Goal: Transaction & Acquisition: Book appointment/travel/reservation

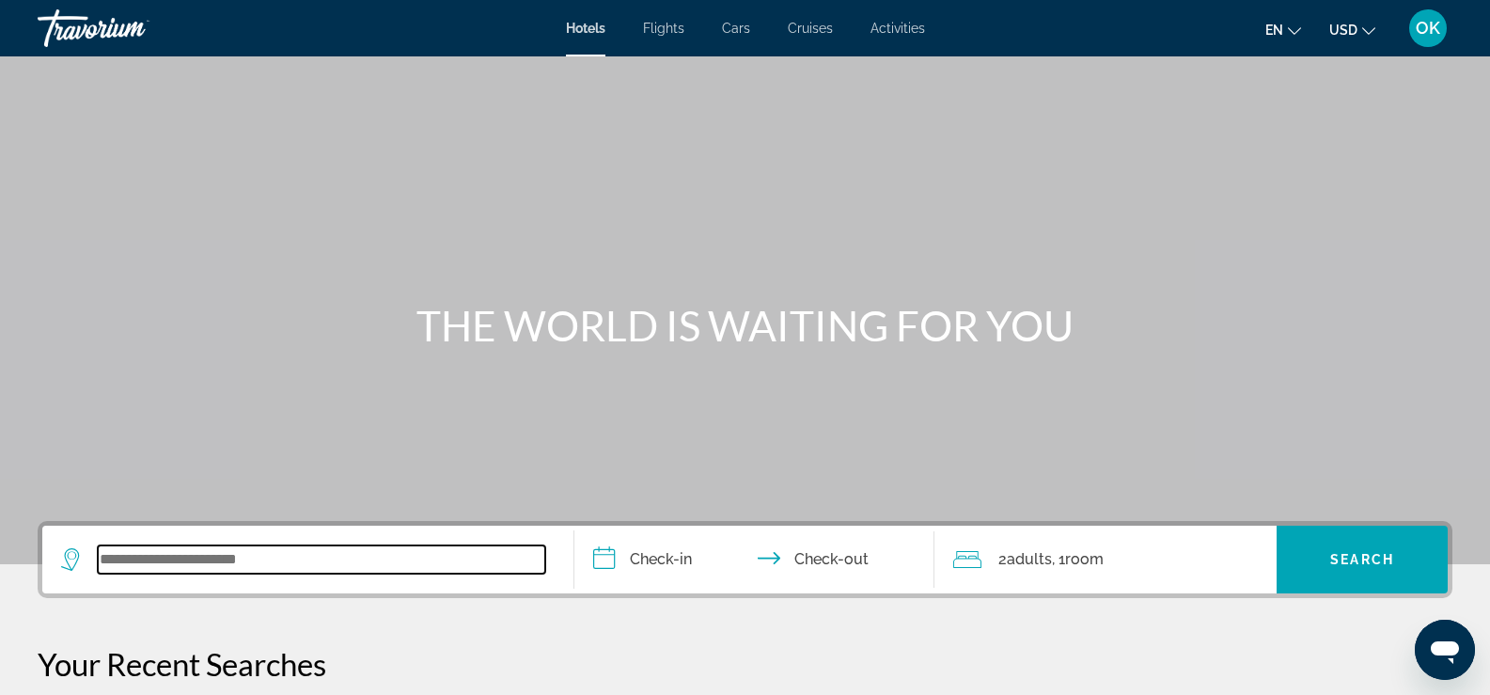
click at [180, 563] on input "Search widget" at bounding box center [321, 559] width 447 height 28
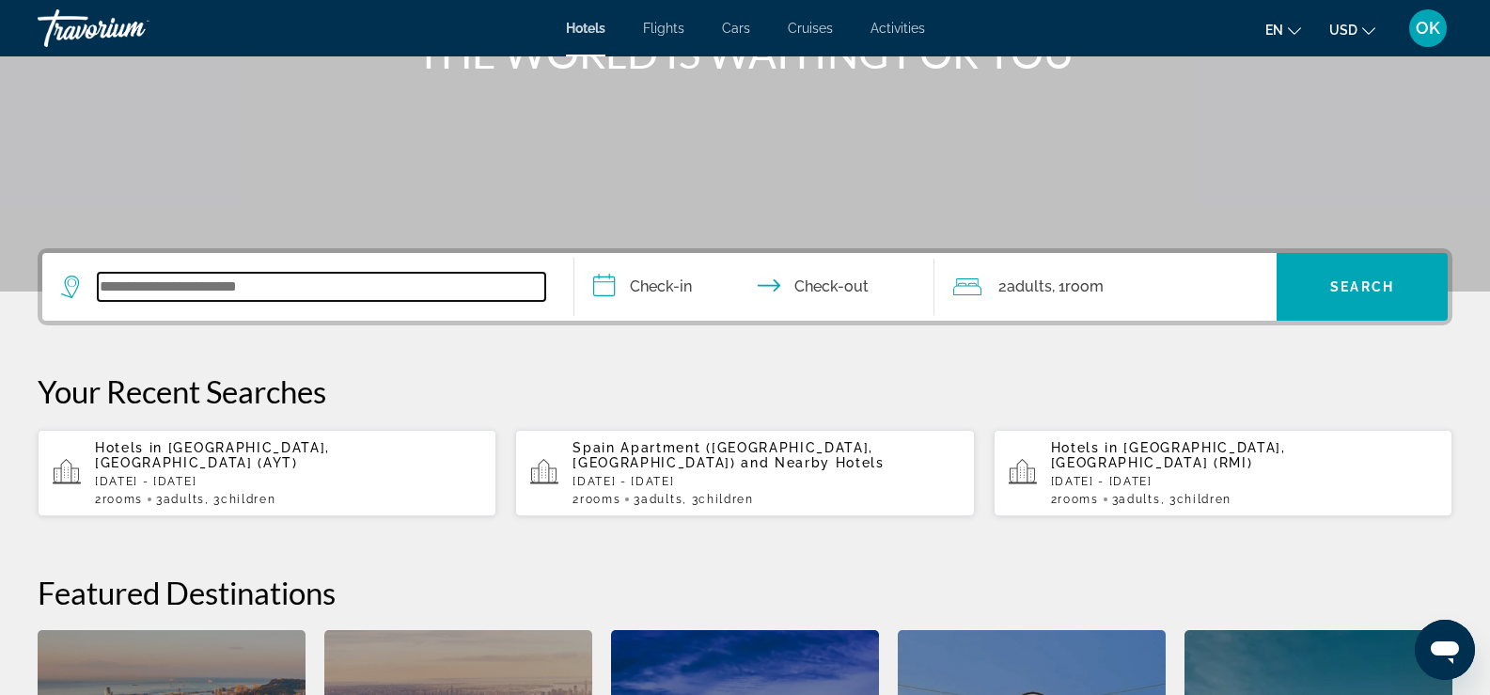
scroll to position [272, 0]
click at [211, 286] on input "Search widget" at bounding box center [321, 288] width 447 height 28
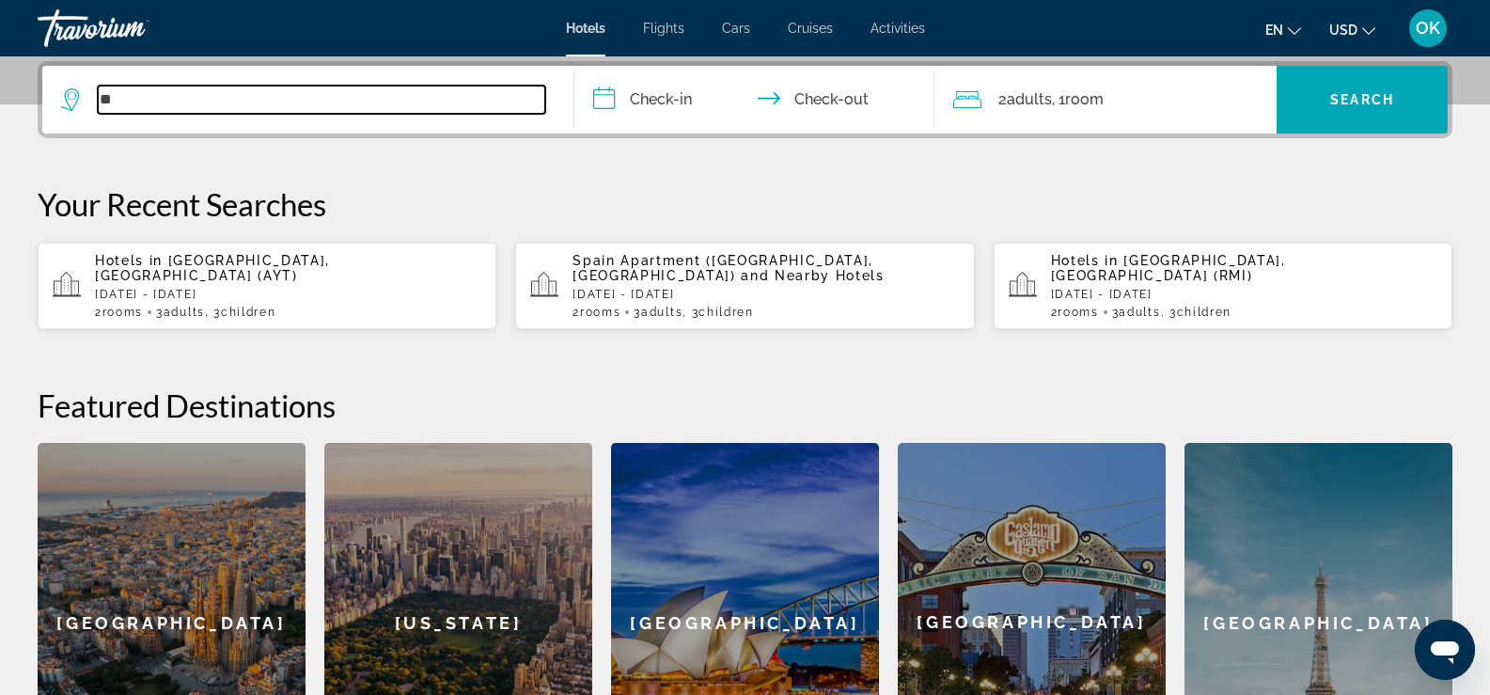
type input "*"
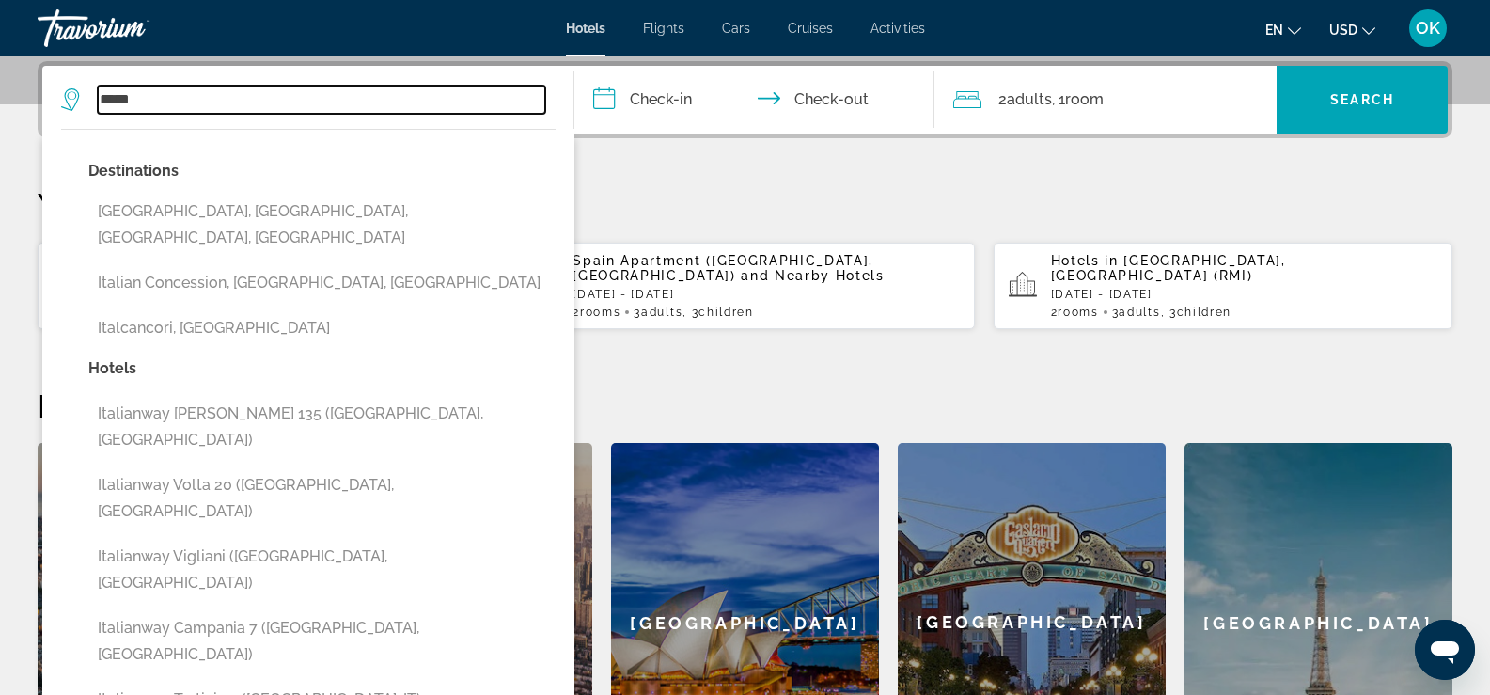
click at [188, 102] on input "*****" at bounding box center [321, 100] width 447 height 28
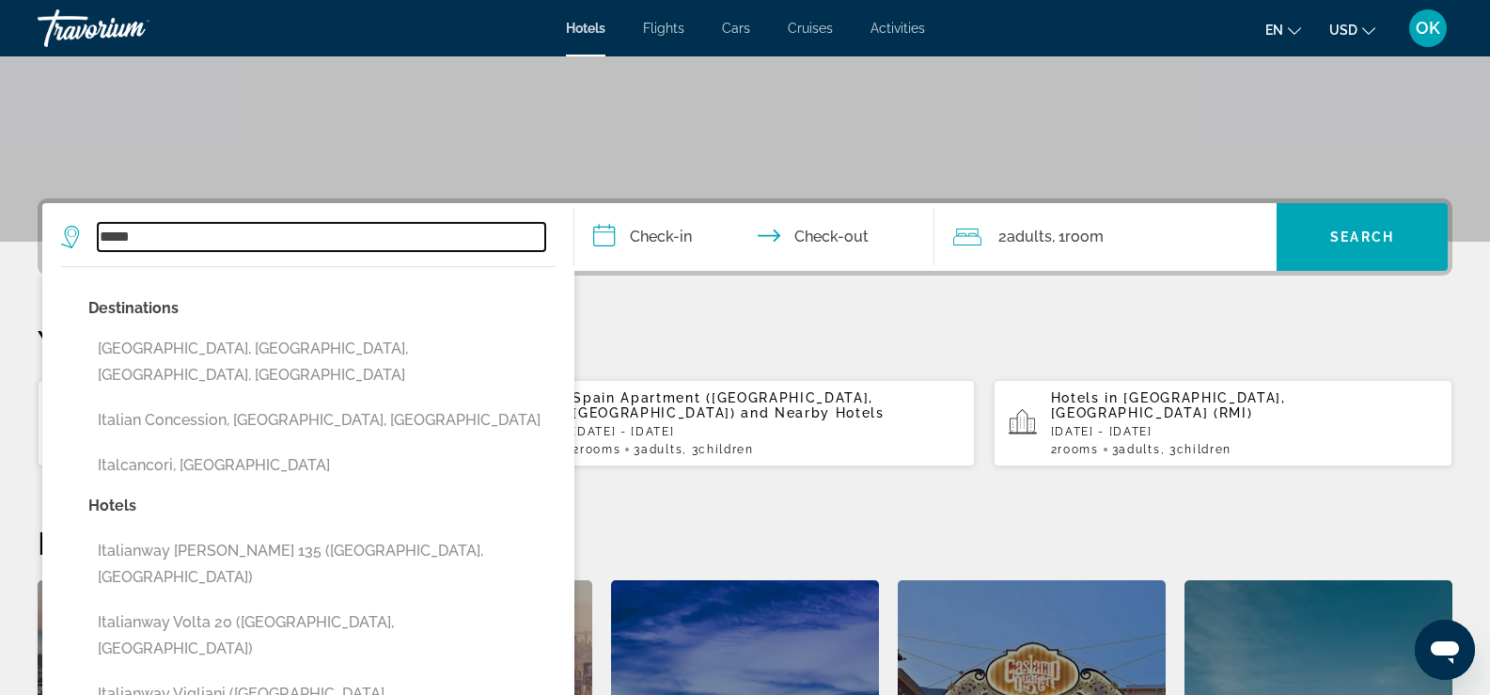
scroll to position [272, 0]
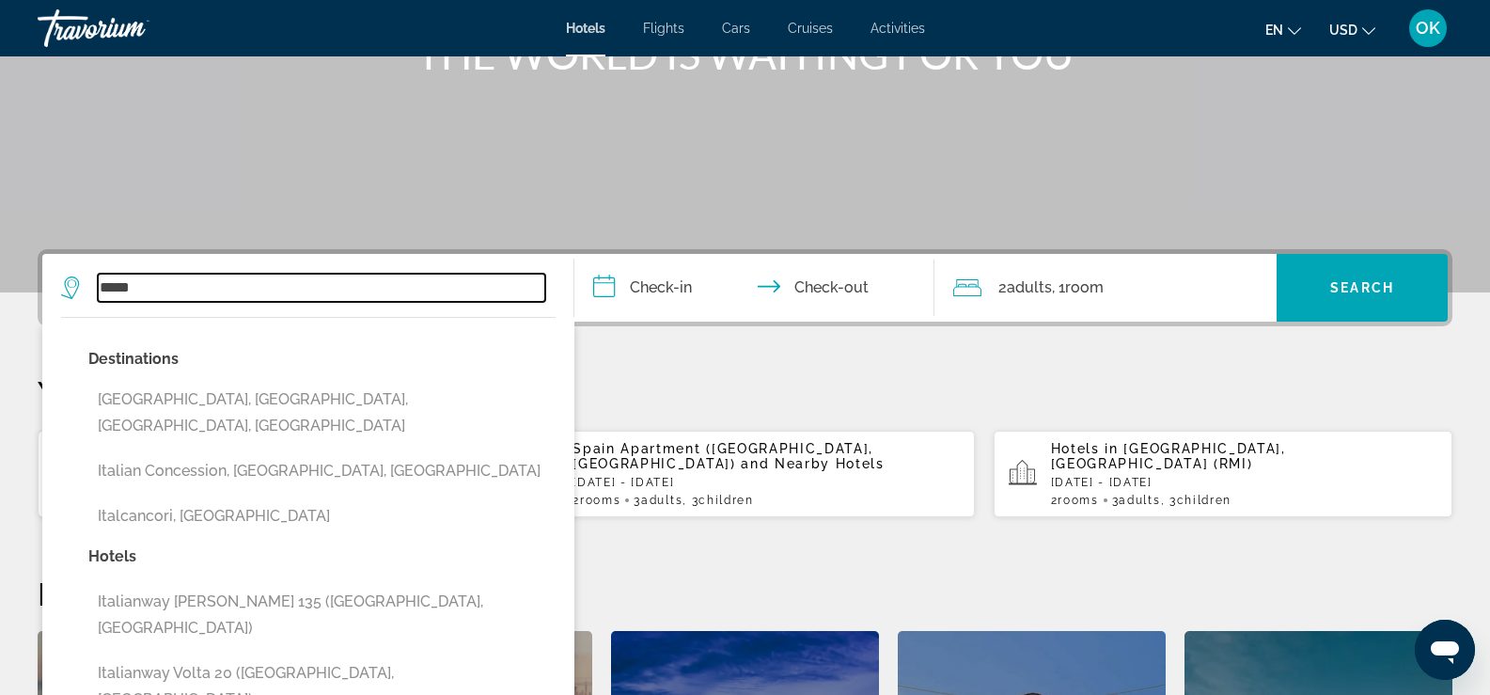
click at [153, 285] on input "*****" at bounding box center [321, 288] width 447 height 28
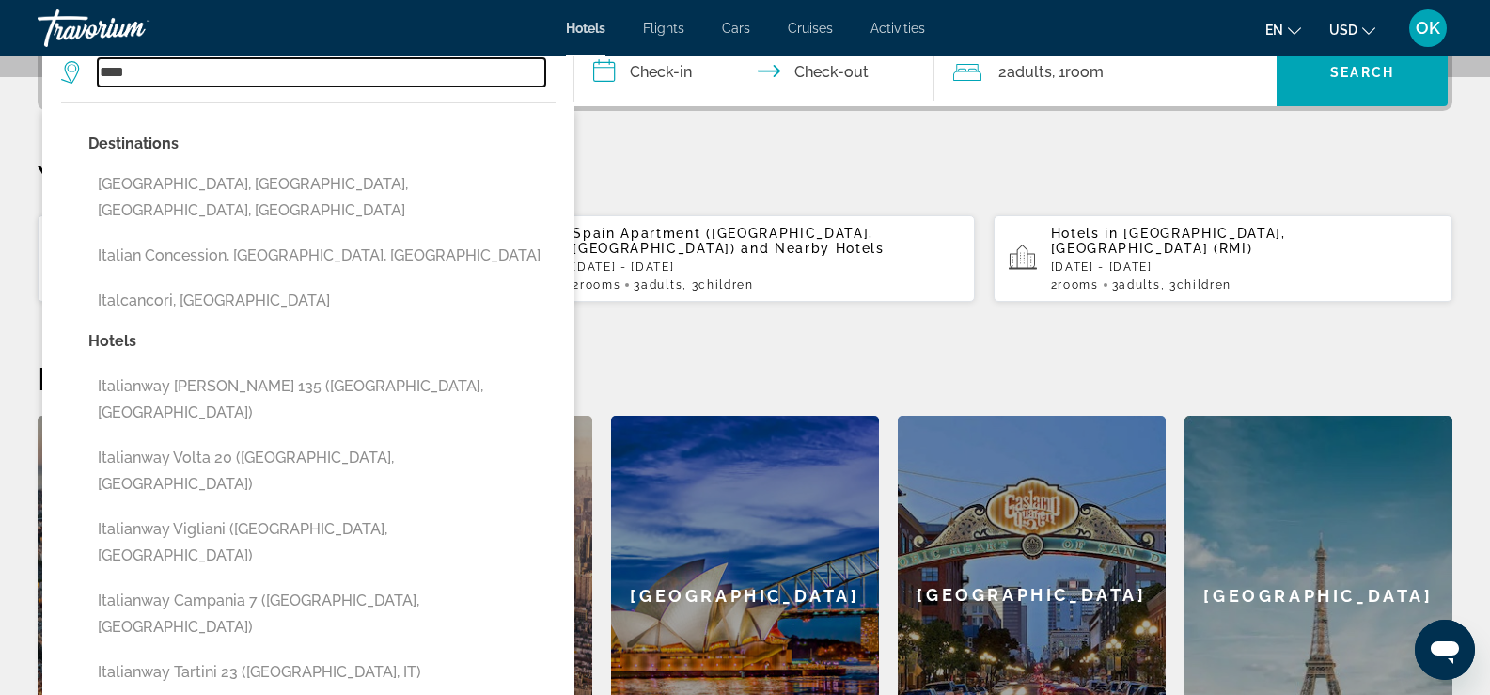
scroll to position [460, 0]
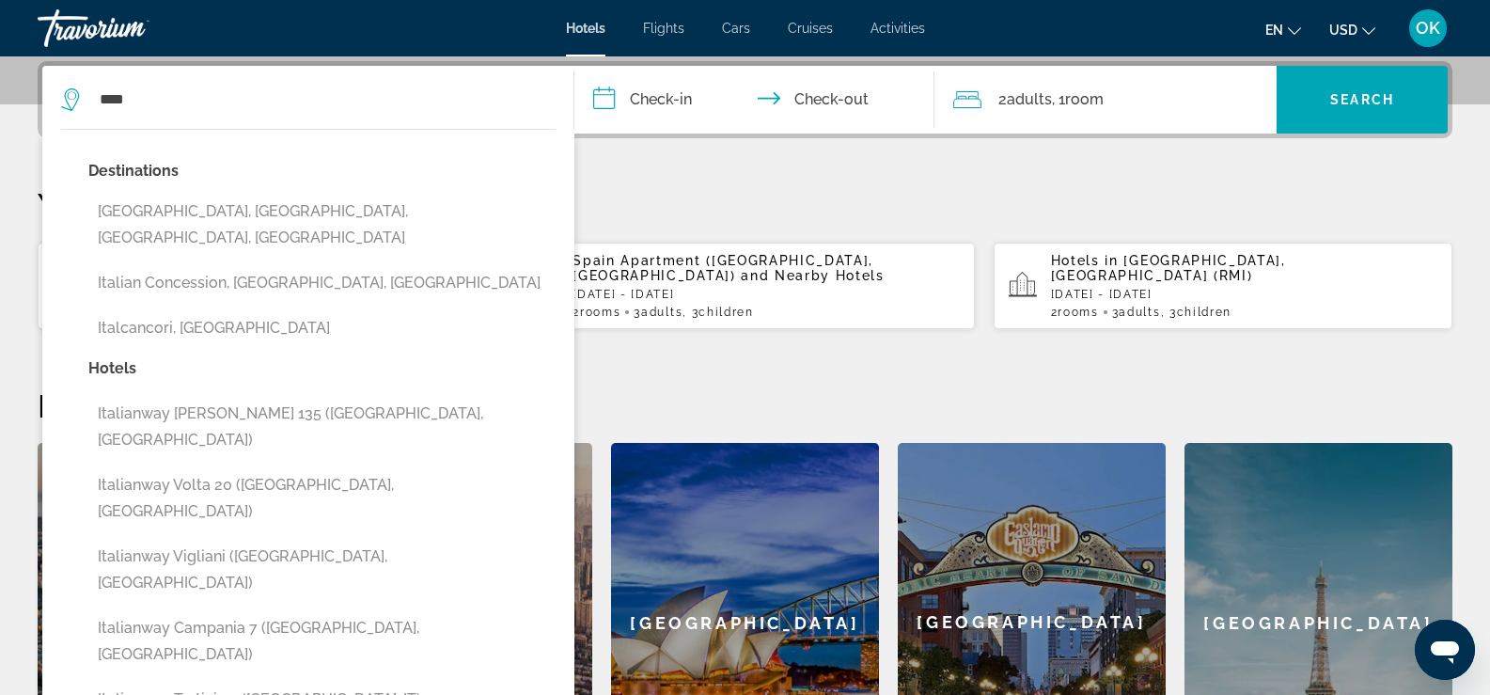
click at [671, 149] on div "**********" at bounding box center [745, 432] width 1490 height 742
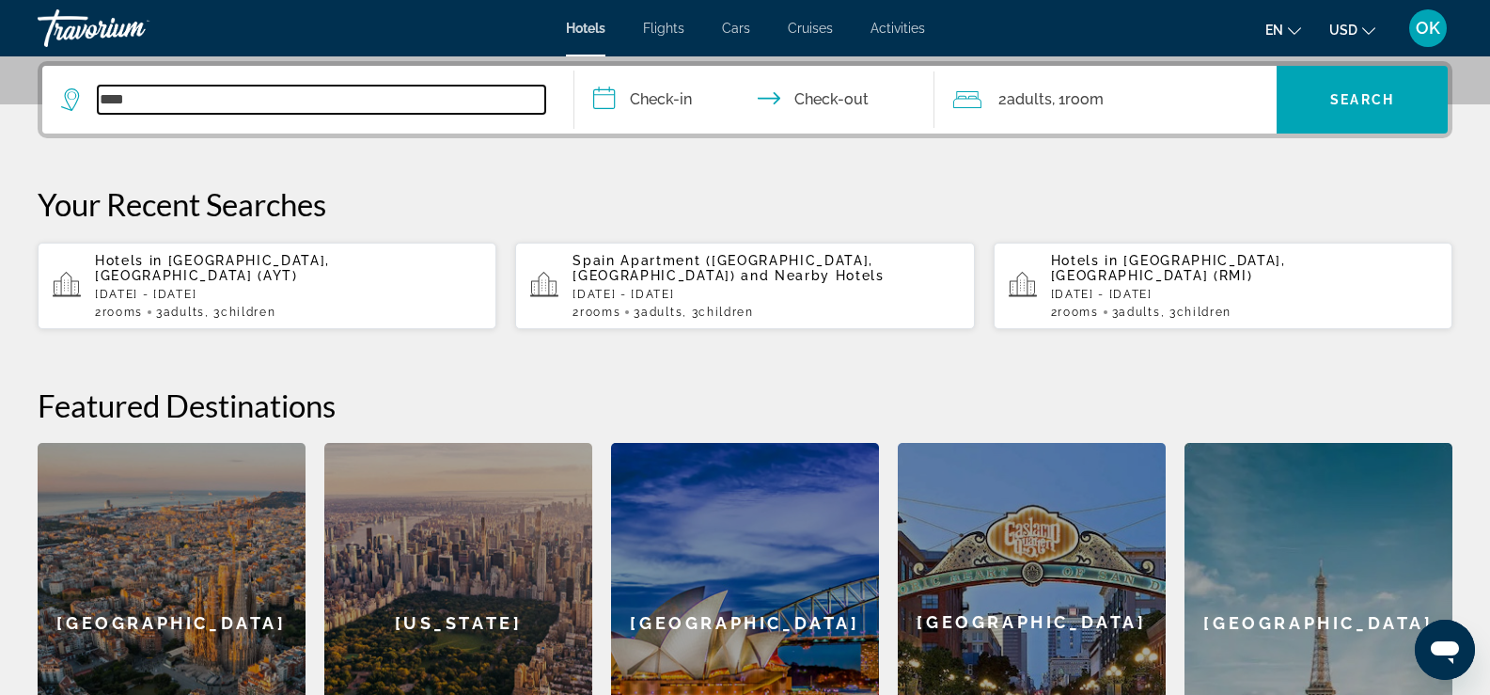
click at [128, 96] on input "****" at bounding box center [321, 100] width 447 height 28
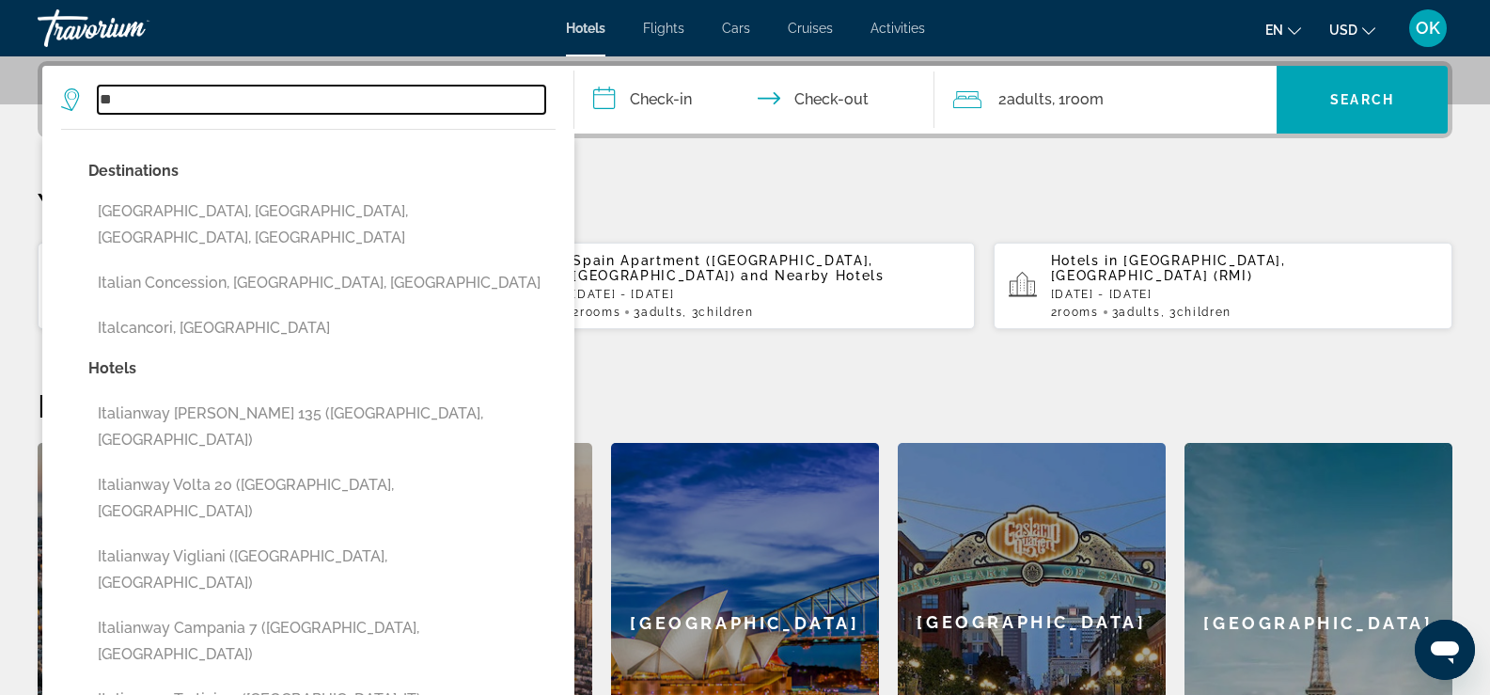
type input "*"
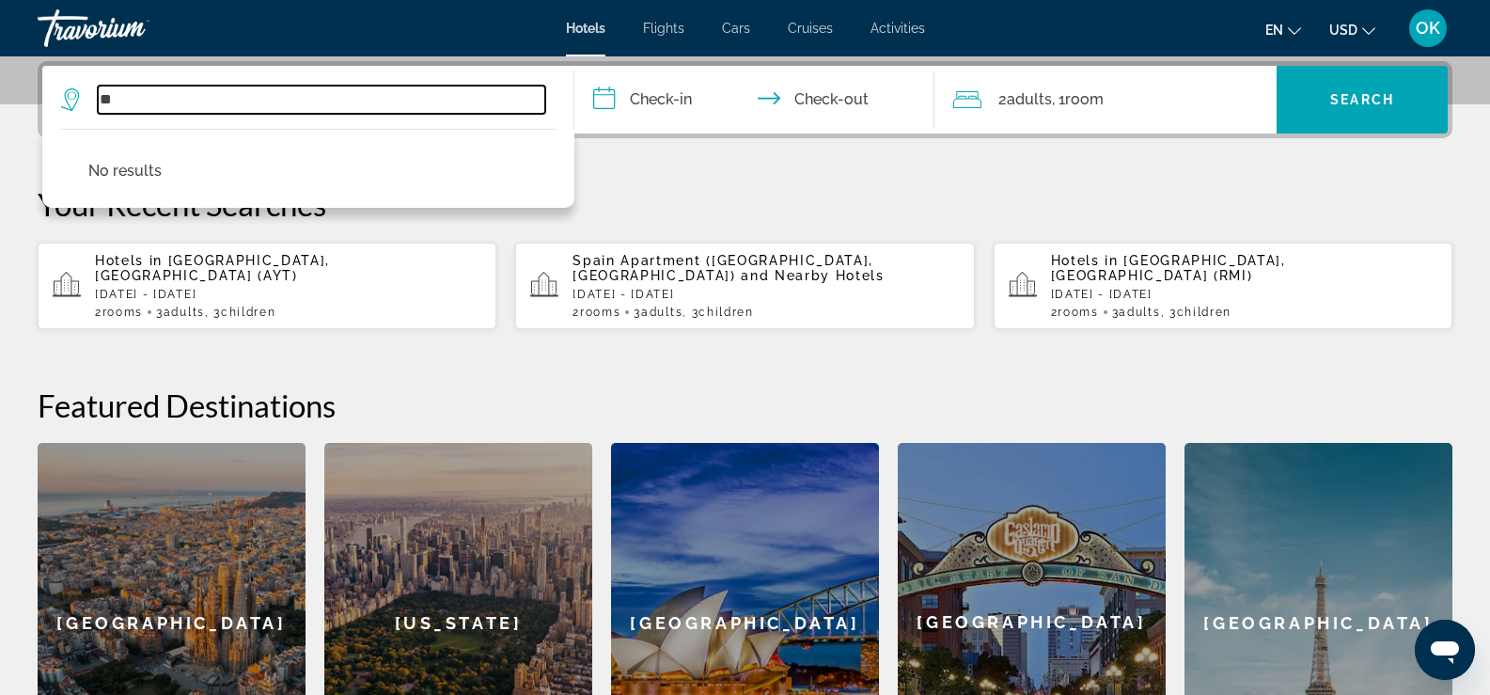
type input "*"
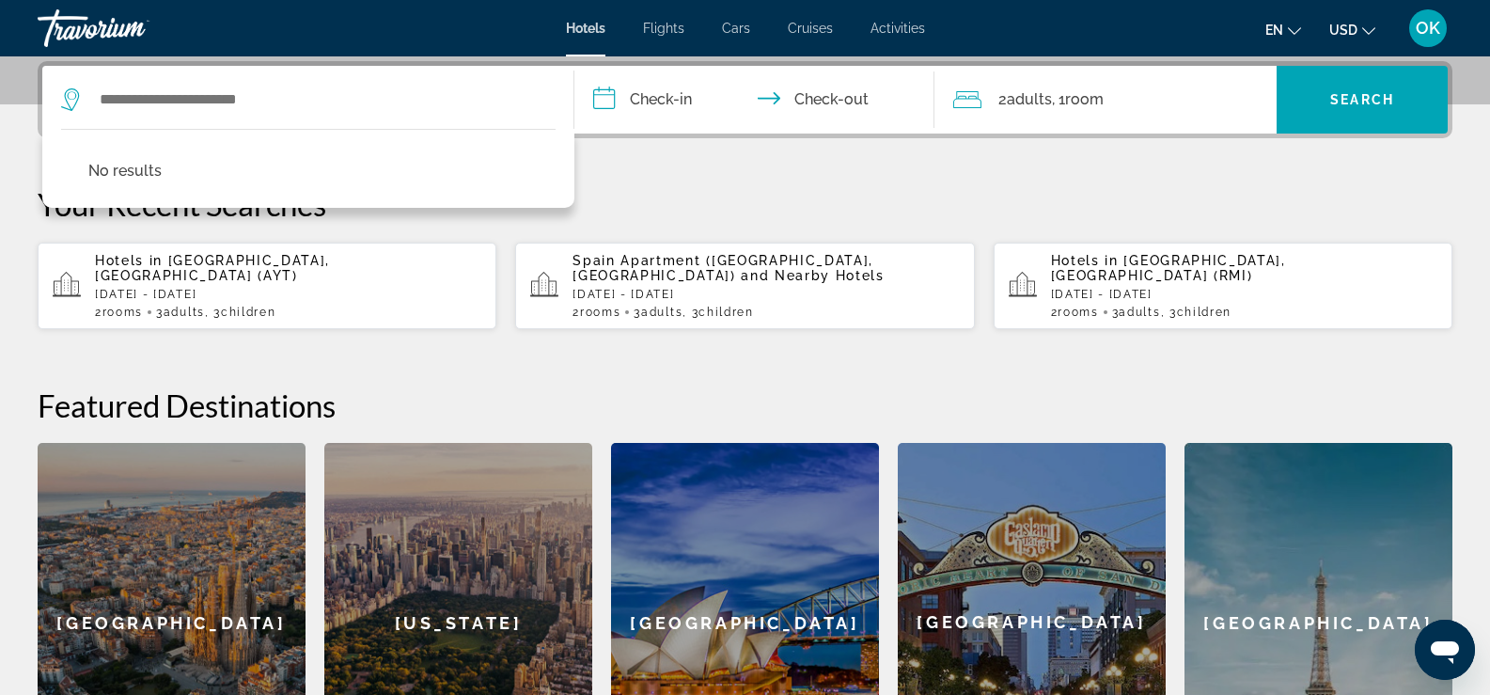
click at [70, 102] on icon "Search widget" at bounding box center [72, 99] width 23 height 23
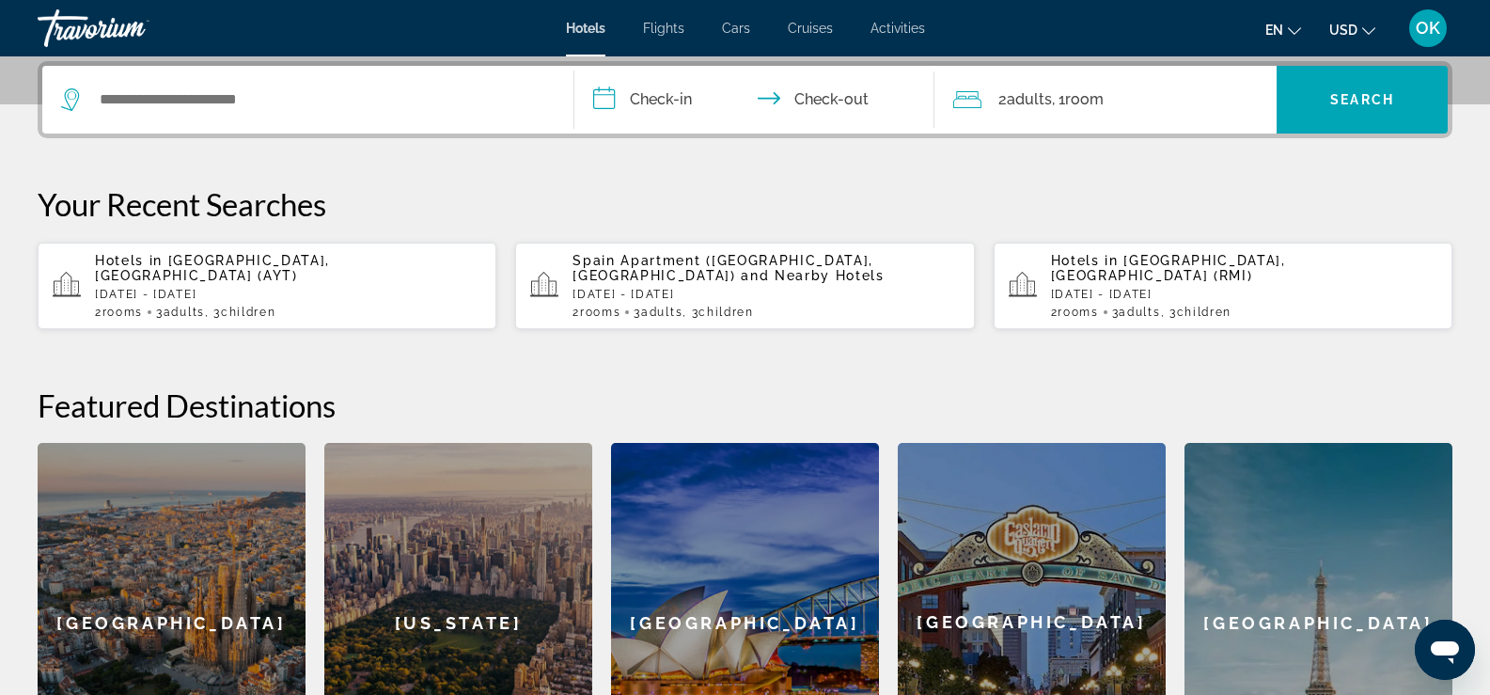
click at [70, 99] on icon "Search widget" at bounding box center [72, 99] width 23 height 23
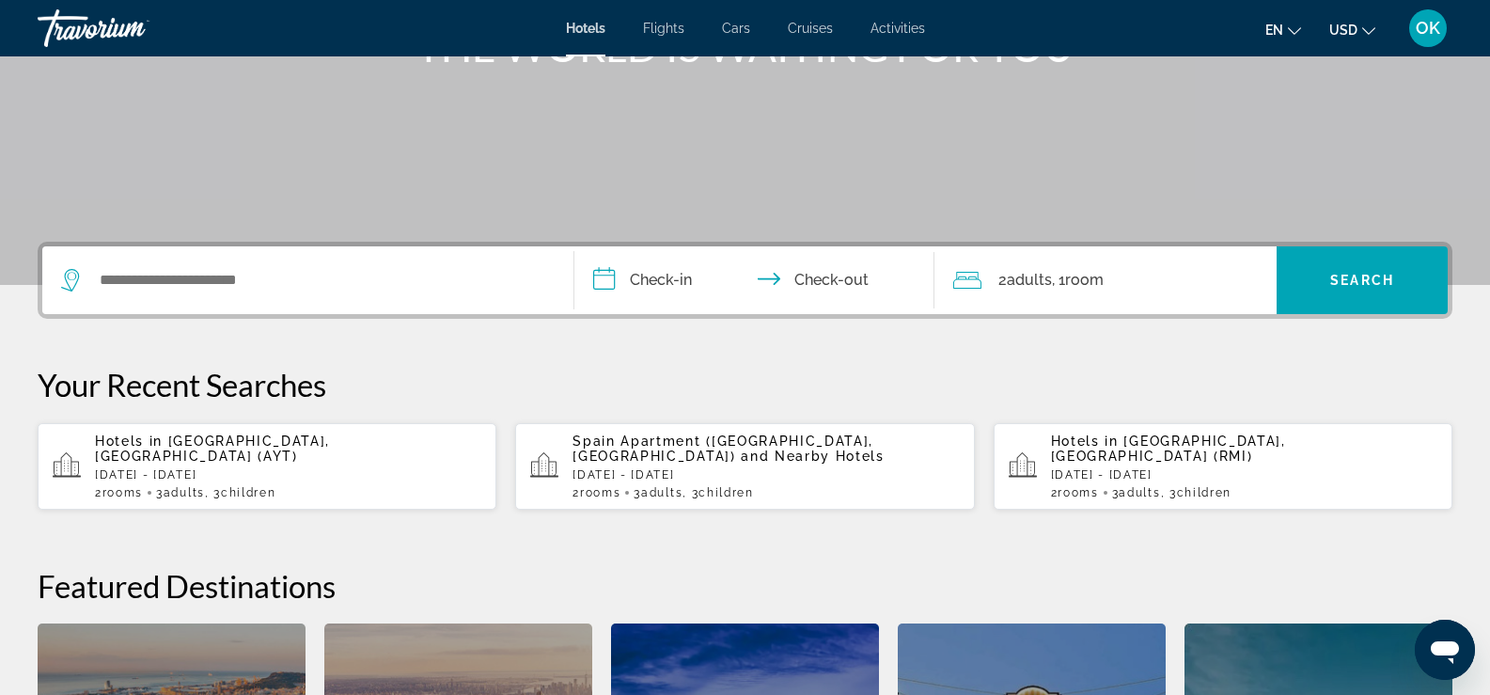
scroll to position [272, 0]
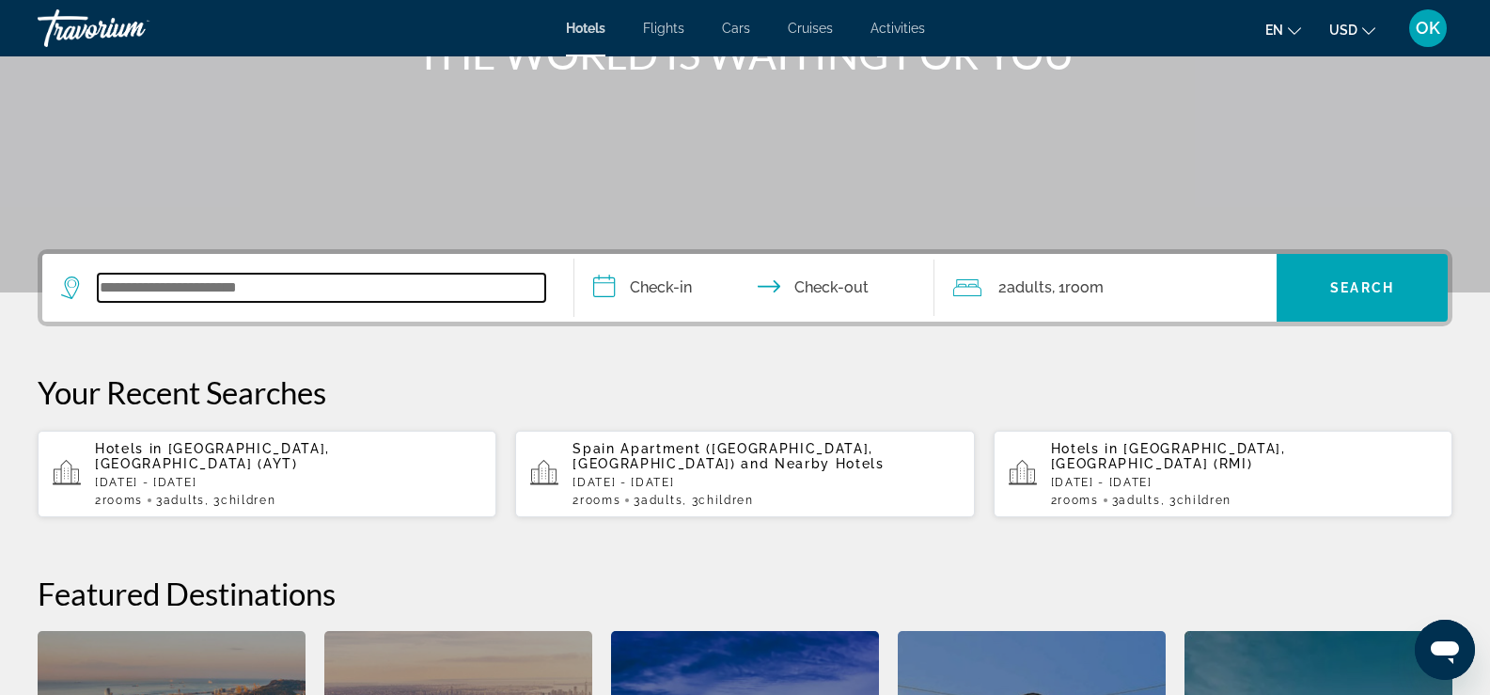
click at [345, 289] on input "Search widget" at bounding box center [321, 288] width 447 height 28
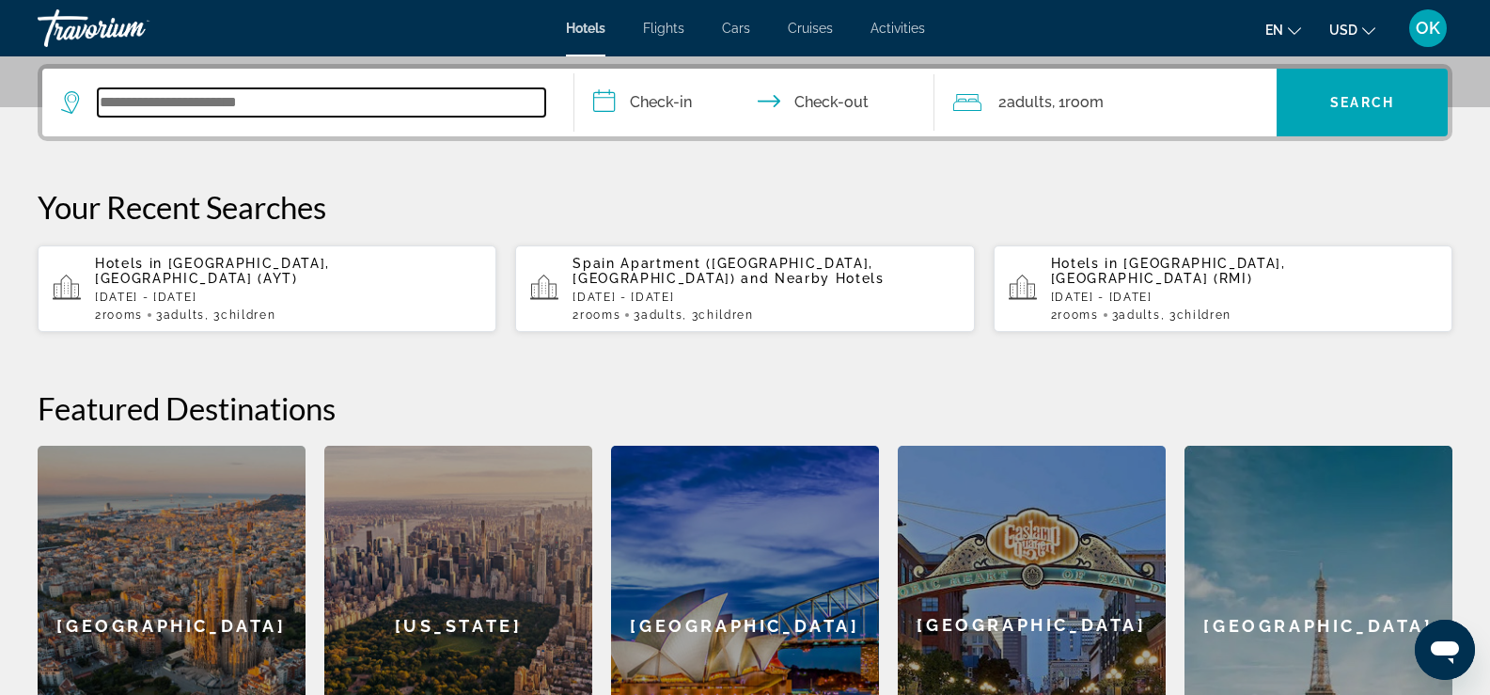
scroll to position [460, 0]
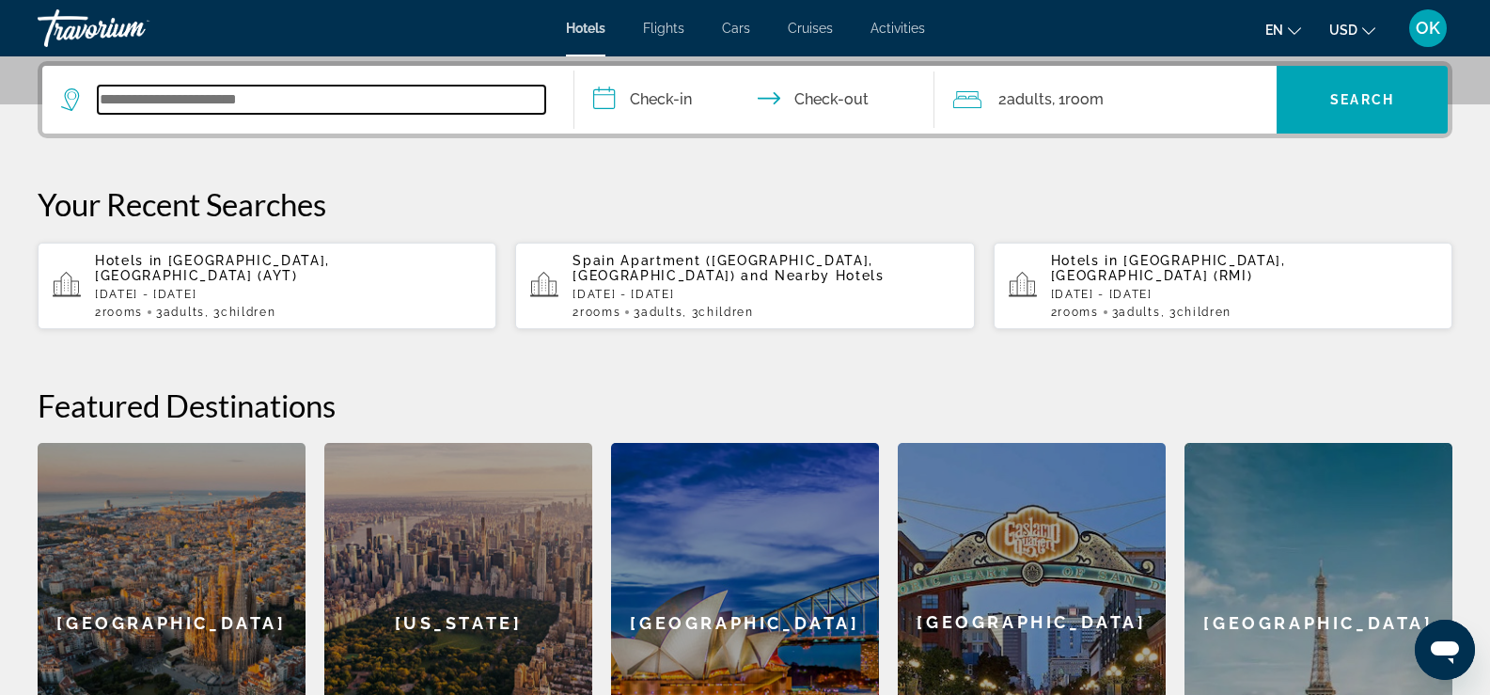
click at [114, 102] on input "Search widget" at bounding box center [321, 100] width 447 height 28
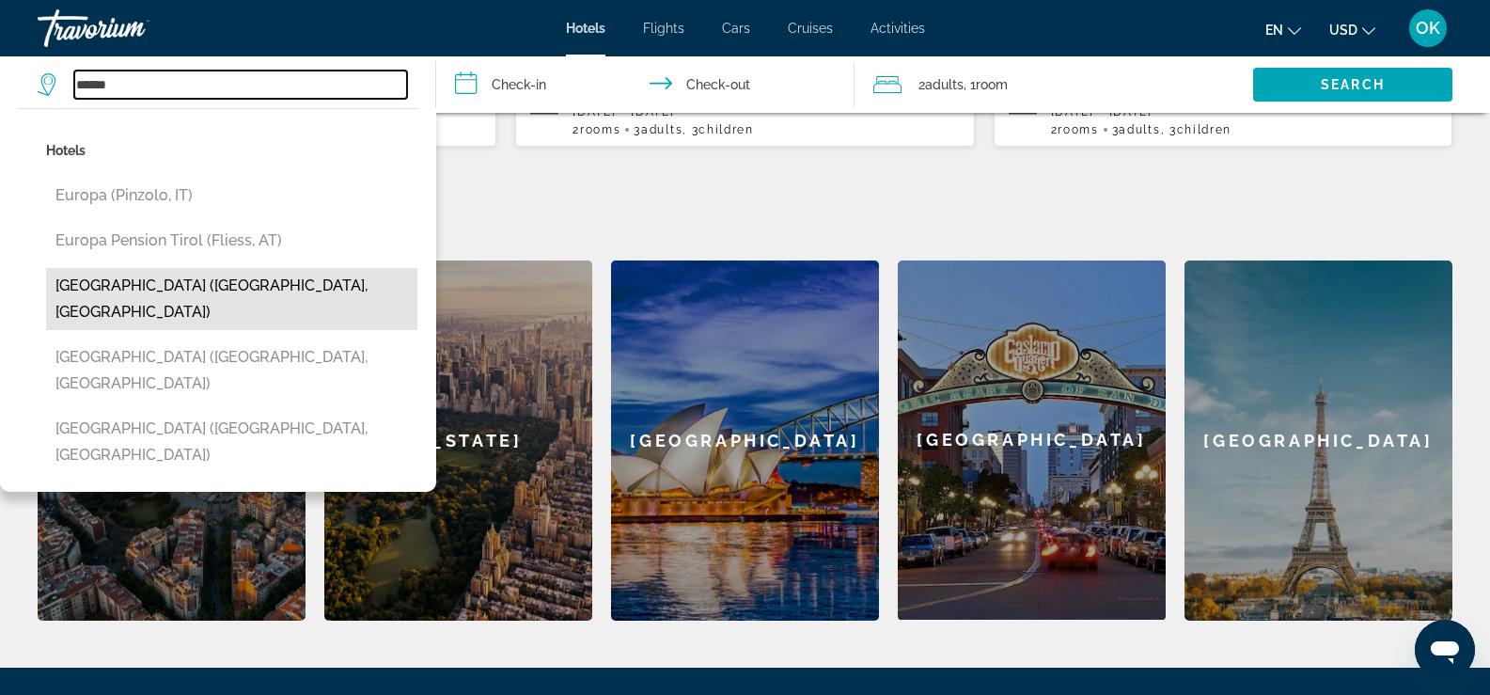
scroll to position [648, 0]
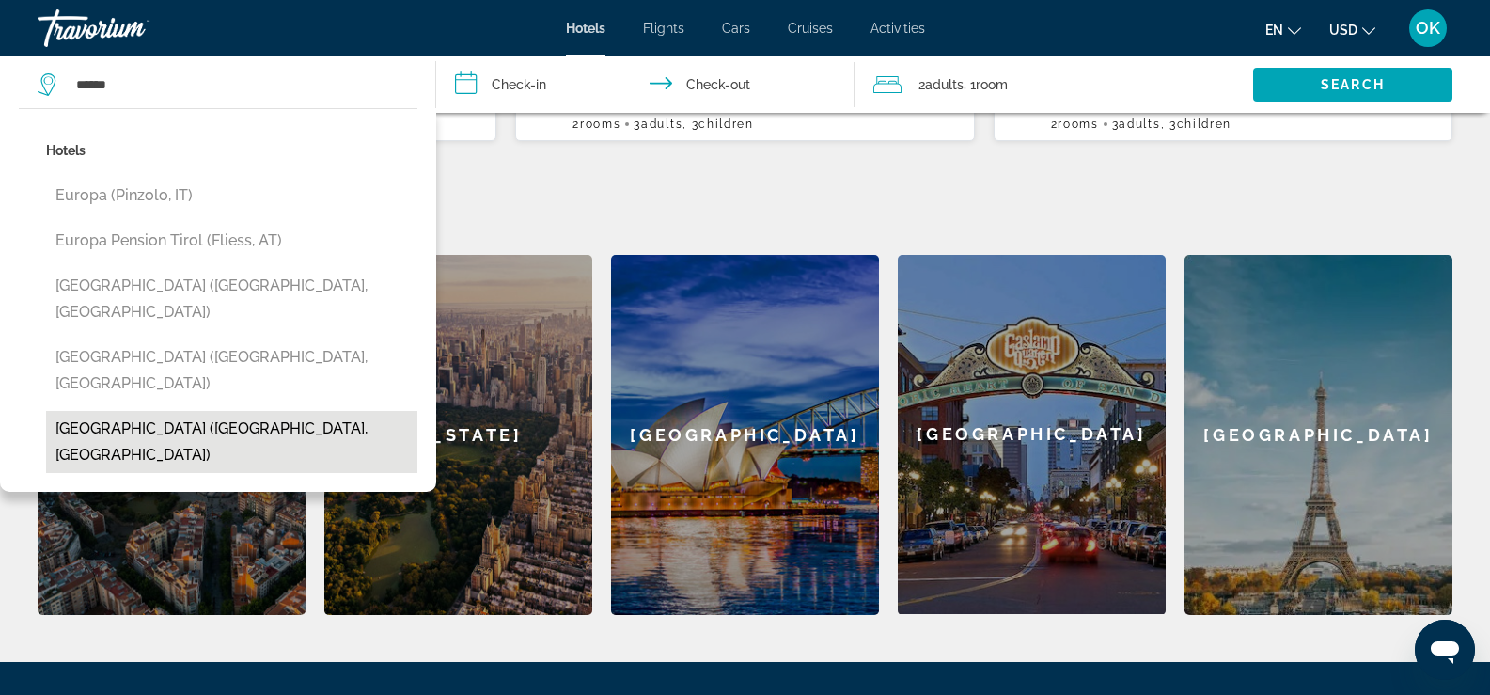
click at [186, 411] on button "[GEOGRAPHIC_DATA] ([GEOGRAPHIC_DATA], [GEOGRAPHIC_DATA])" at bounding box center [231, 442] width 371 height 62
type input "**********"
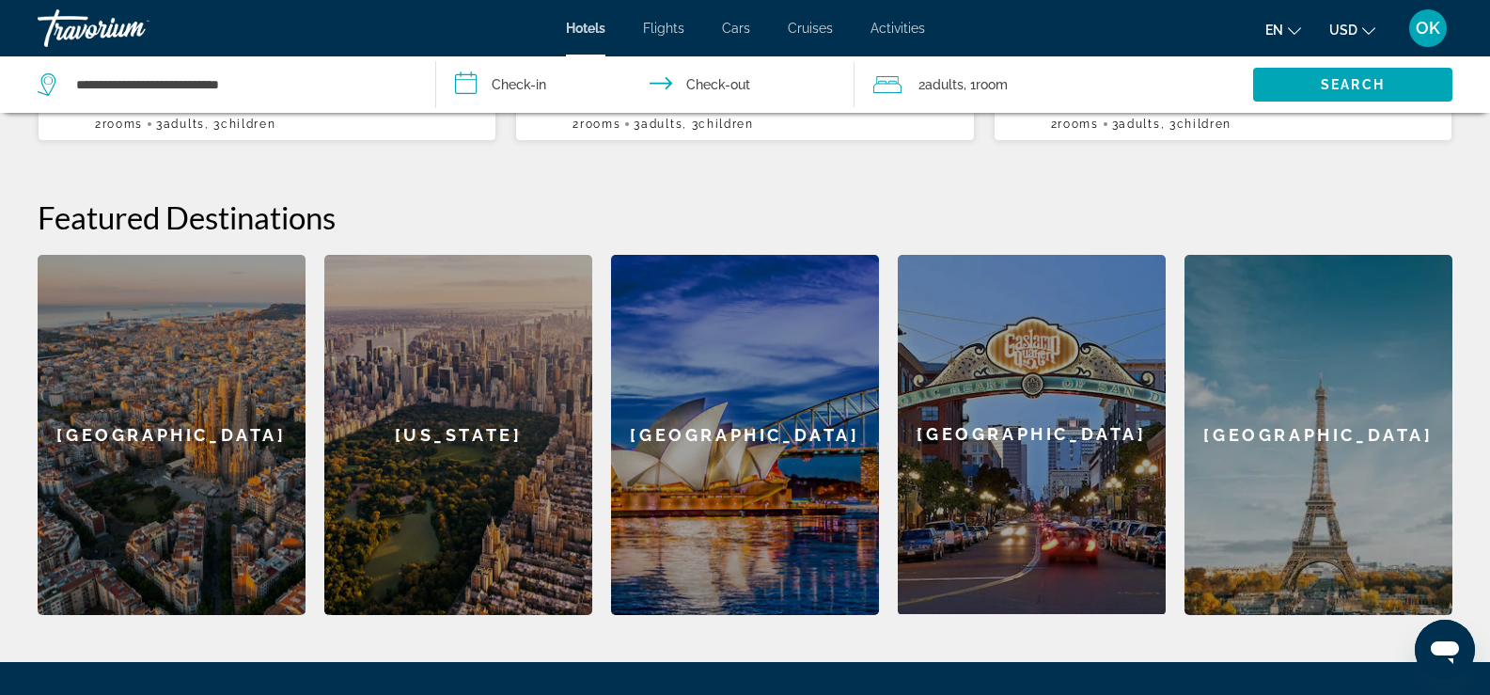
click at [461, 88] on input "**********" at bounding box center [648, 87] width 425 height 62
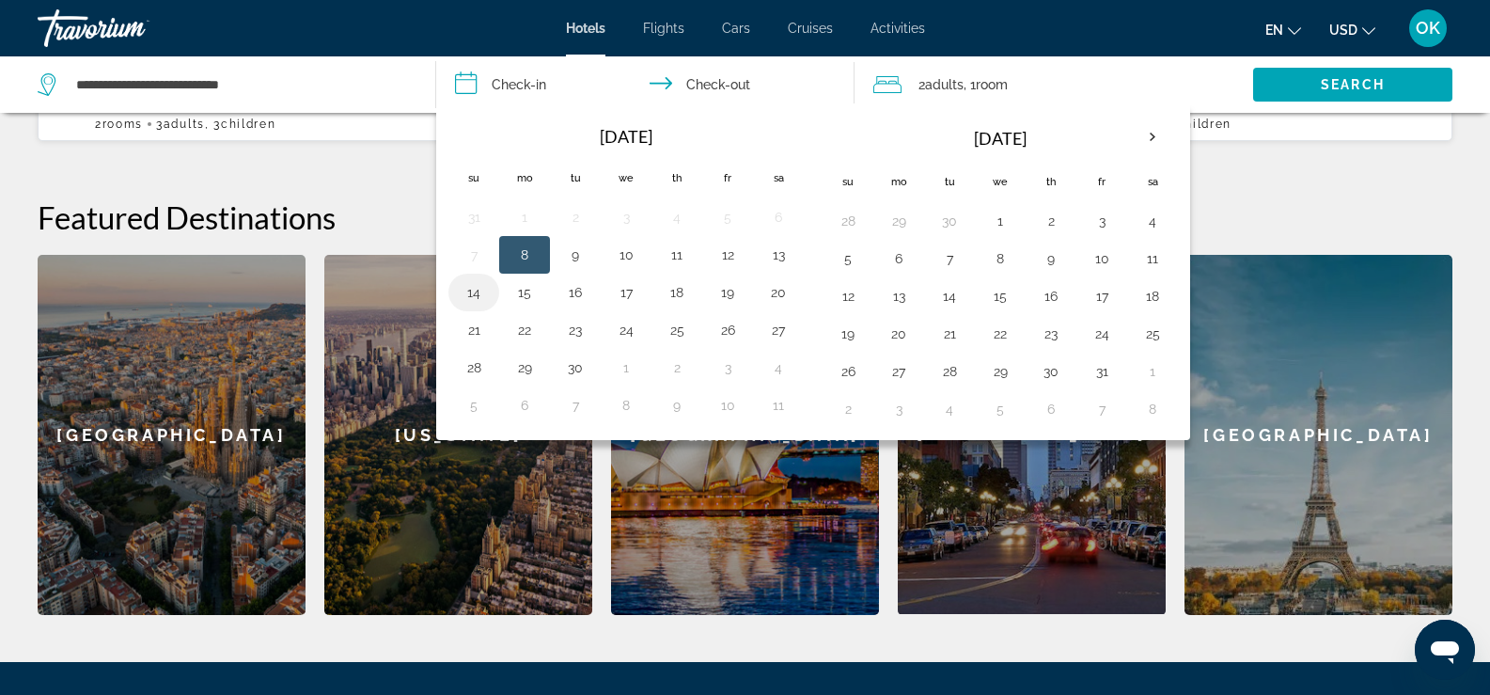
click at [478, 290] on button "14" at bounding box center [474, 292] width 30 height 26
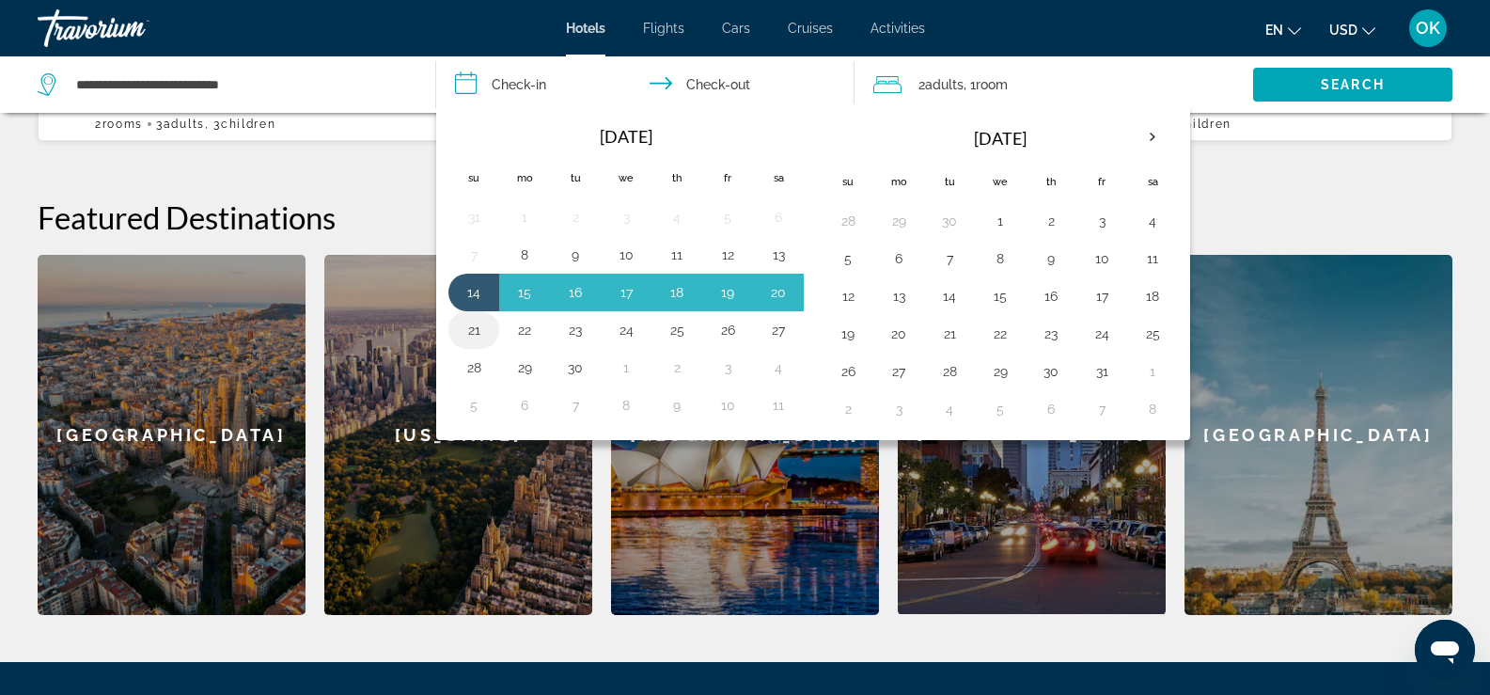
click at [476, 342] on button "21" at bounding box center [474, 330] width 30 height 26
type input "**********"
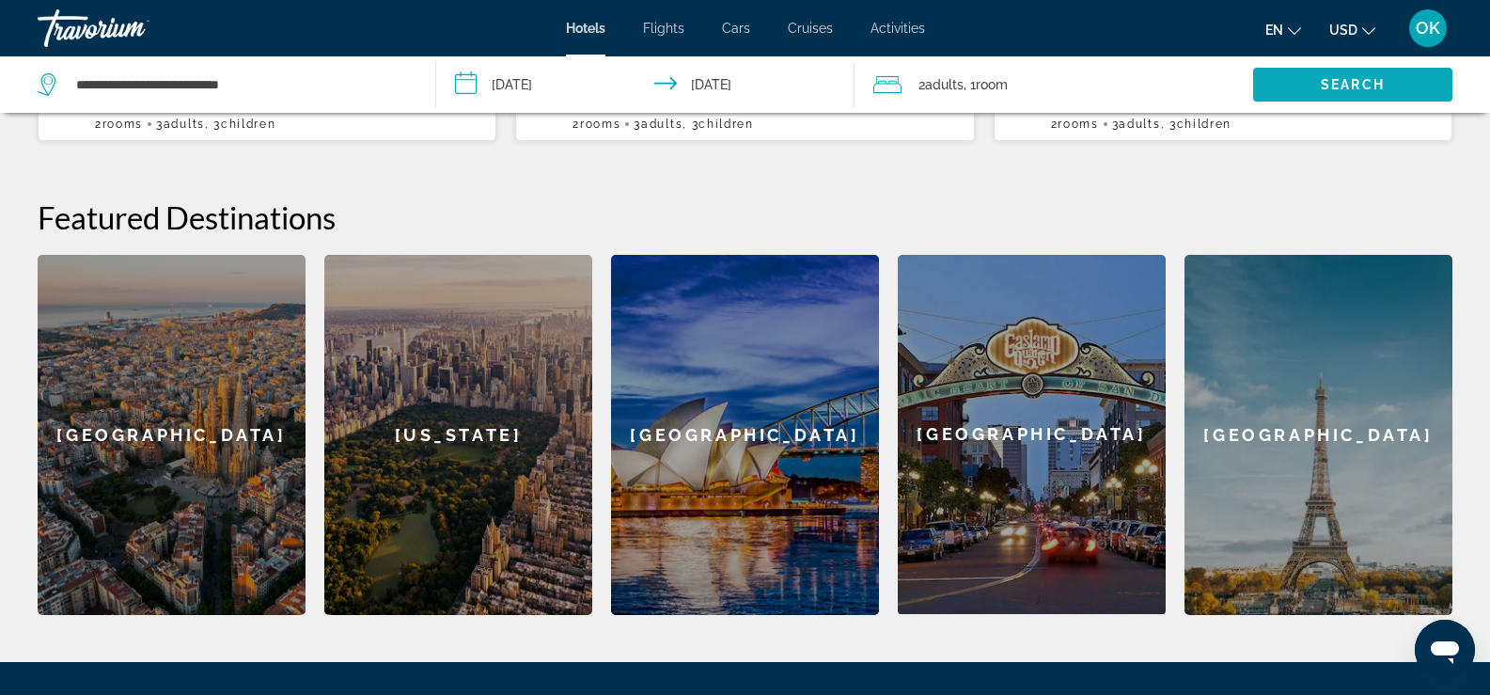
click at [1337, 88] on span "Search" at bounding box center [1353, 84] width 64 height 15
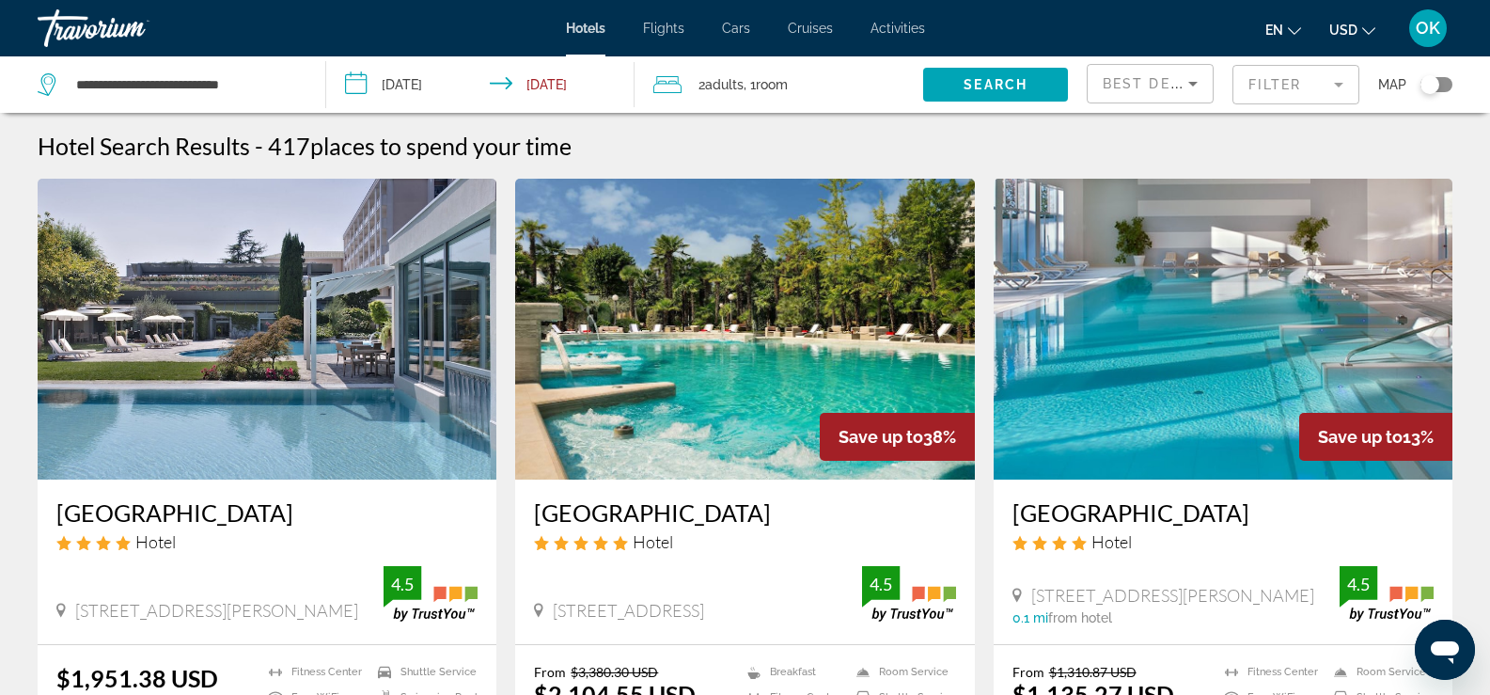
click at [1188, 80] on icon "Sort by" at bounding box center [1193, 83] width 23 height 23
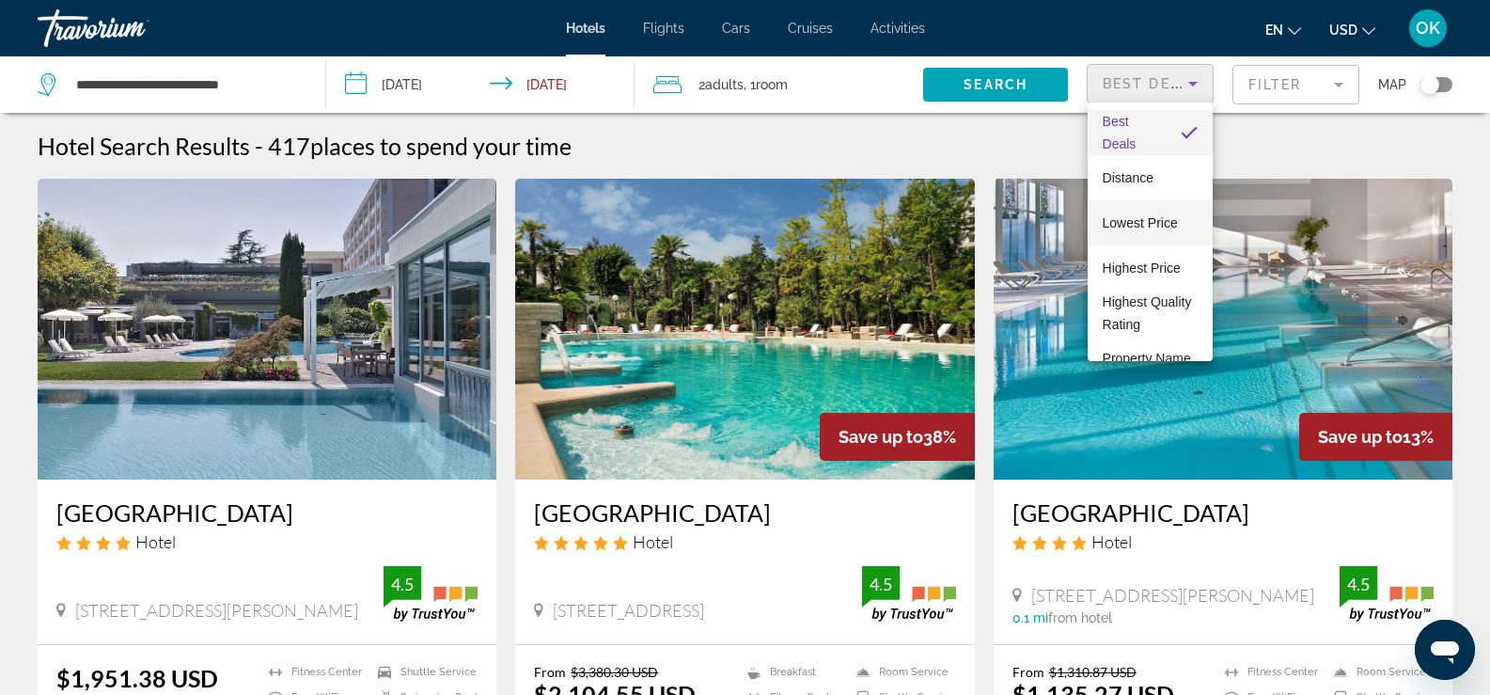
click at [1123, 226] on span "Lowest Price" at bounding box center [1140, 222] width 75 height 15
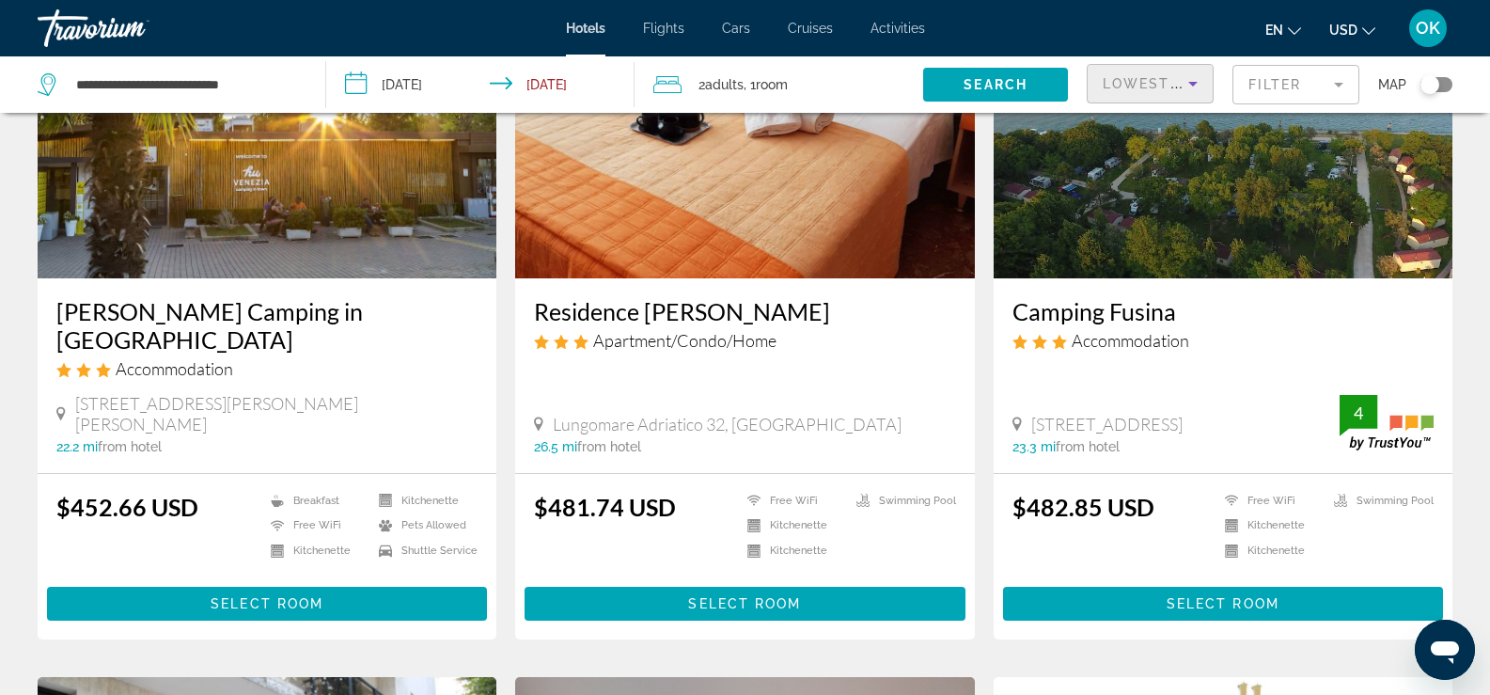
scroll to position [588, 0]
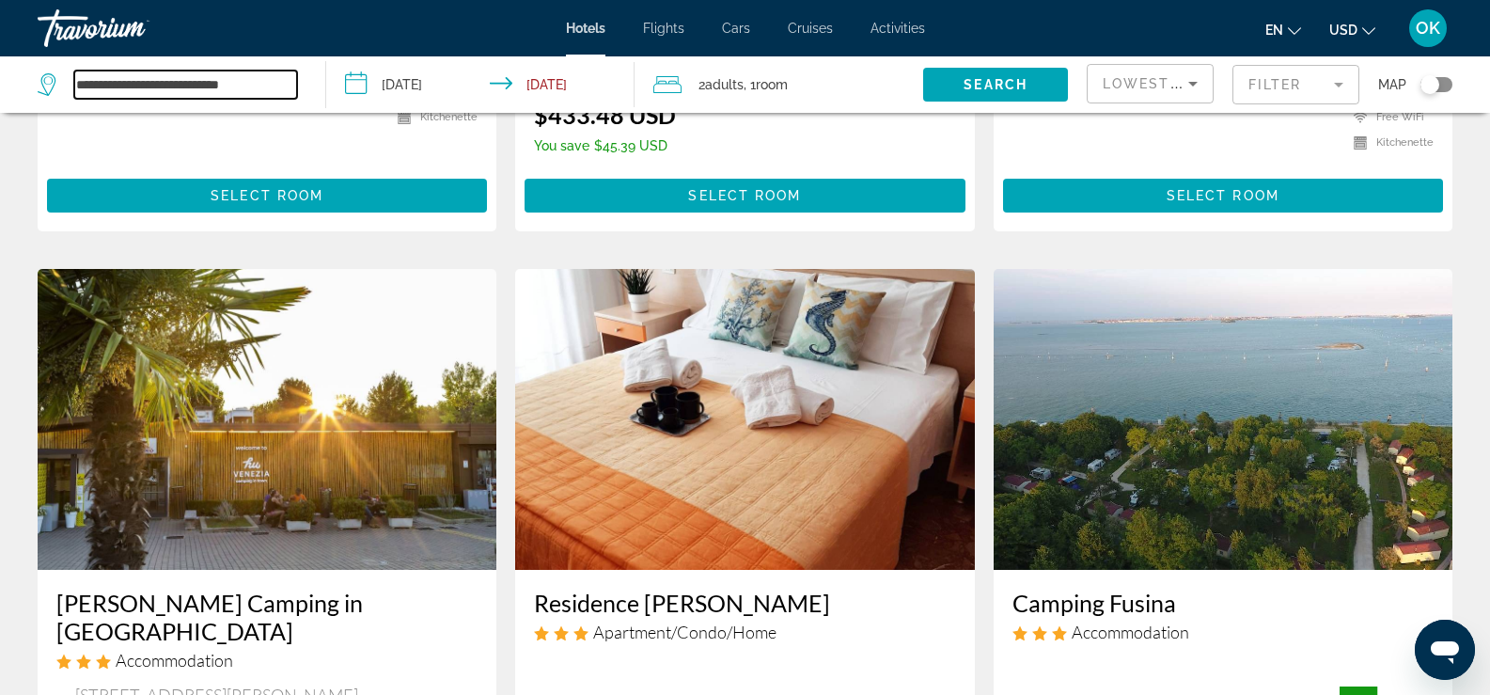
click at [274, 86] on input "**********" at bounding box center [185, 84] width 223 height 28
drag, startPoint x: 285, startPoint y: 85, endPoint x: 72, endPoint y: 90, distance: 212.5
click at [72, 90] on div "**********" at bounding box center [167, 84] width 259 height 28
click at [138, 84] on input "***" at bounding box center [185, 84] width 223 height 28
type input "*"
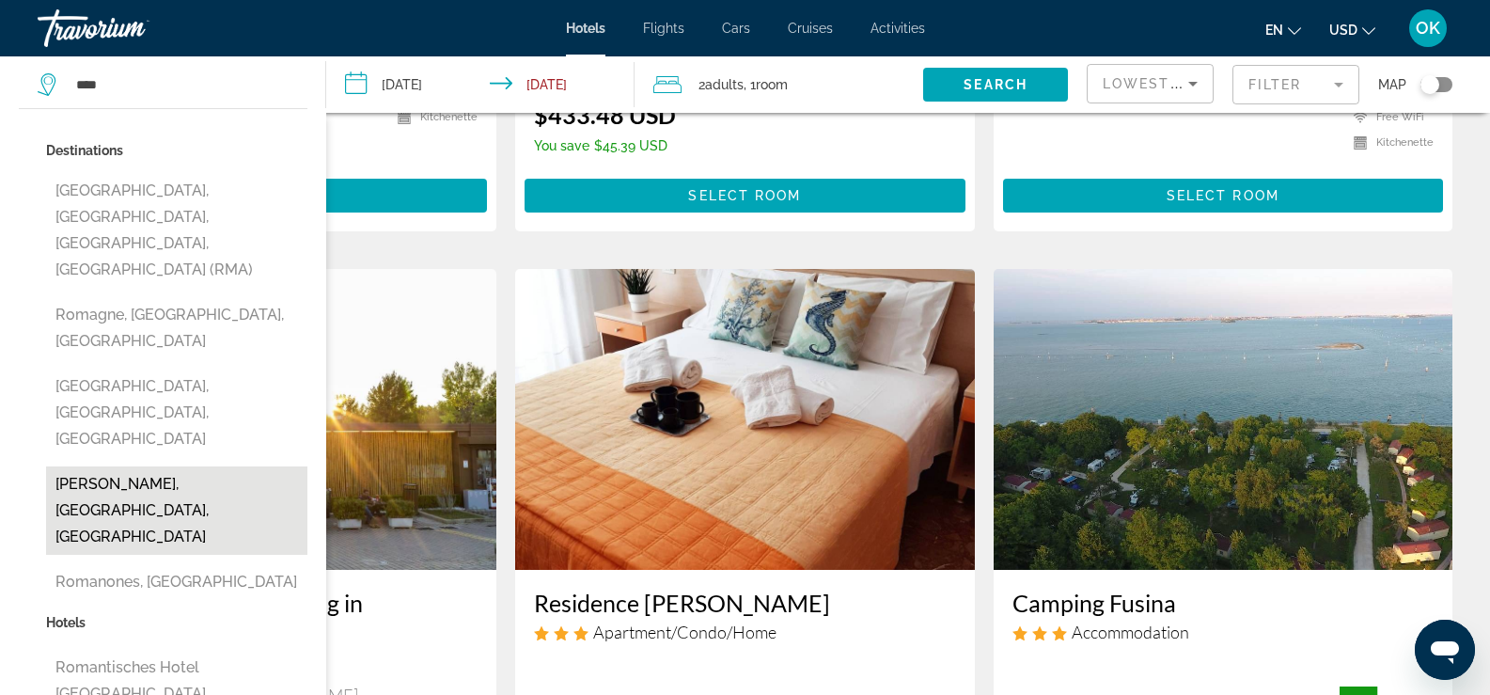
click at [123, 466] on button "[PERSON_NAME], [GEOGRAPHIC_DATA], [GEOGRAPHIC_DATA]" at bounding box center [176, 510] width 261 height 88
type input "**********"
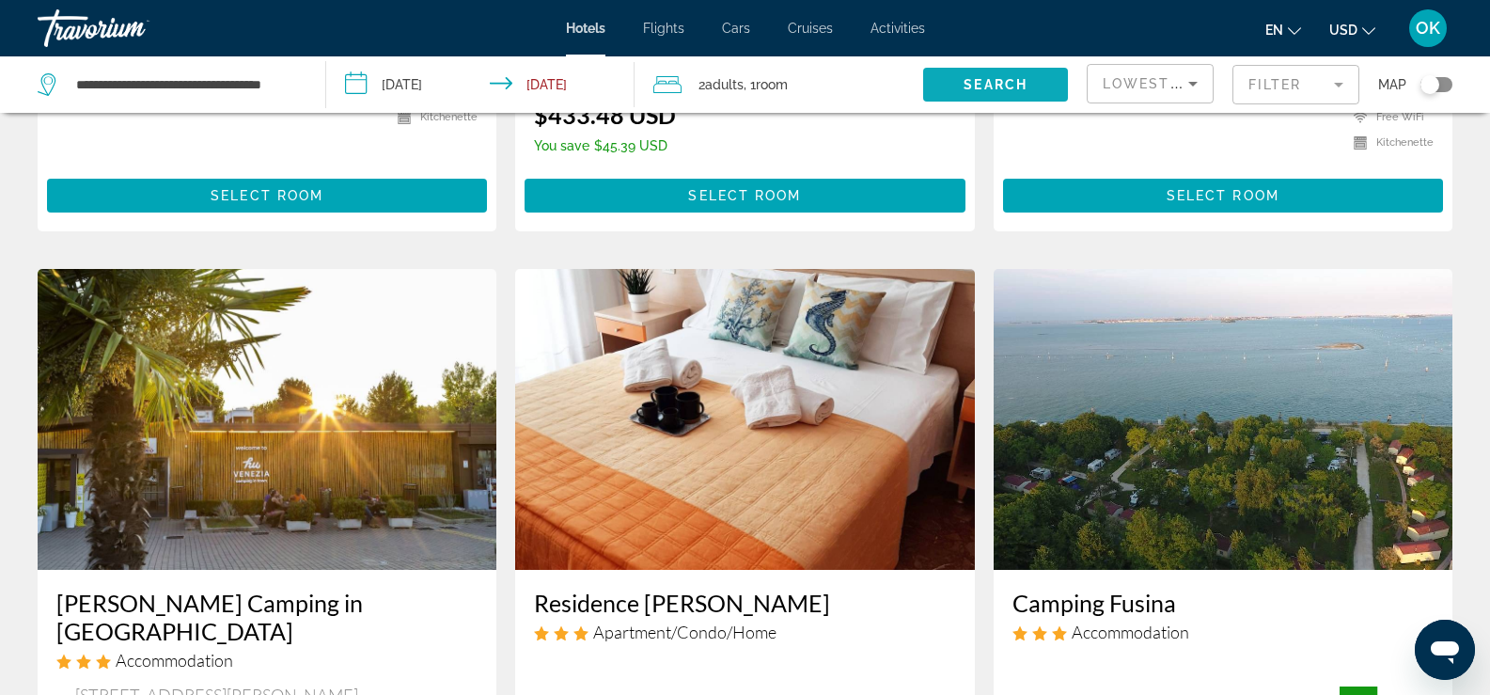
click at [993, 92] on span "Search widget" at bounding box center [995, 84] width 145 height 45
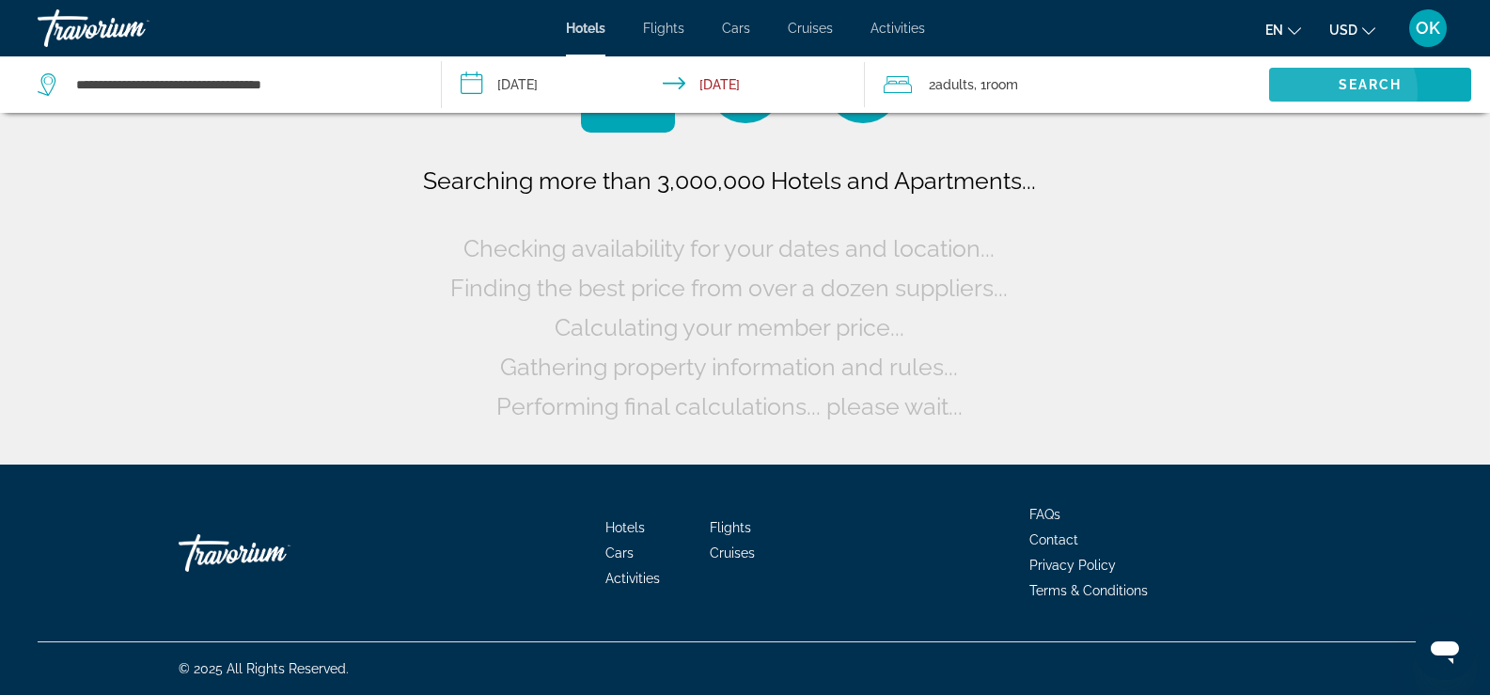
scroll to position [0, 0]
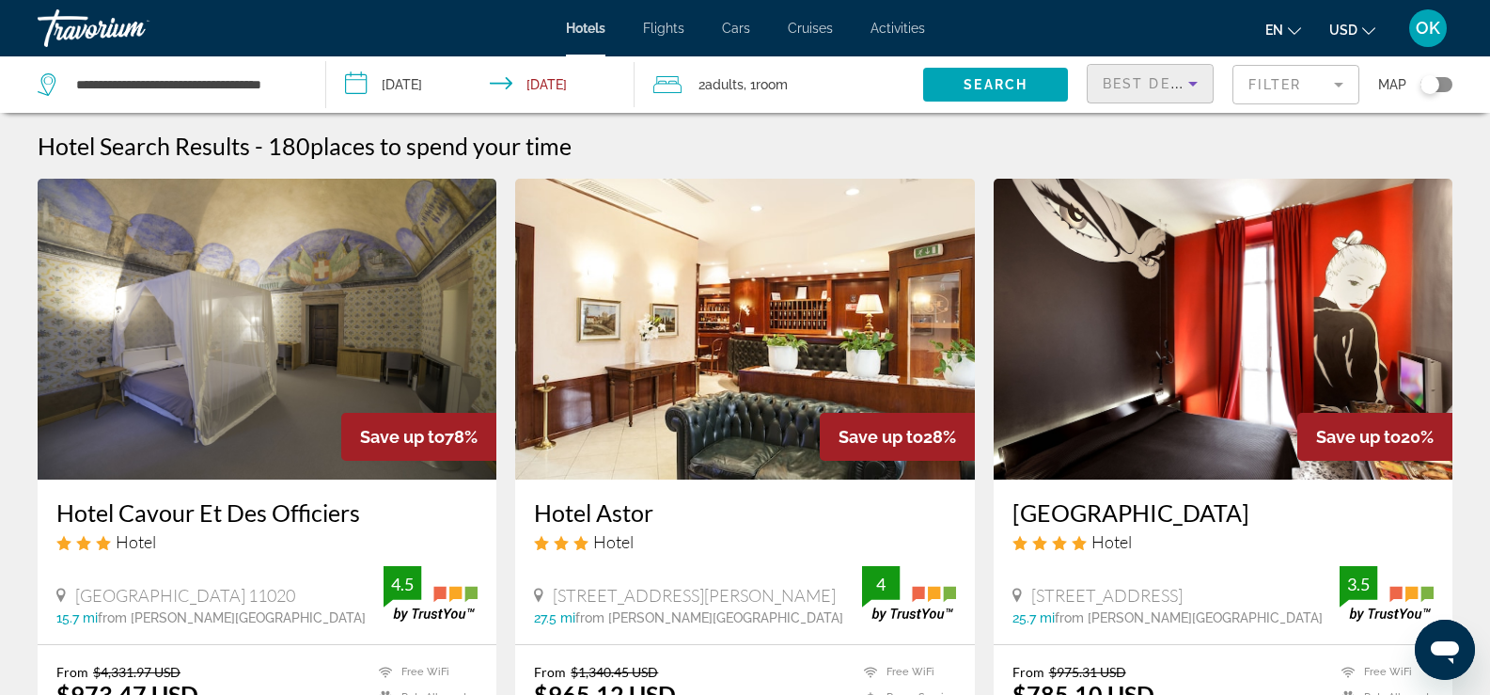
click at [1195, 85] on icon "Sort by" at bounding box center [1193, 83] width 23 height 23
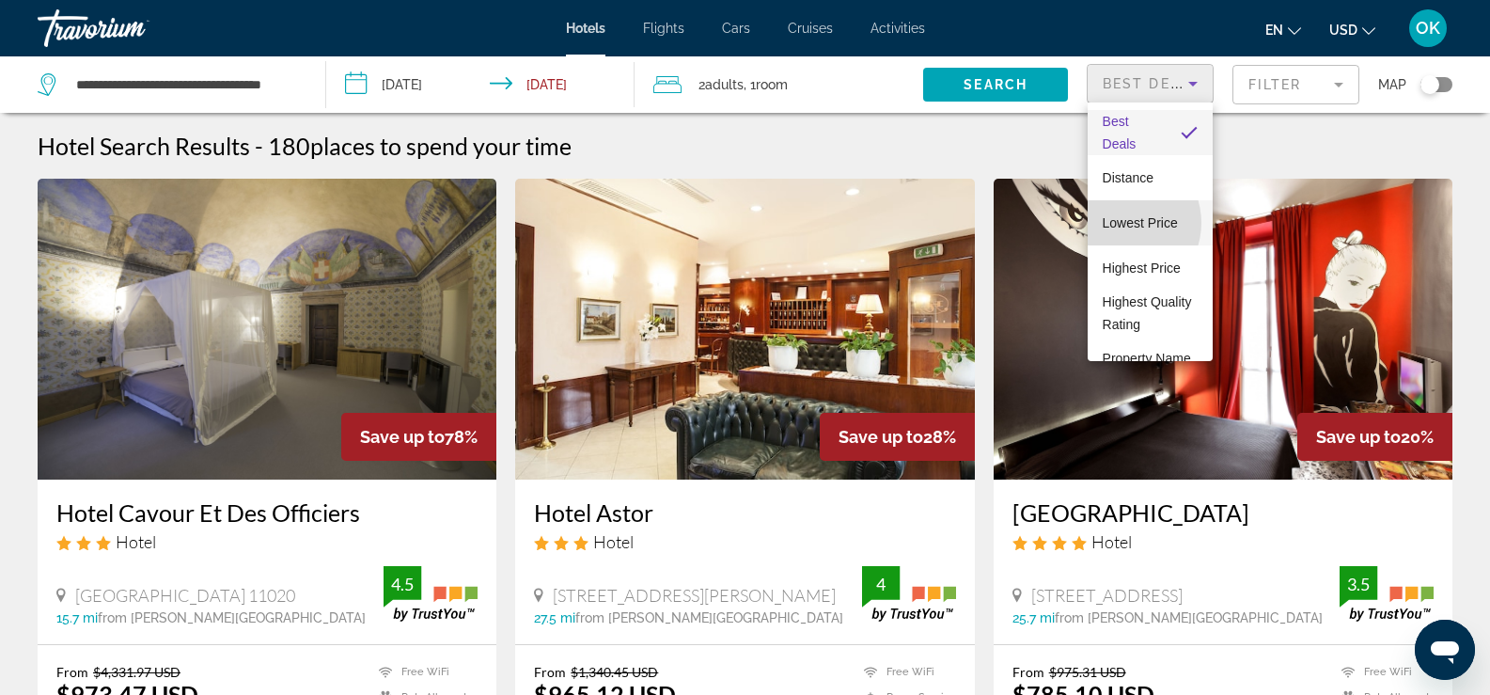
click at [1122, 223] on span "Lowest Price" at bounding box center [1140, 222] width 75 height 15
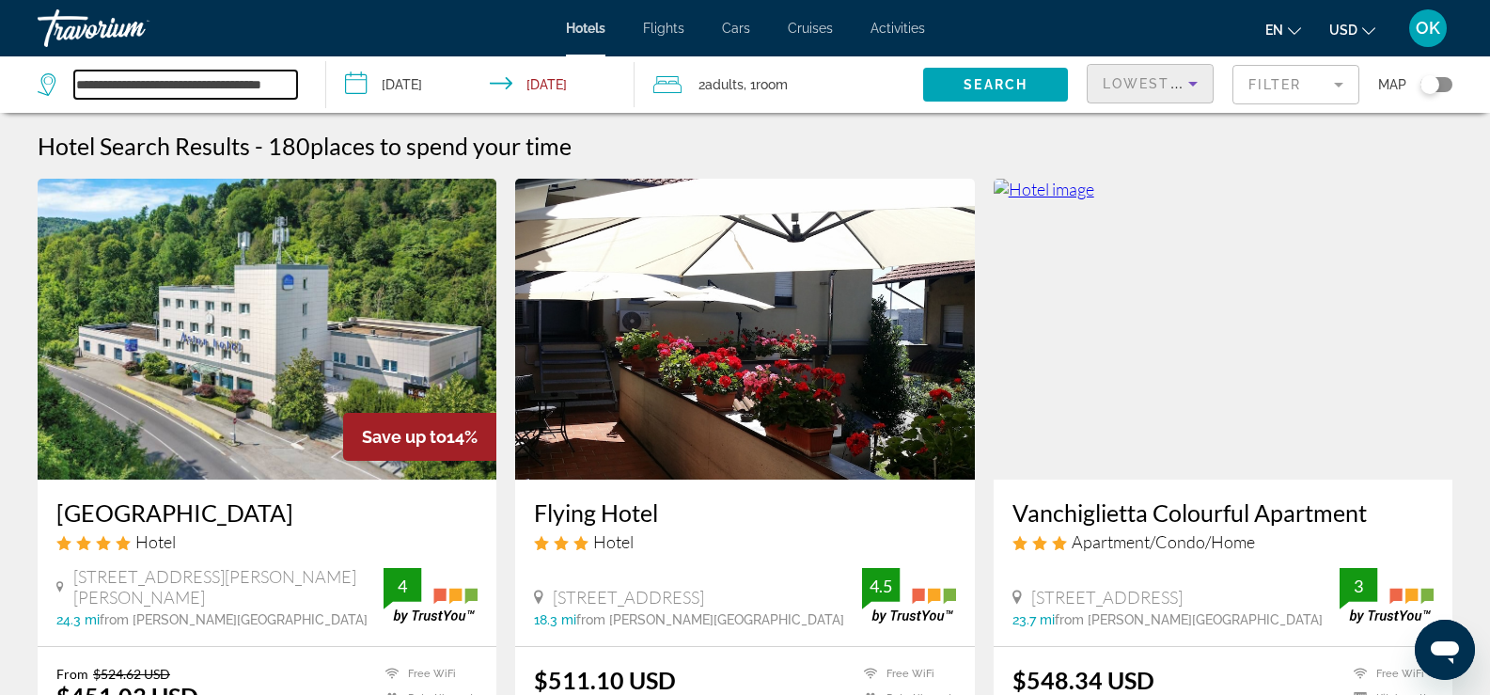
click at [262, 82] on input "**********" at bounding box center [185, 84] width 223 height 28
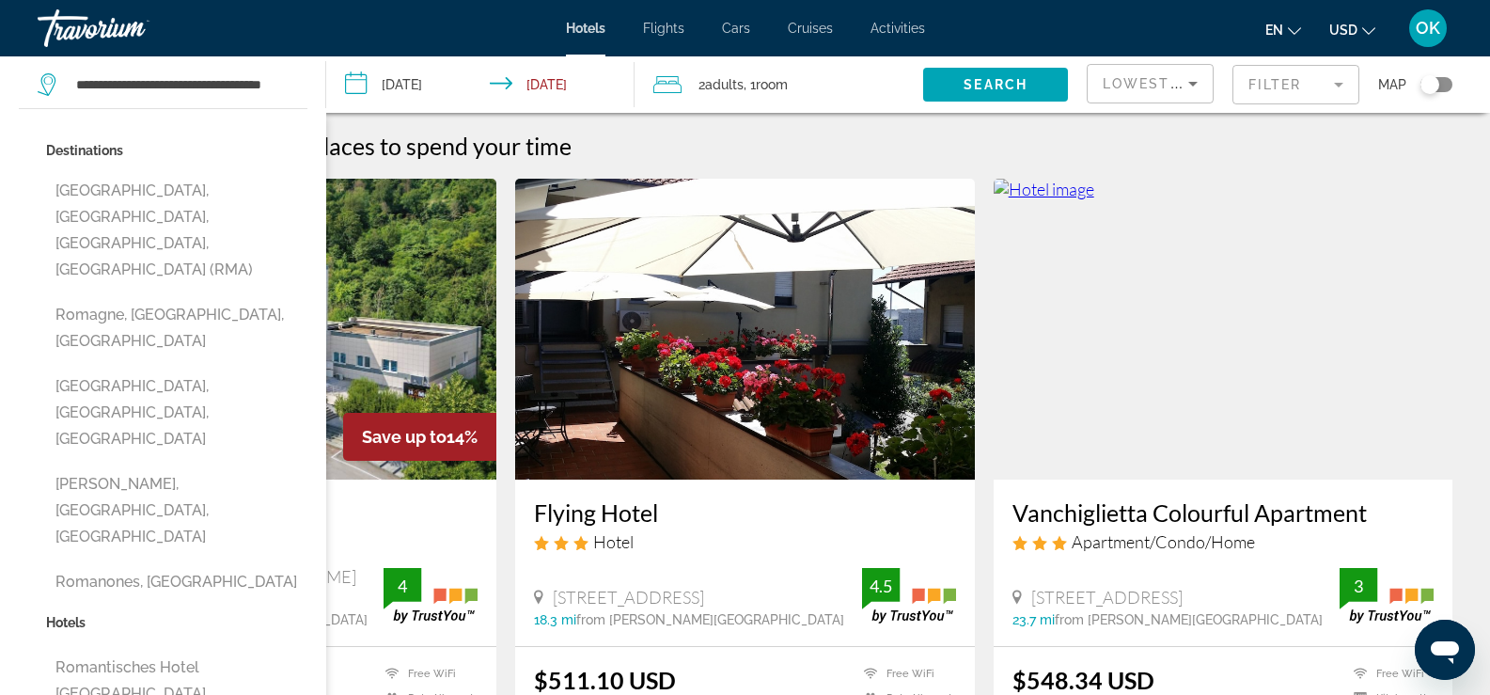
click at [51, 81] on icon "Search widget" at bounding box center [49, 84] width 23 height 23
click at [1423, 84] on div "Toggle map" at bounding box center [1429, 84] width 19 height 19
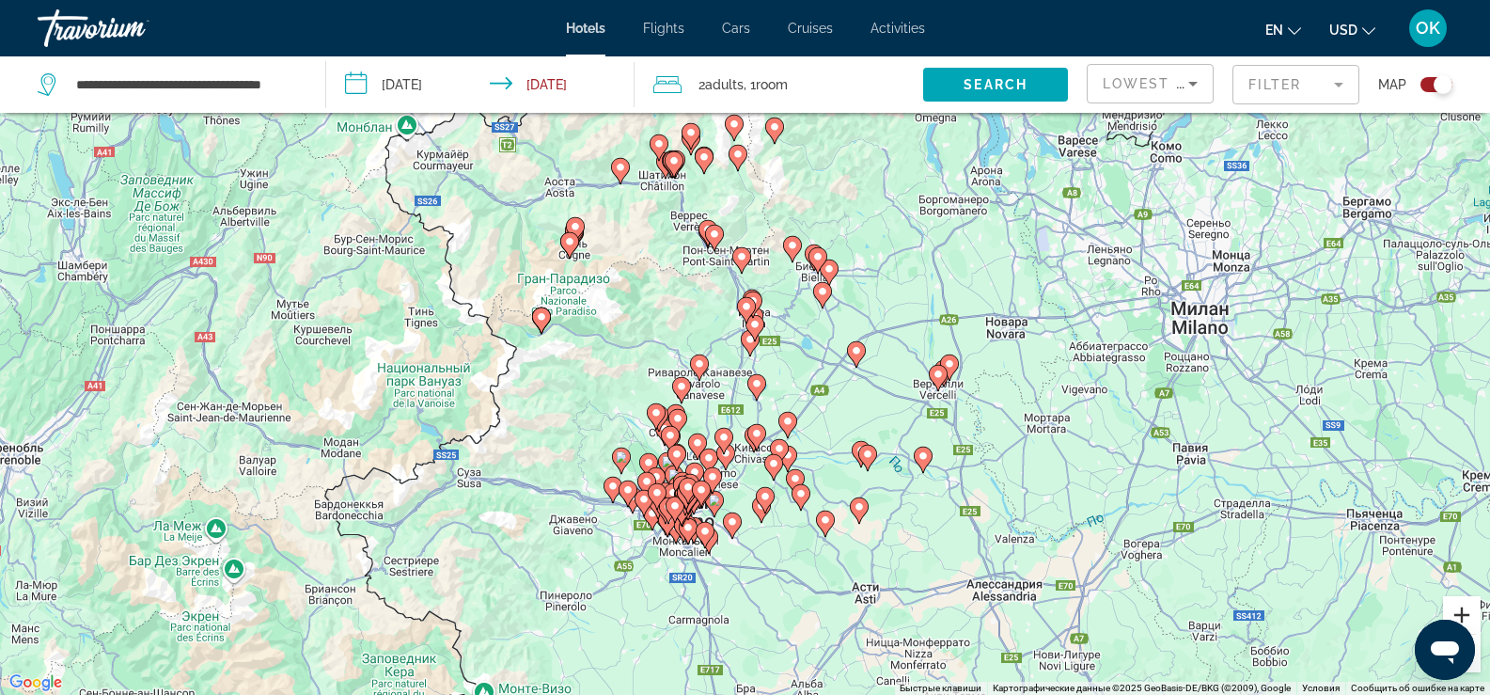
click at [1466, 615] on button "Увеличить" at bounding box center [1462, 615] width 38 height 38
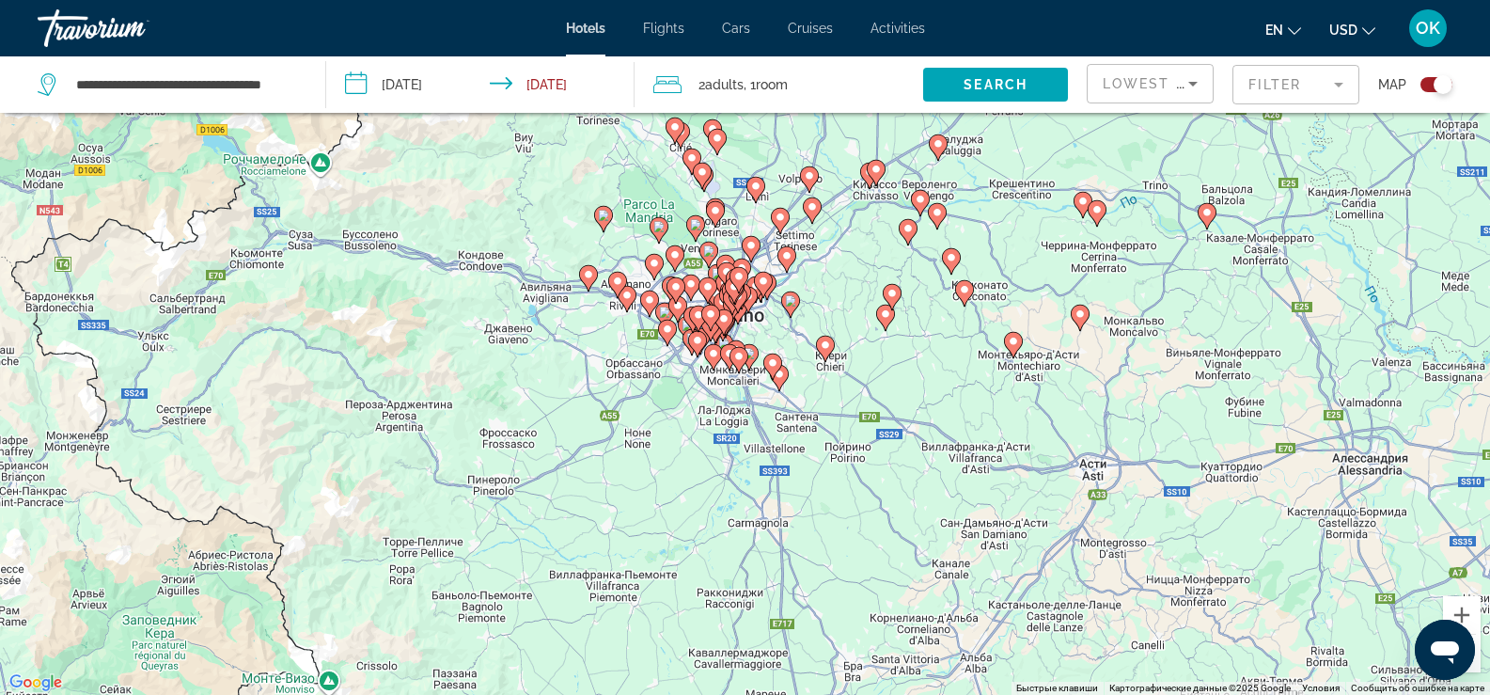
drag, startPoint x: 934, startPoint y: 555, endPoint x: 1045, endPoint y: 187, distance: 383.9
click at [1045, 187] on div "Чтобы активировать перетаскивание с помощью клавиатуры, нажмите Alt + Ввод. Пос…" at bounding box center [745, 347] width 1490 height 695
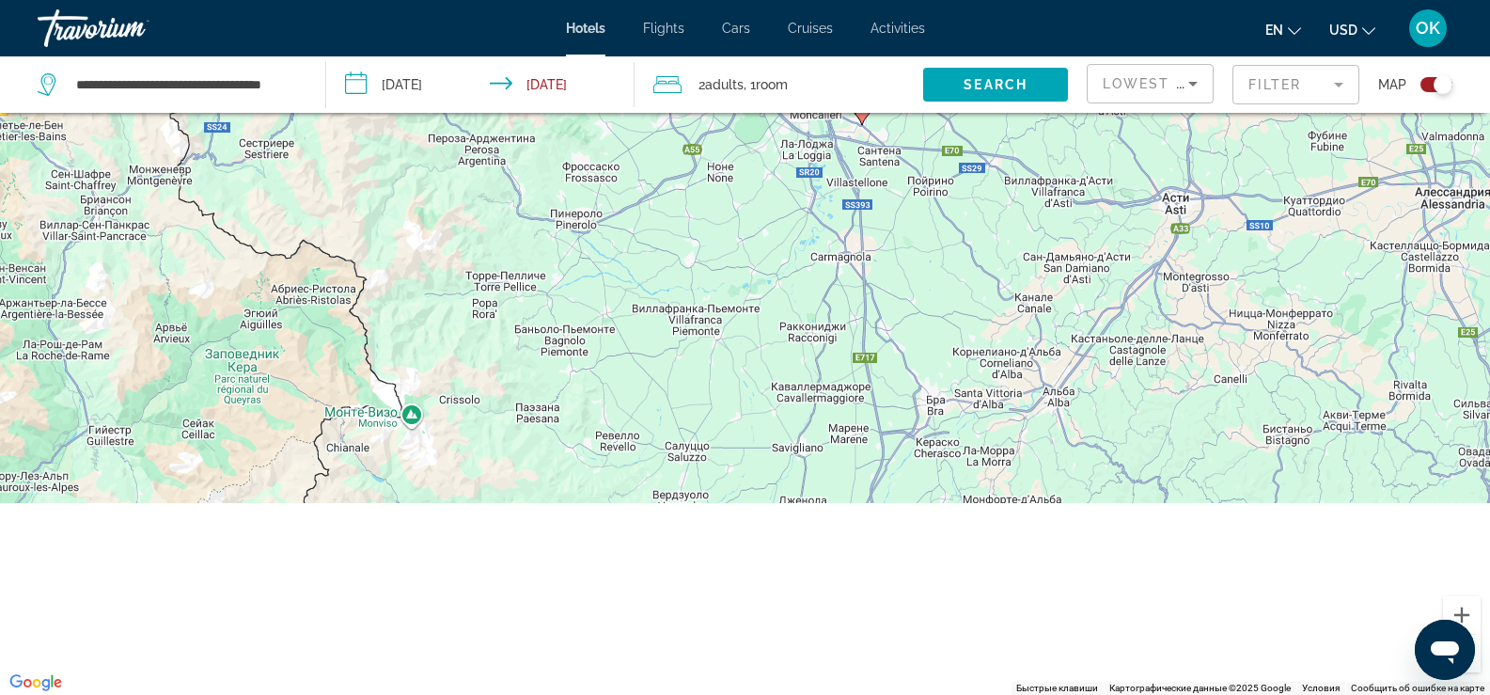
drag, startPoint x: 948, startPoint y: 415, endPoint x: 979, endPoint y: 154, distance: 263.0
click at [979, 154] on div "Чтобы активировать перетаскивание с помощью клавиатуры, нажмите Alt + Ввод. Пос…" at bounding box center [745, 347] width 1490 height 695
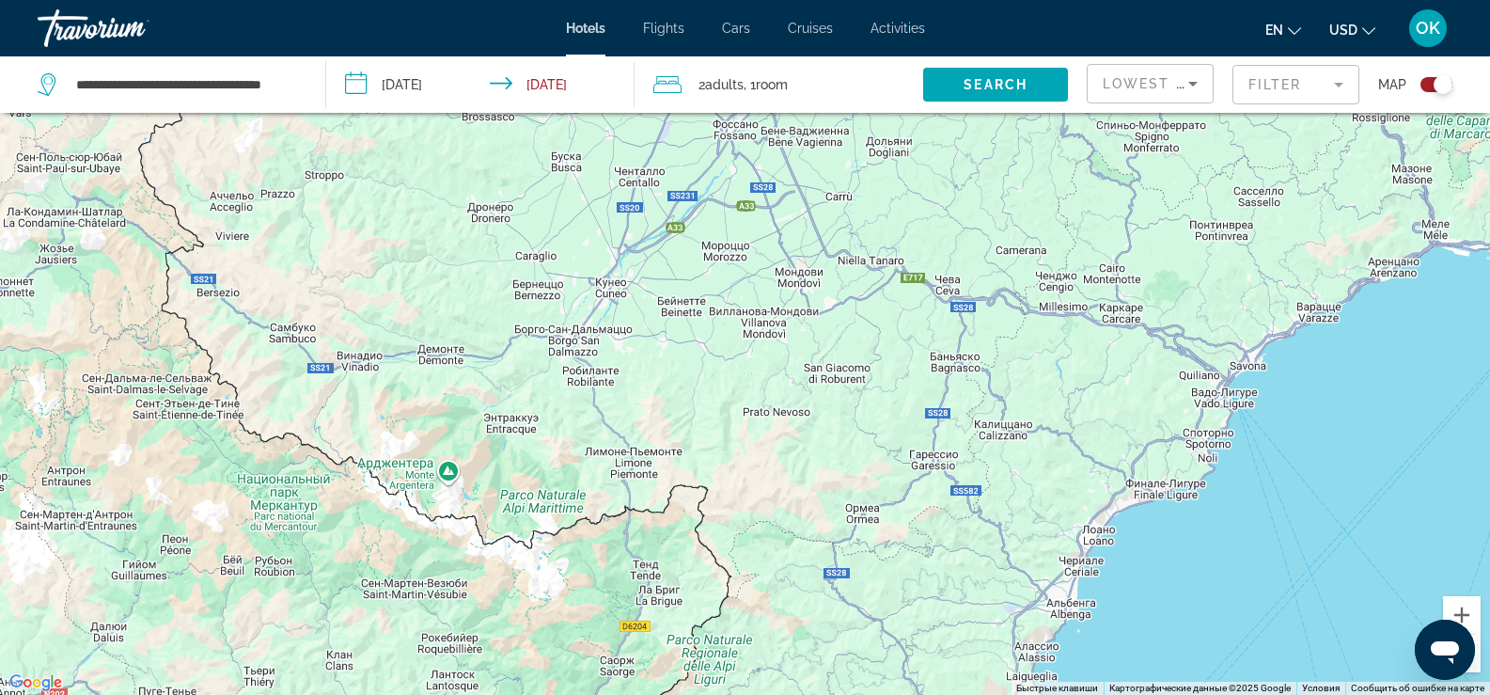
drag, startPoint x: 850, startPoint y: 474, endPoint x: 748, endPoint y: 240, distance: 255.1
click at [748, 240] on div "Чтобы активировать перетаскивание с помощью клавиатуры, нажмите Alt + Ввод. Пос…" at bounding box center [745, 347] width 1490 height 695
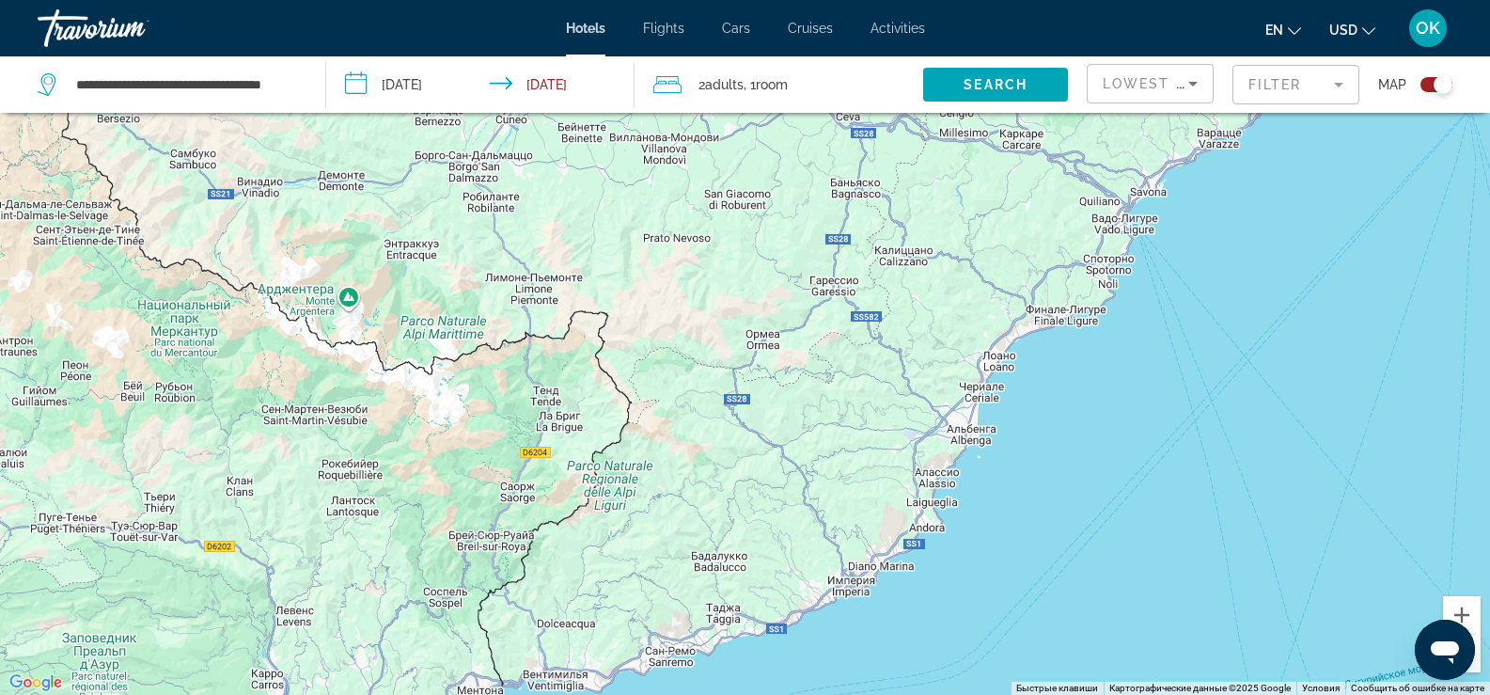
drag, startPoint x: 1143, startPoint y: 615, endPoint x: 1043, endPoint y: 439, distance: 202.0
click at [1043, 439] on div "Main content" at bounding box center [745, 347] width 1490 height 695
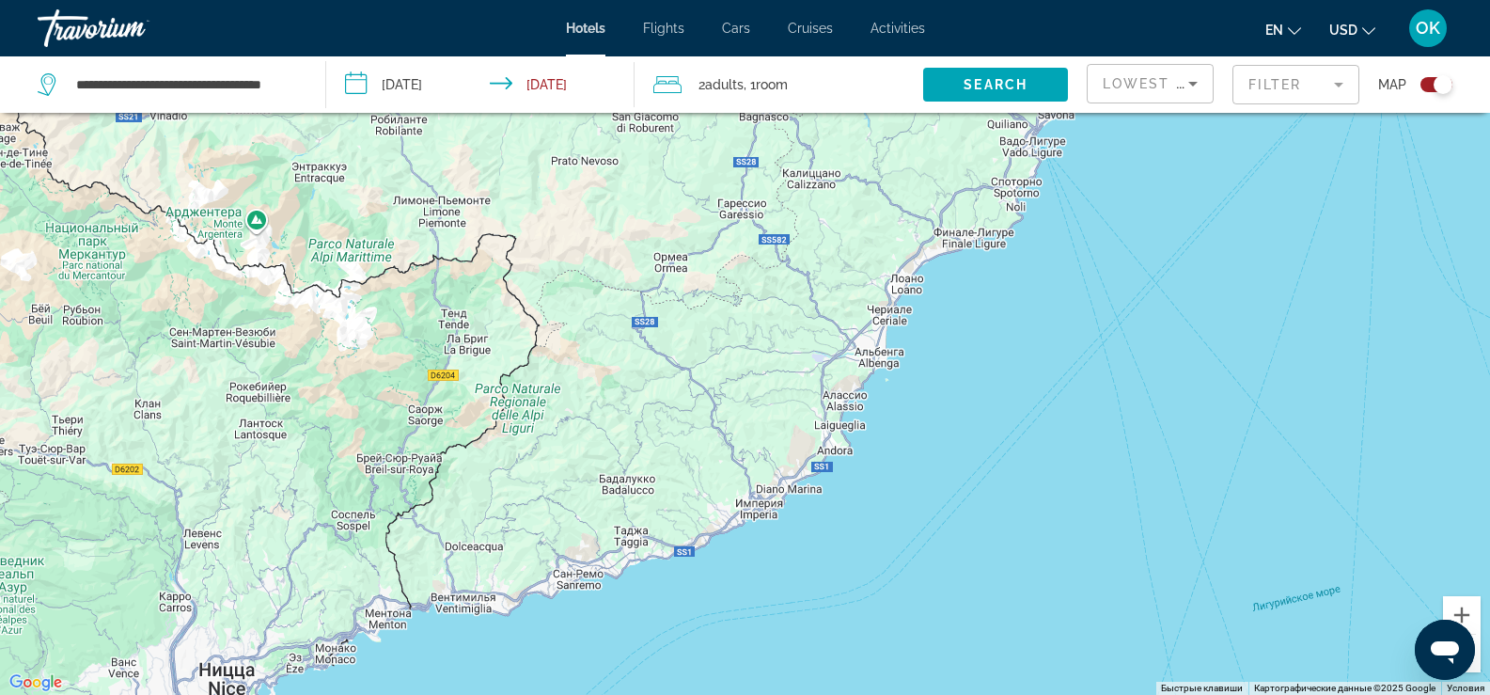
drag, startPoint x: 755, startPoint y: 671, endPoint x: 665, endPoint y: 593, distance: 119.3
click at [665, 593] on div "Main content" at bounding box center [745, 347] width 1490 height 695
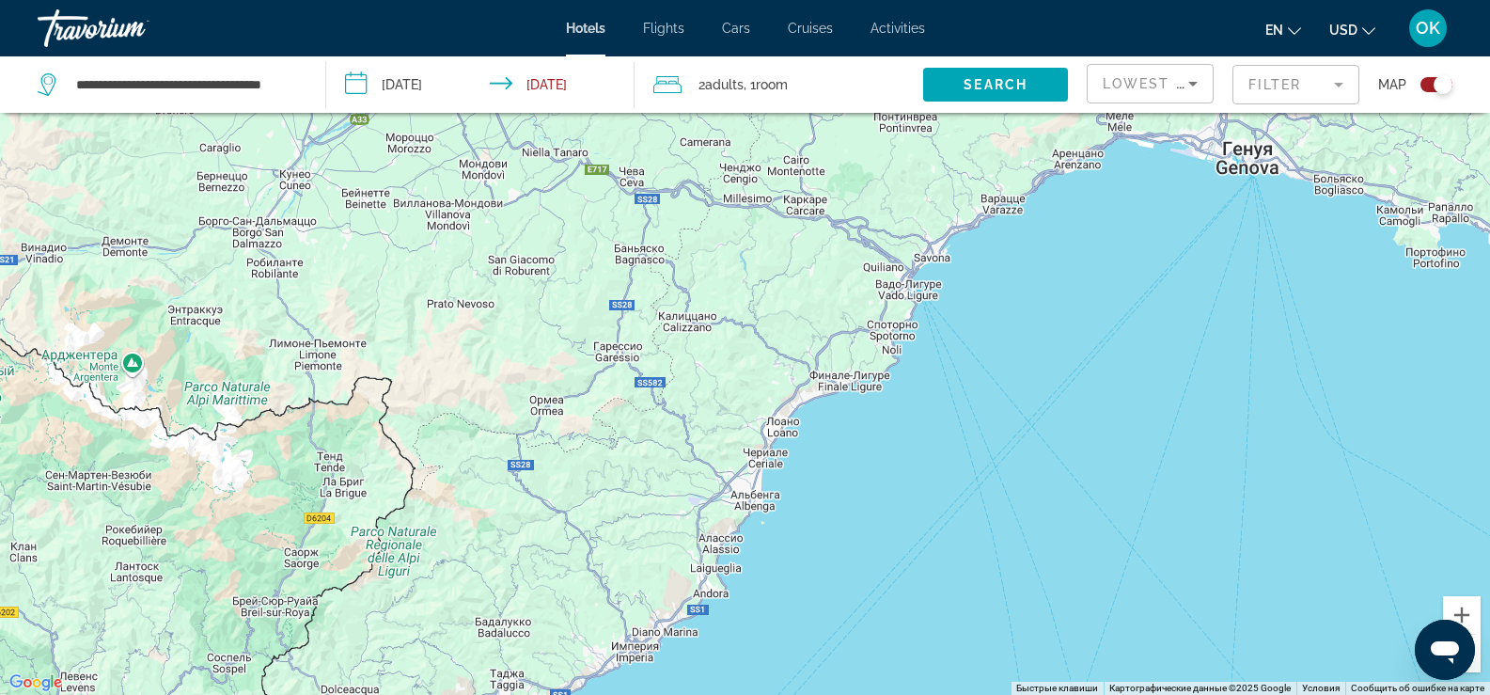
drag, startPoint x: 1002, startPoint y: 352, endPoint x: 876, endPoint y: 501, distance: 194.7
click at [876, 501] on div "Main content" at bounding box center [745, 347] width 1490 height 695
click at [1464, 611] on button "Увеличить" at bounding box center [1462, 615] width 38 height 38
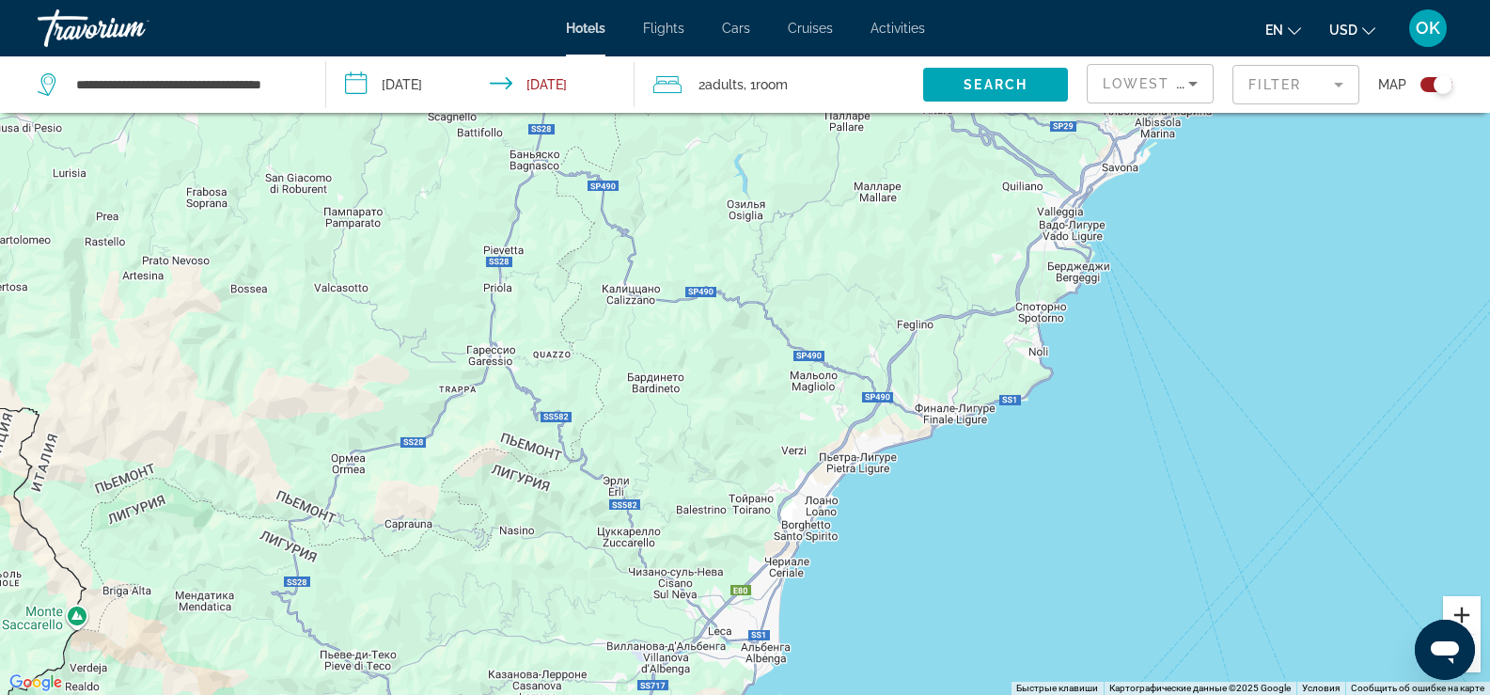
click at [1464, 611] on button "Увеличить" at bounding box center [1462, 615] width 38 height 38
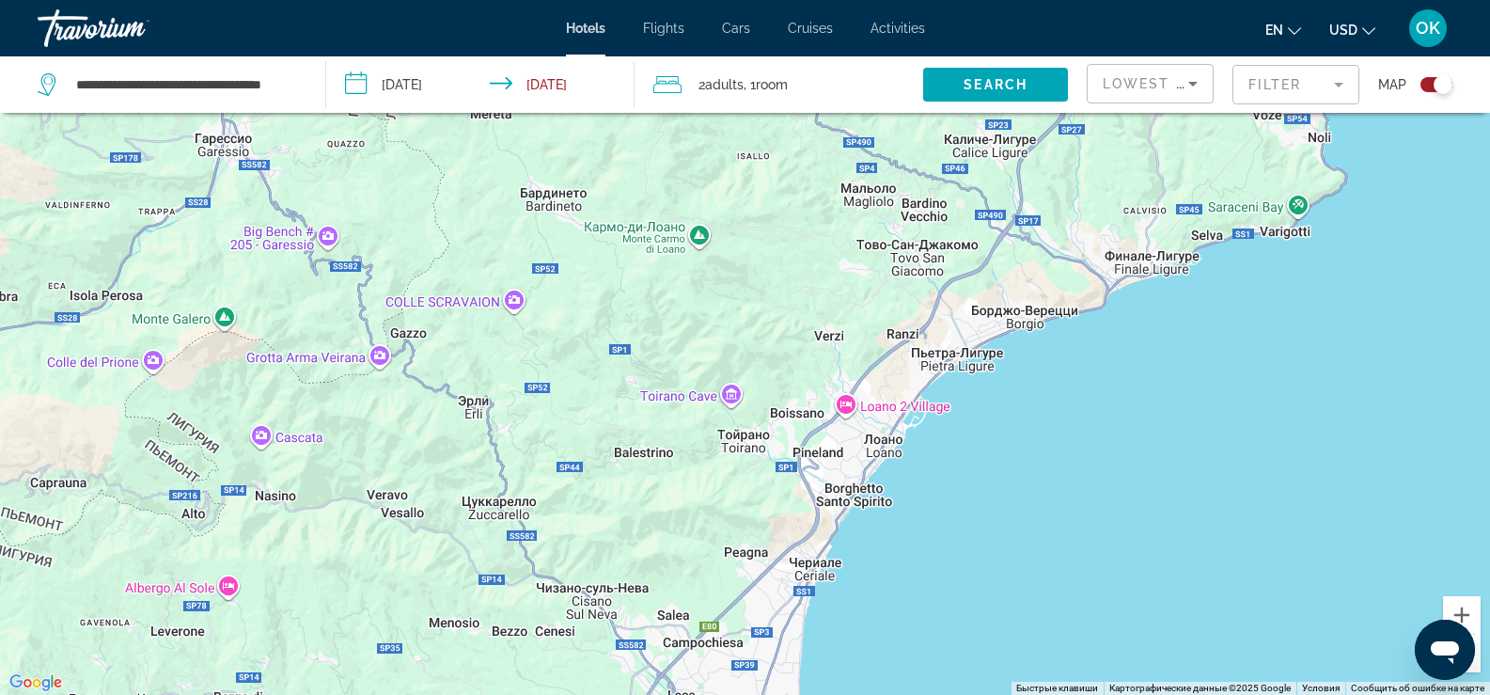
drag, startPoint x: 1147, startPoint y: 596, endPoint x: 1134, endPoint y: 373, distance: 223.2
click at [1134, 373] on div "Main content" at bounding box center [745, 347] width 1490 height 695
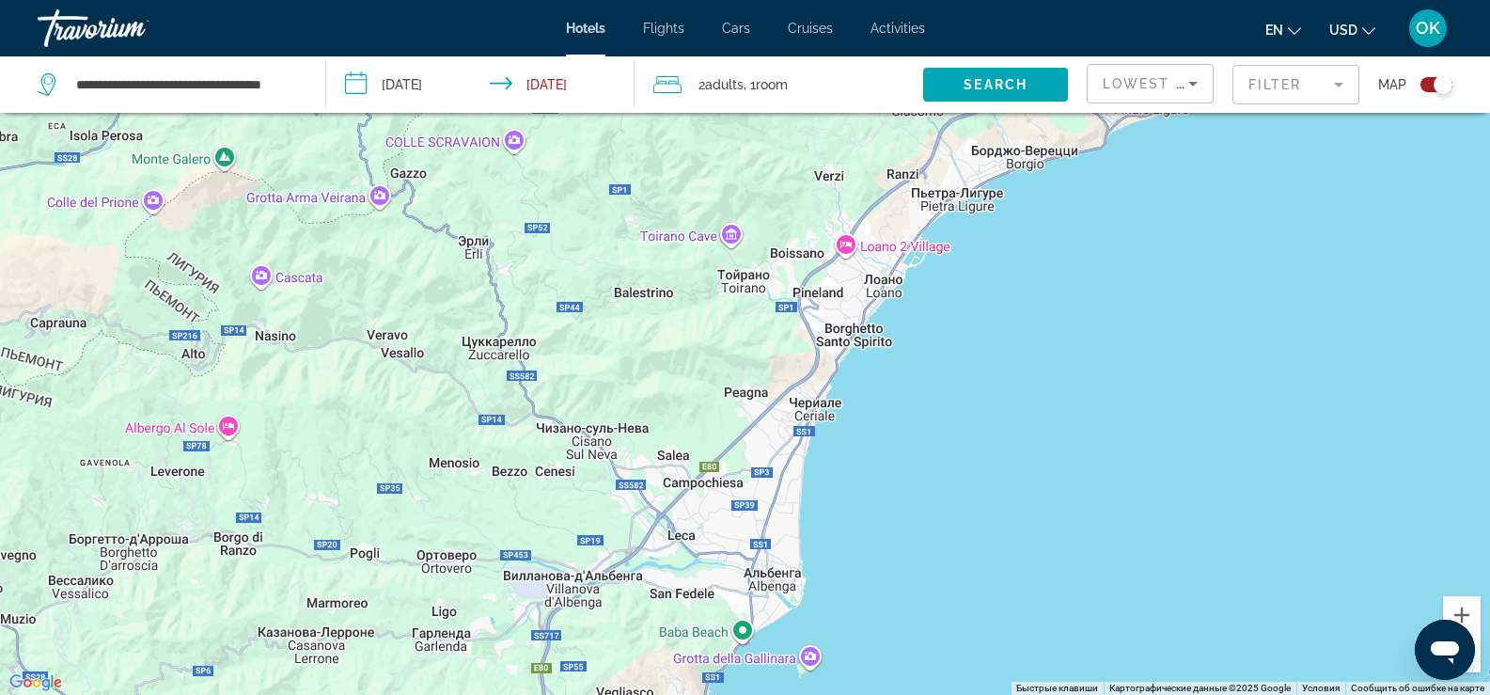
drag, startPoint x: 1076, startPoint y: 546, endPoint x: 1076, endPoint y: 383, distance: 163.6
click at [1076, 383] on div "Main content" at bounding box center [745, 347] width 1490 height 695
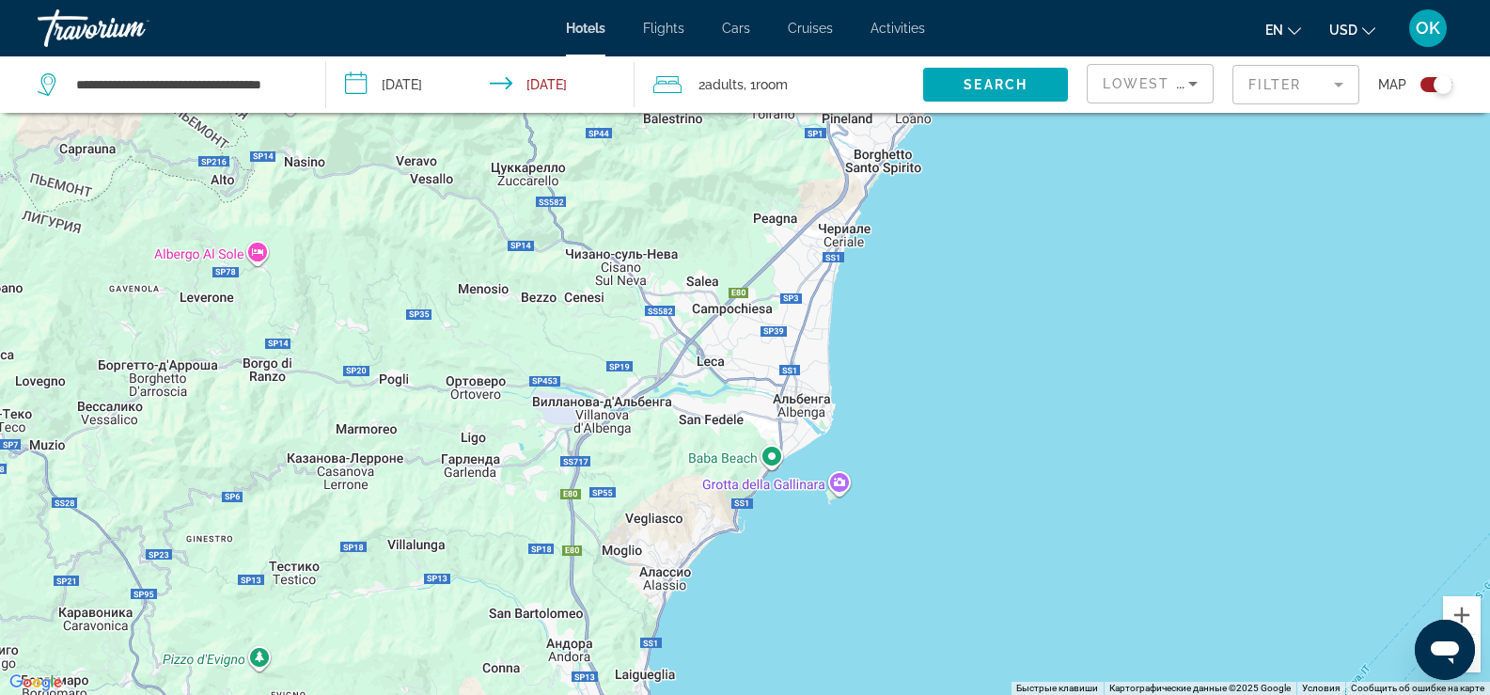
drag, startPoint x: 957, startPoint y: 603, endPoint x: 985, endPoint y: 426, distance: 179.9
click at [985, 426] on div "Main content" at bounding box center [745, 347] width 1490 height 695
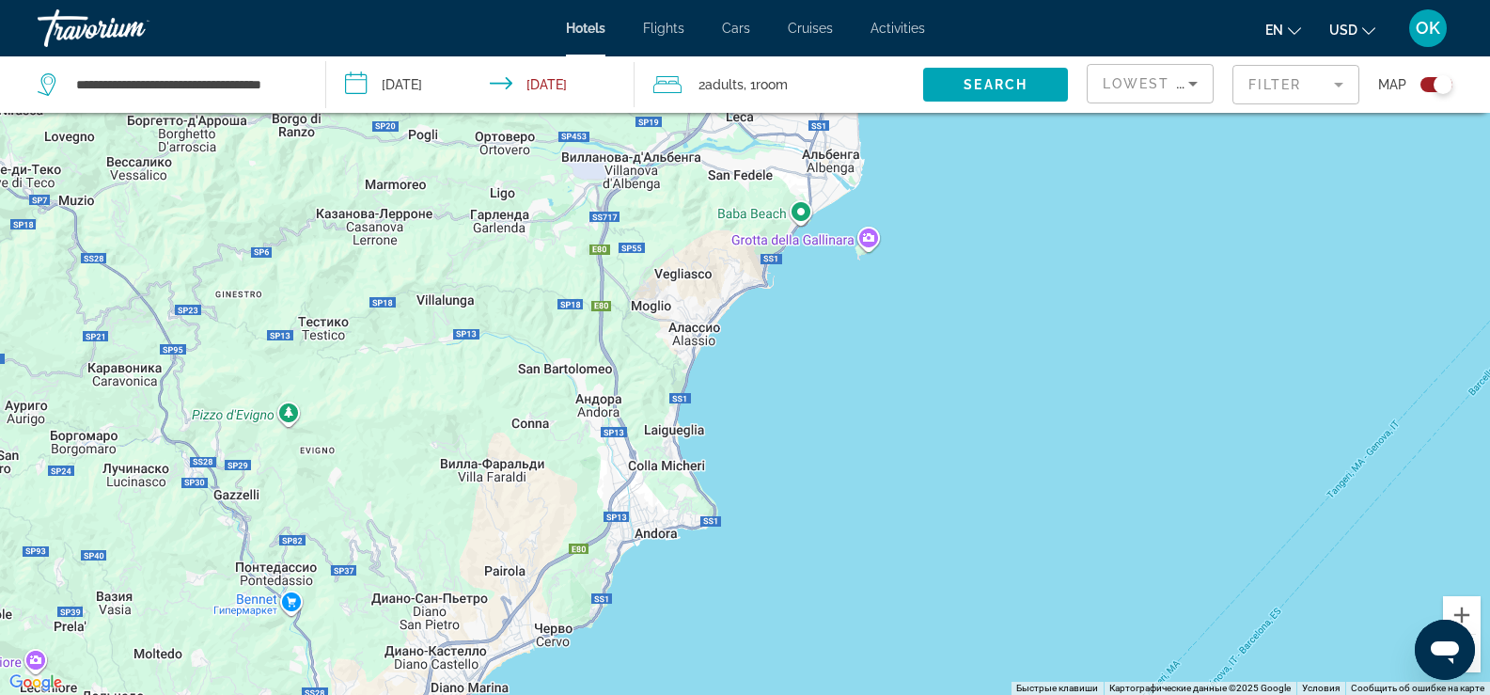
drag, startPoint x: 926, startPoint y: 569, endPoint x: 953, endPoint y: 341, distance: 229.1
click at [953, 341] on div "Main content" at bounding box center [745, 347] width 1490 height 695
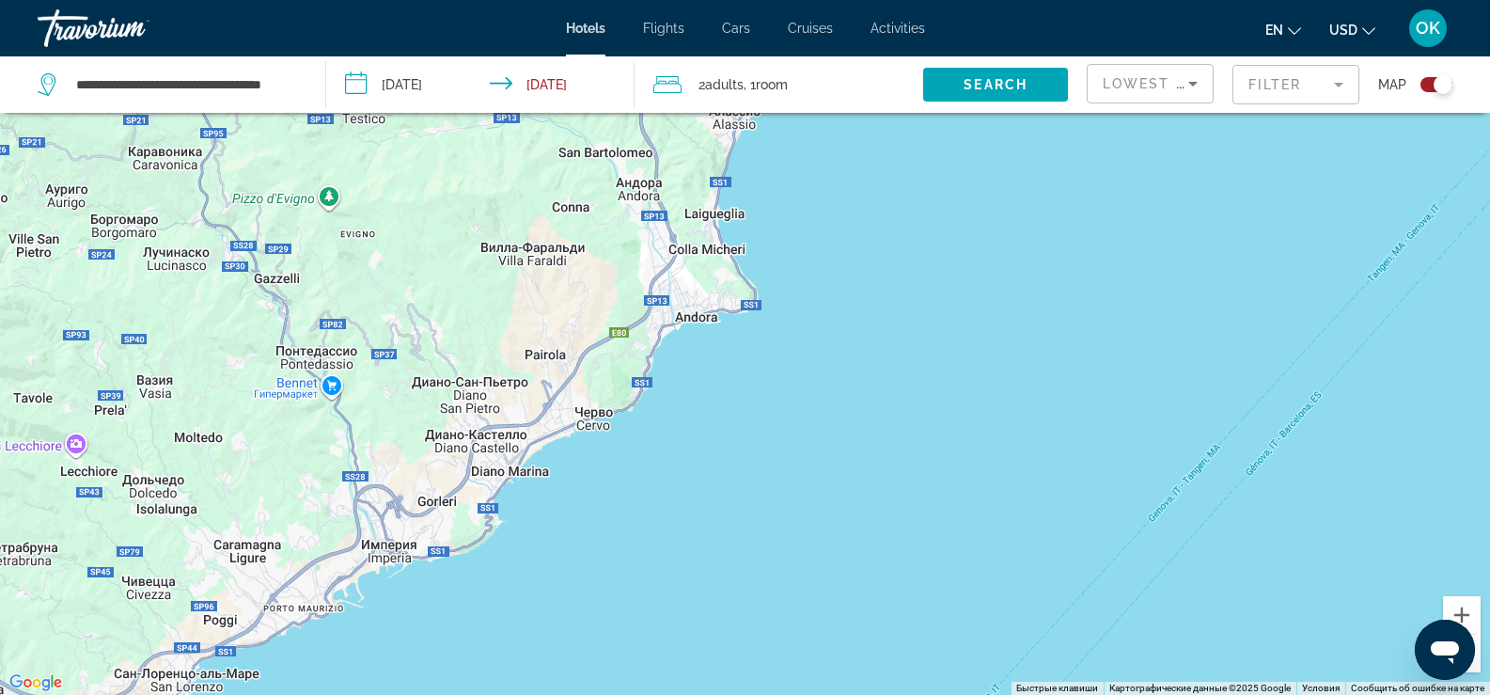
drag, startPoint x: 812, startPoint y: 543, endPoint x: 853, endPoint y: 325, distance: 221.8
click at [853, 325] on div "Main content" at bounding box center [745, 347] width 1490 height 695
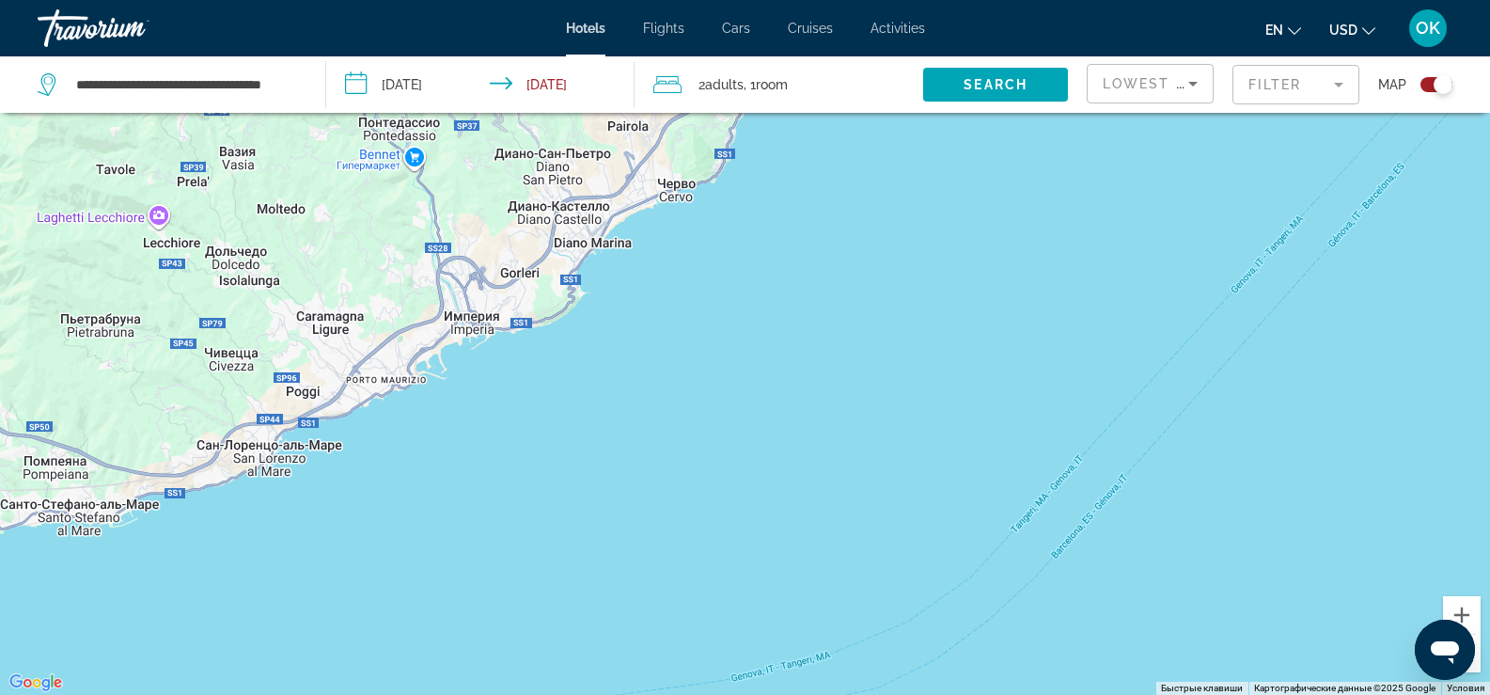
drag, startPoint x: 780, startPoint y: 550, endPoint x: 864, endPoint y: 321, distance: 244.1
click at [864, 321] on div "Main content" at bounding box center [745, 347] width 1490 height 695
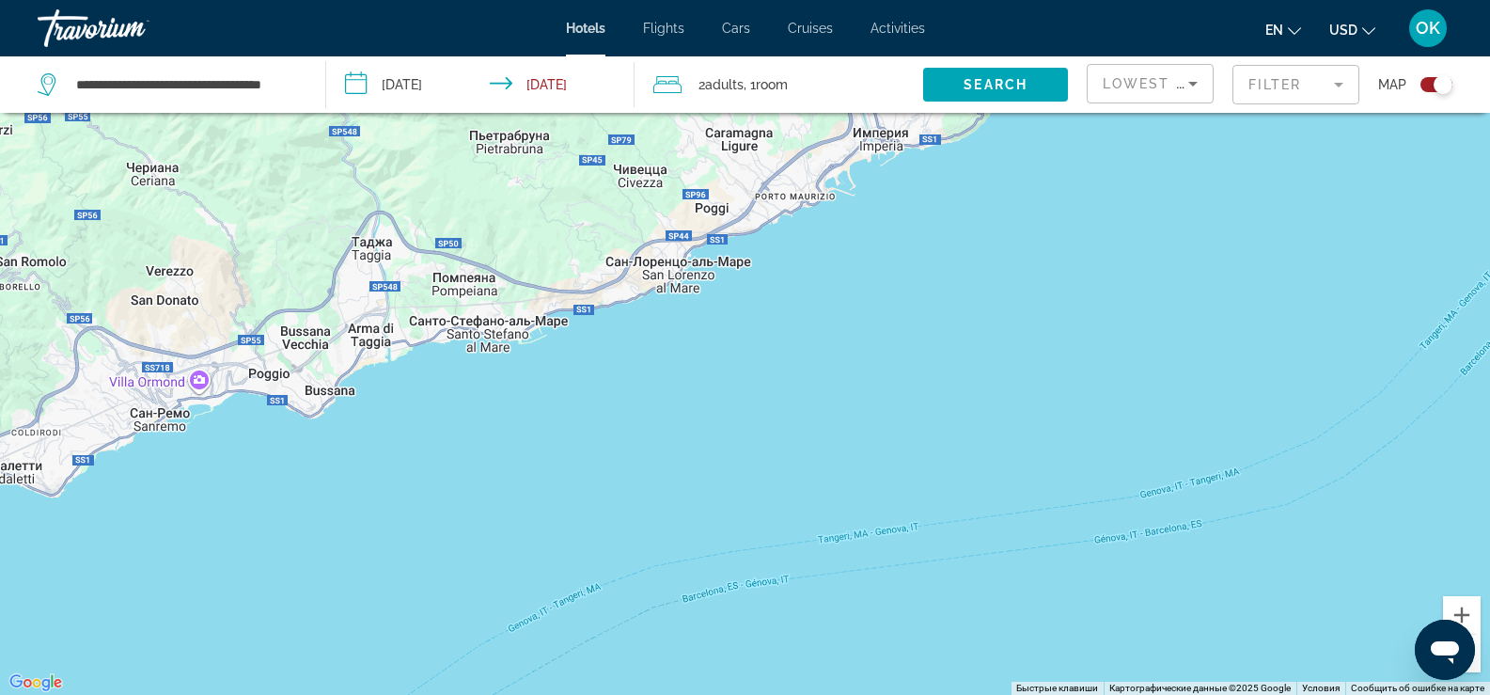
drag, startPoint x: 471, startPoint y: 556, endPoint x: 883, endPoint y: 372, distance: 451.0
click at [883, 372] on div "Main content" at bounding box center [745, 347] width 1490 height 695
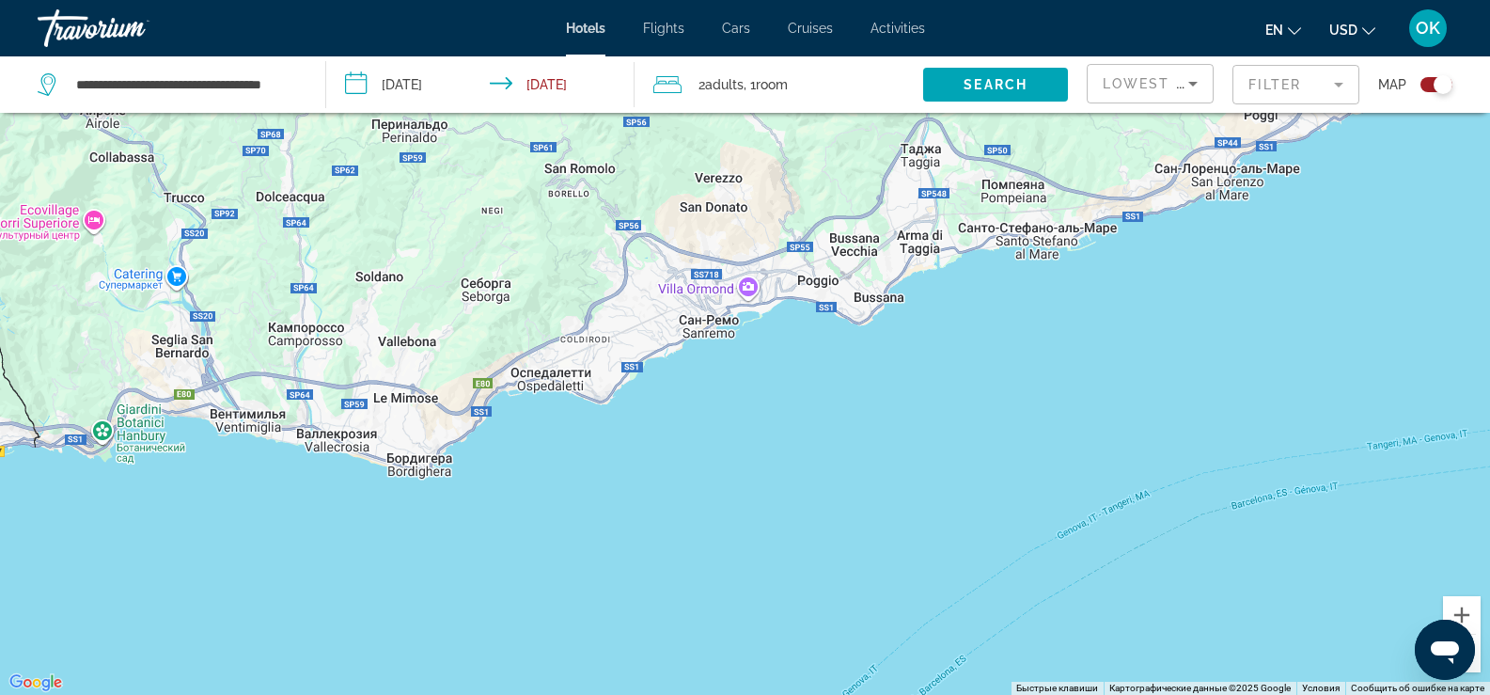
drag, startPoint x: 376, startPoint y: 511, endPoint x: 944, endPoint y: 415, distance: 575.8
click at [944, 415] on div "Main content" at bounding box center [745, 347] width 1490 height 695
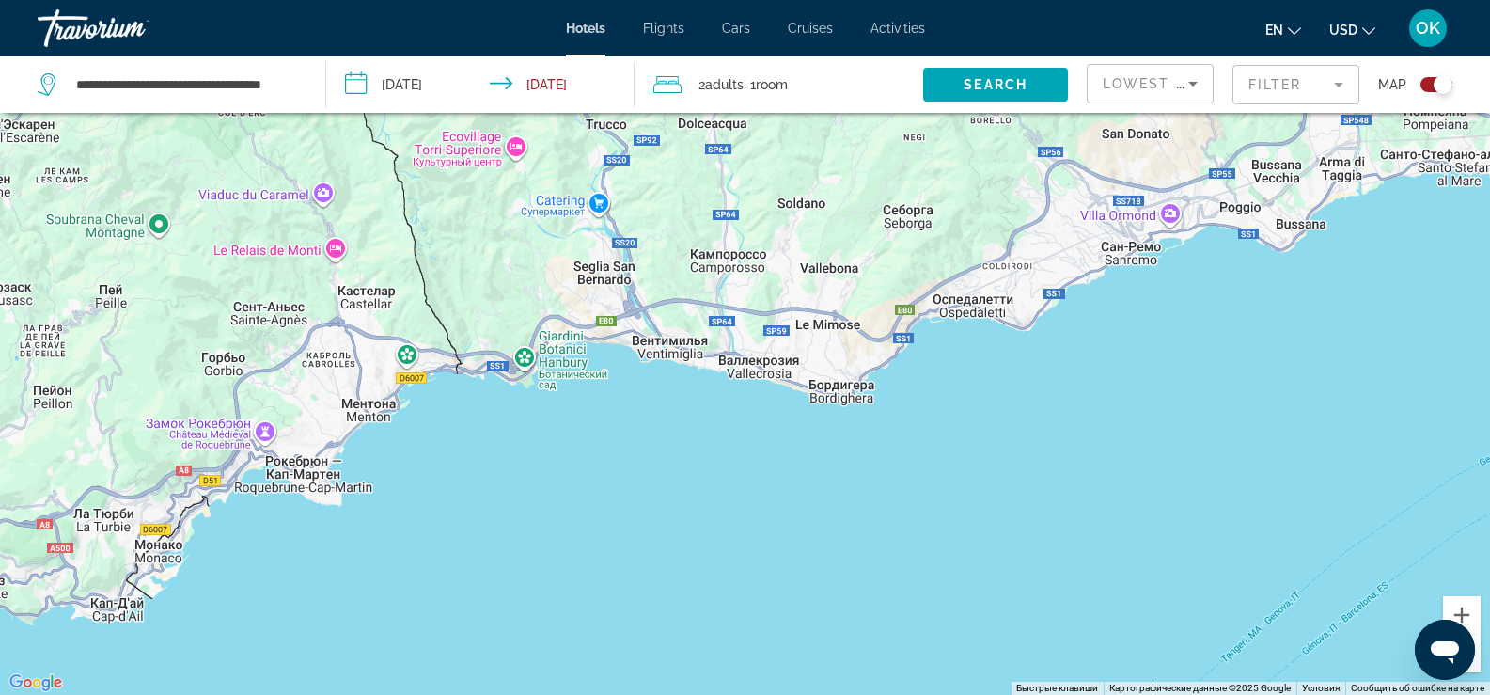
drag, startPoint x: 542, startPoint y: 534, endPoint x: 968, endPoint y: 461, distance: 432.1
click at [968, 461] on div "Main content" at bounding box center [745, 347] width 1490 height 695
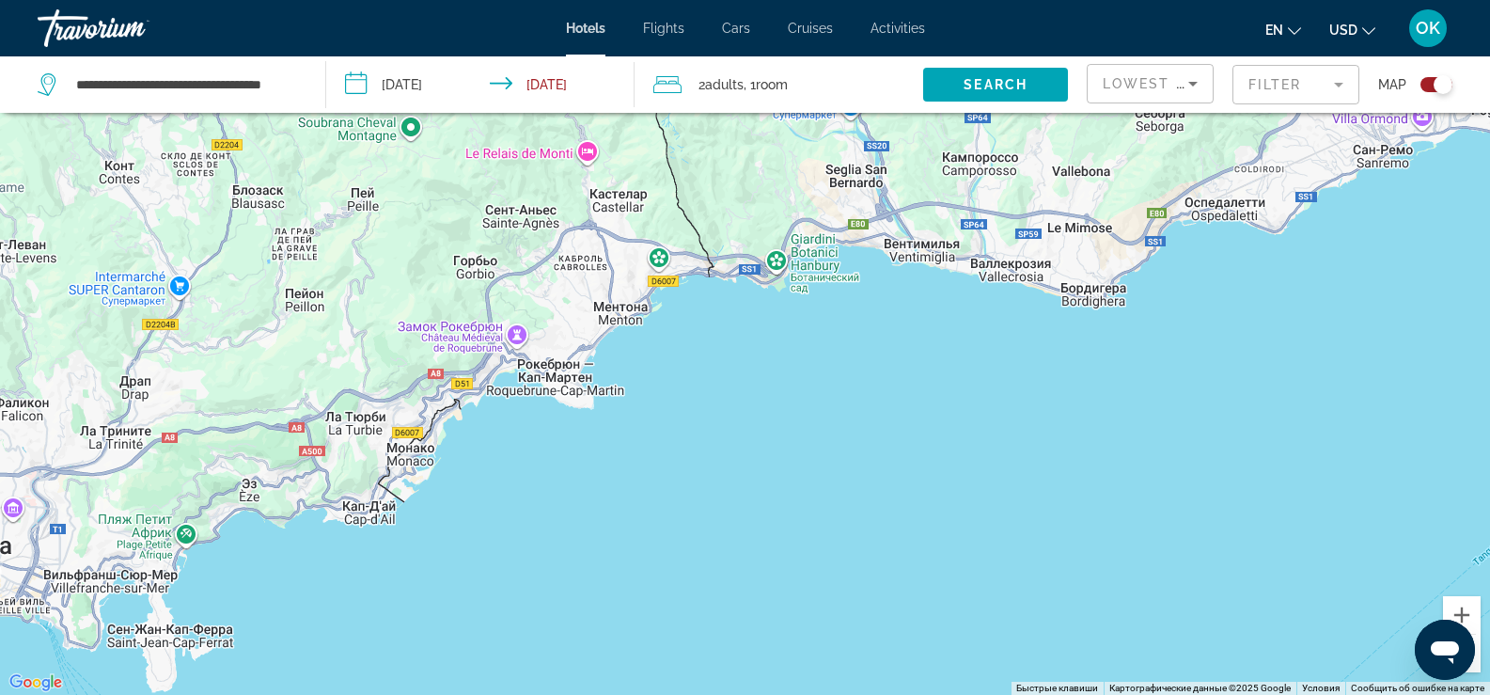
drag, startPoint x: 626, startPoint y: 526, endPoint x: 826, endPoint y: 440, distance: 218.1
click at [826, 440] on div "Main content" at bounding box center [745, 347] width 1490 height 695
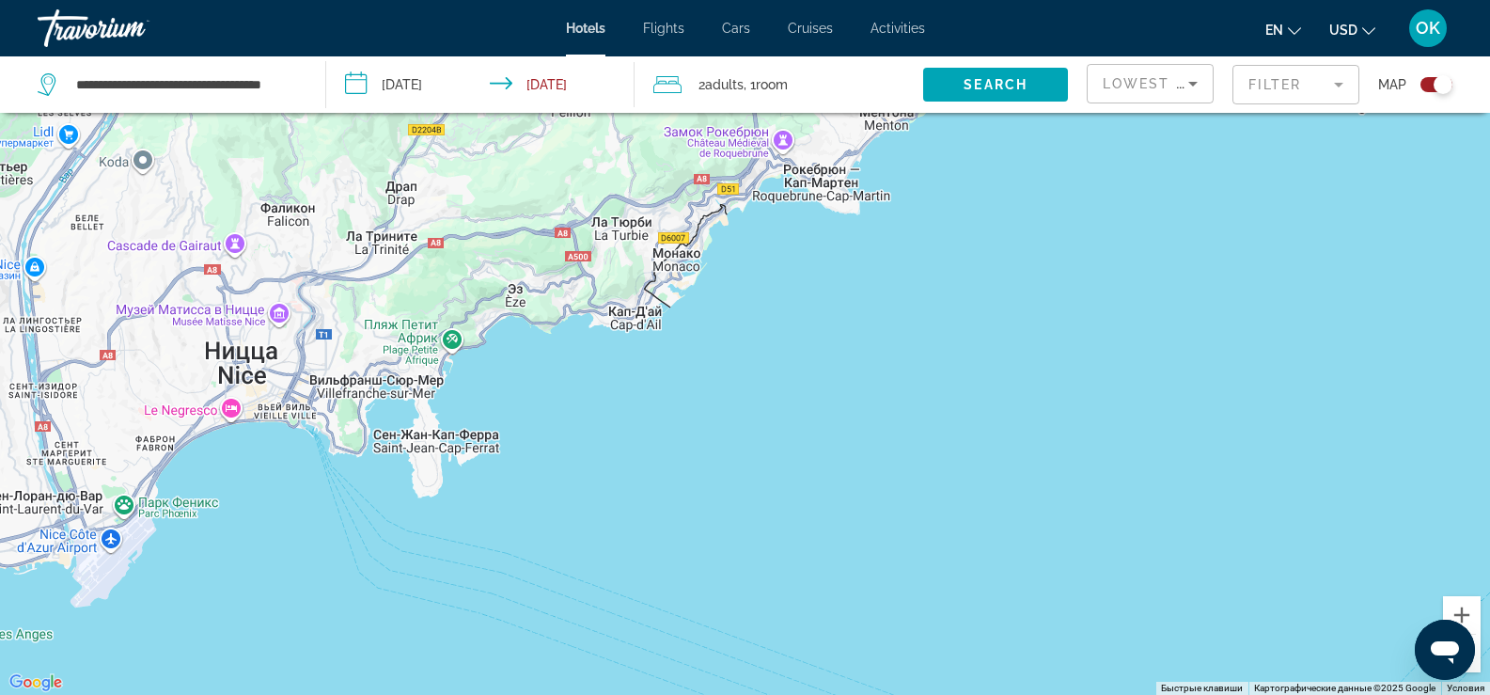
drag, startPoint x: 614, startPoint y: 578, endPoint x: 824, endPoint y: 418, distance: 264.3
click at [824, 418] on div "Main content" at bounding box center [745, 347] width 1490 height 695
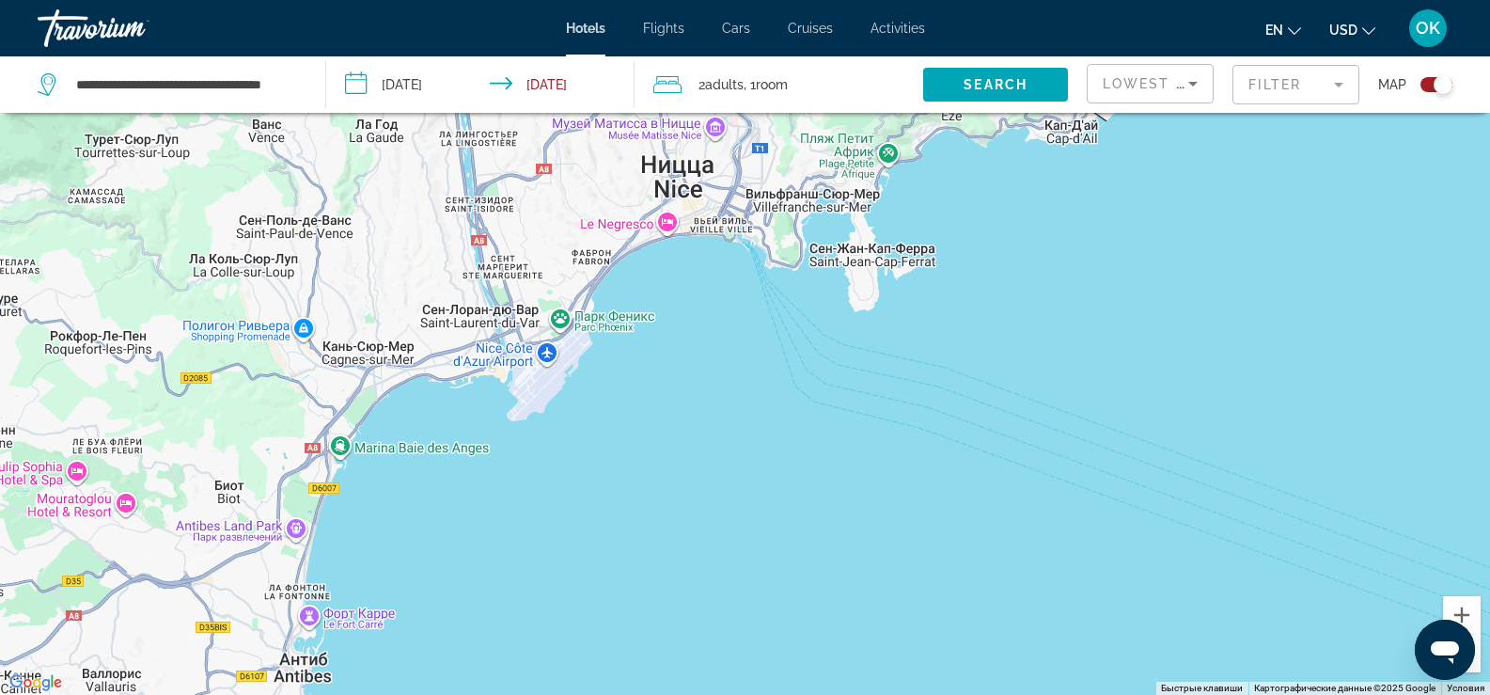
drag, startPoint x: 725, startPoint y: 496, endPoint x: 1033, endPoint y: 361, distance: 336.7
click at [1033, 361] on div "Main content" at bounding box center [745, 347] width 1490 height 695
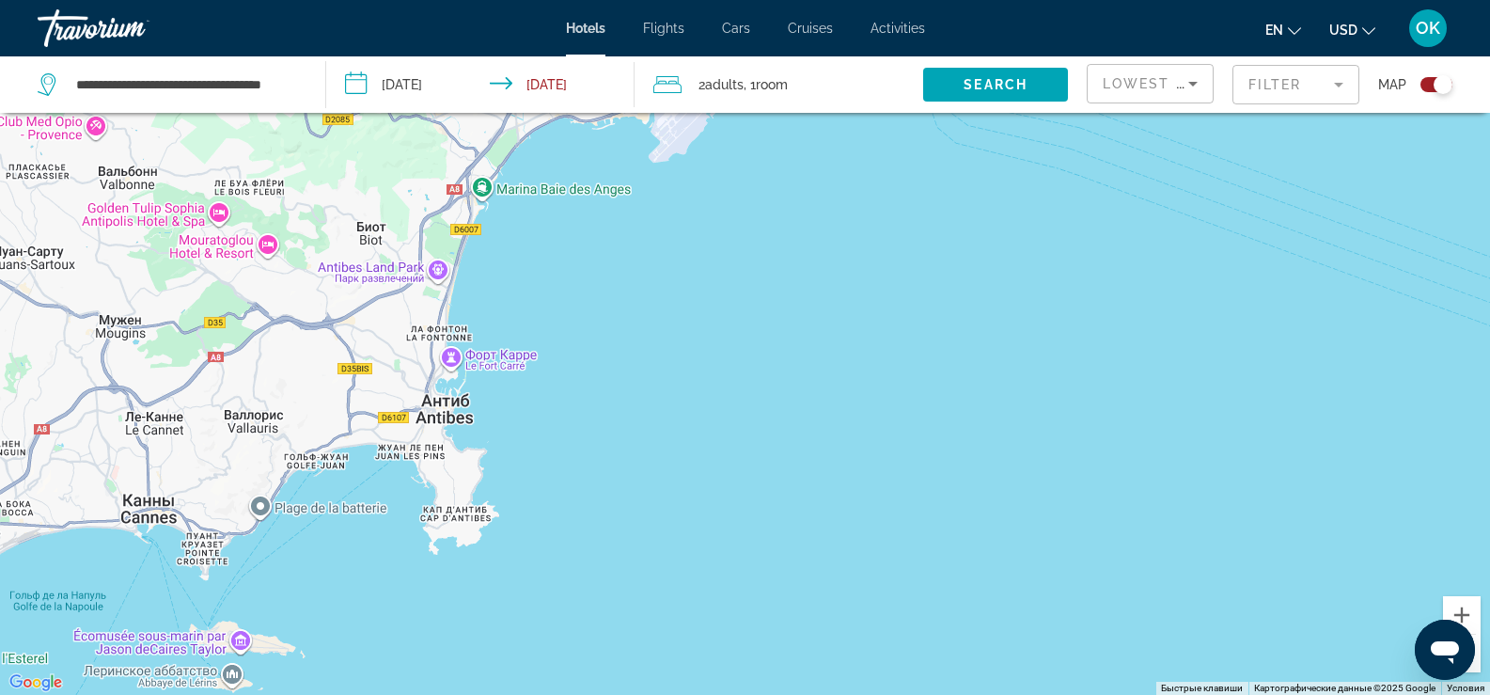
drag, startPoint x: 798, startPoint y: 501, endPoint x: 906, endPoint y: 297, distance: 230.8
click at [906, 297] on div "Main content" at bounding box center [745, 347] width 1490 height 695
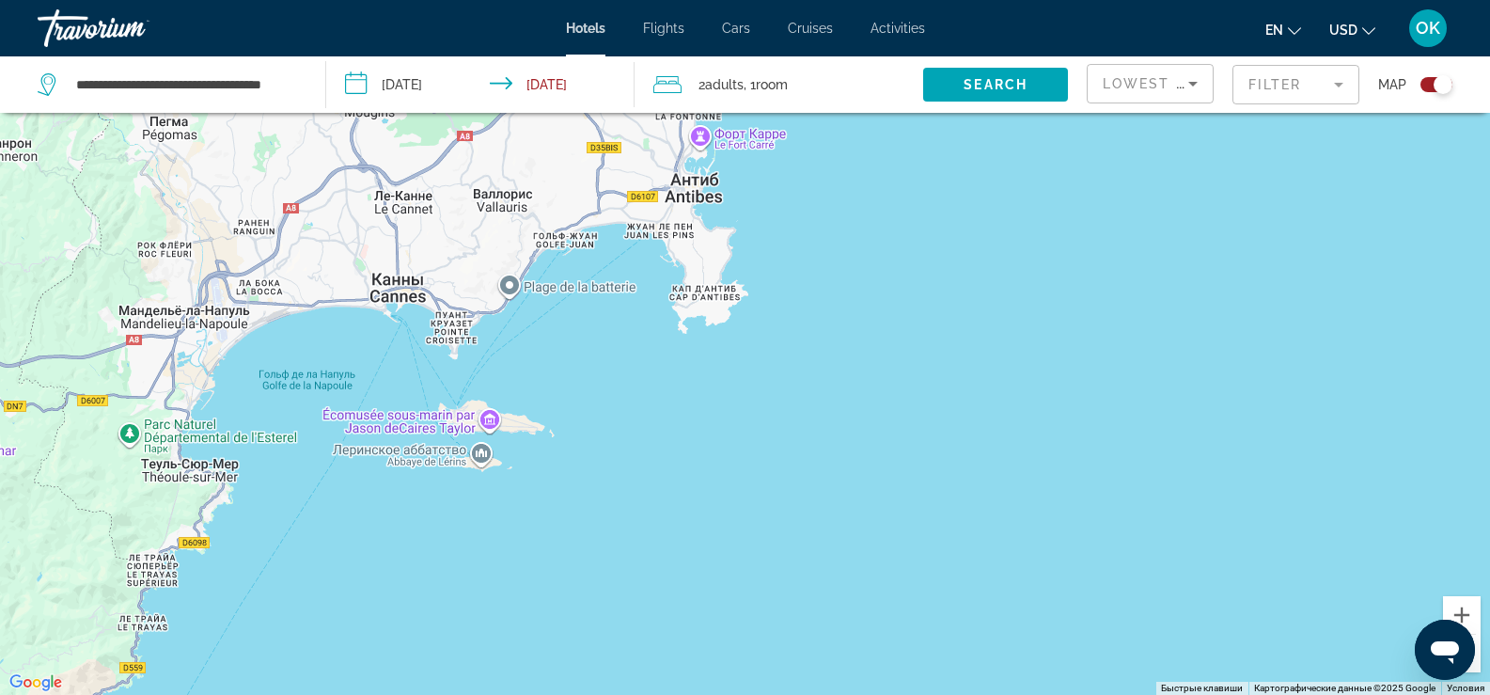
drag, startPoint x: 723, startPoint y: 396, endPoint x: 917, endPoint y: 269, distance: 232.3
click at [917, 269] on div "Main content" at bounding box center [745, 347] width 1490 height 695
click at [1469, 659] on div "Открыть окно обмена сообщениями" at bounding box center [1445, 649] width 56 height 56
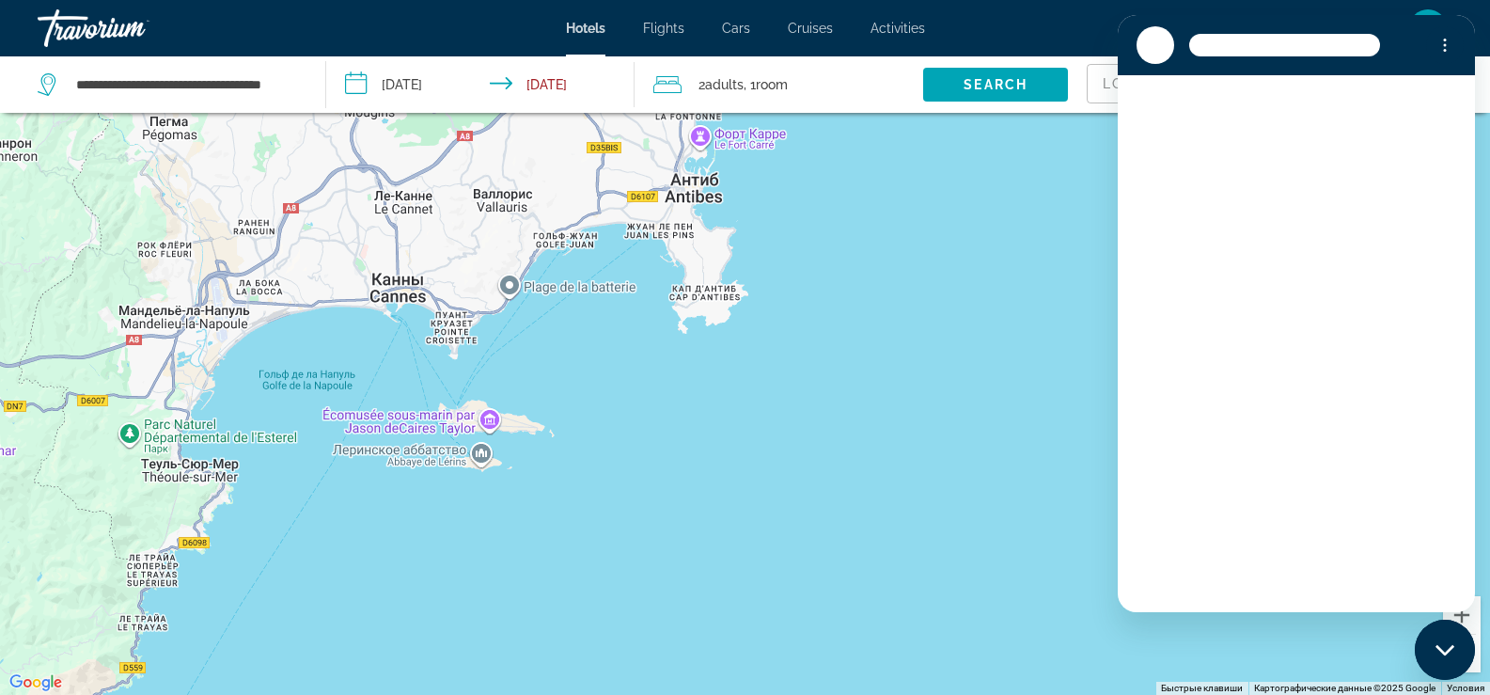
scroll to position [0, 0]
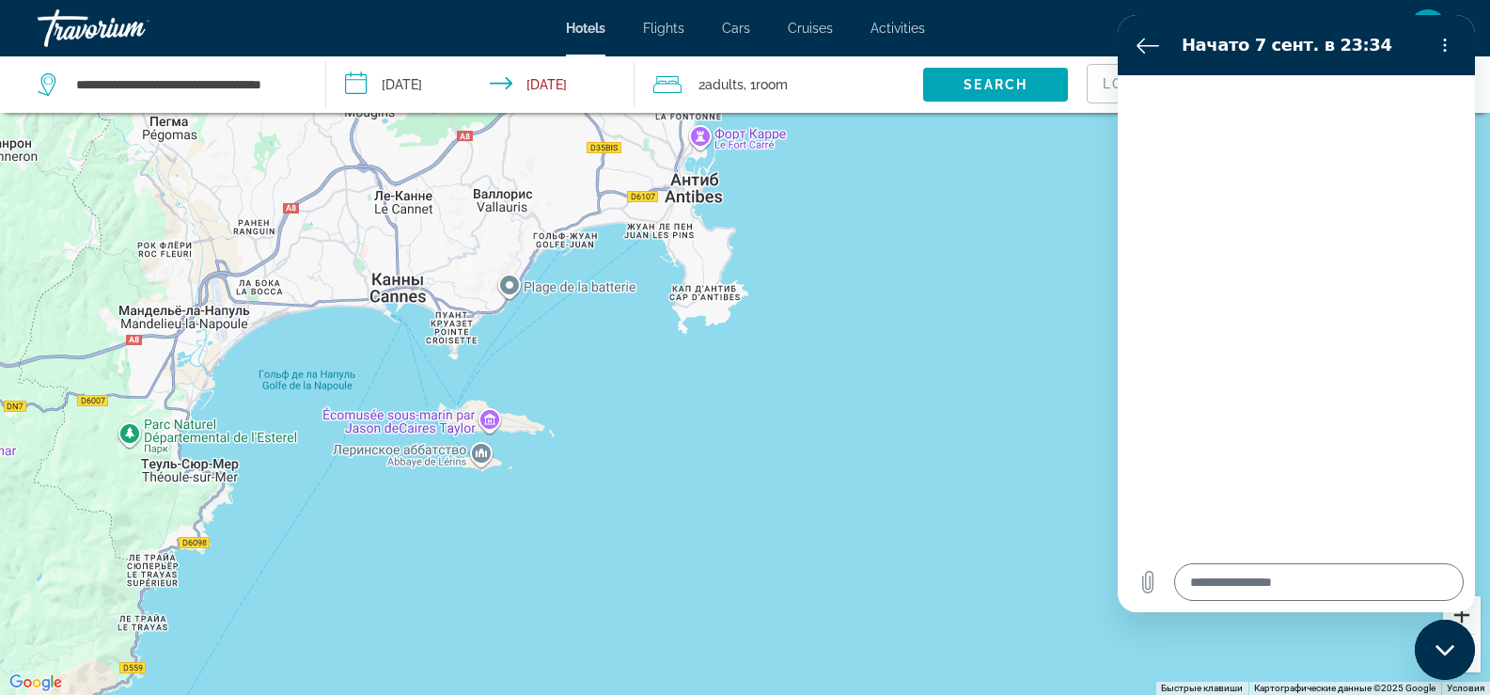
click at [1476, 629] on button "Увеличить" at bounding box center [1462, 615] width 38 height 38
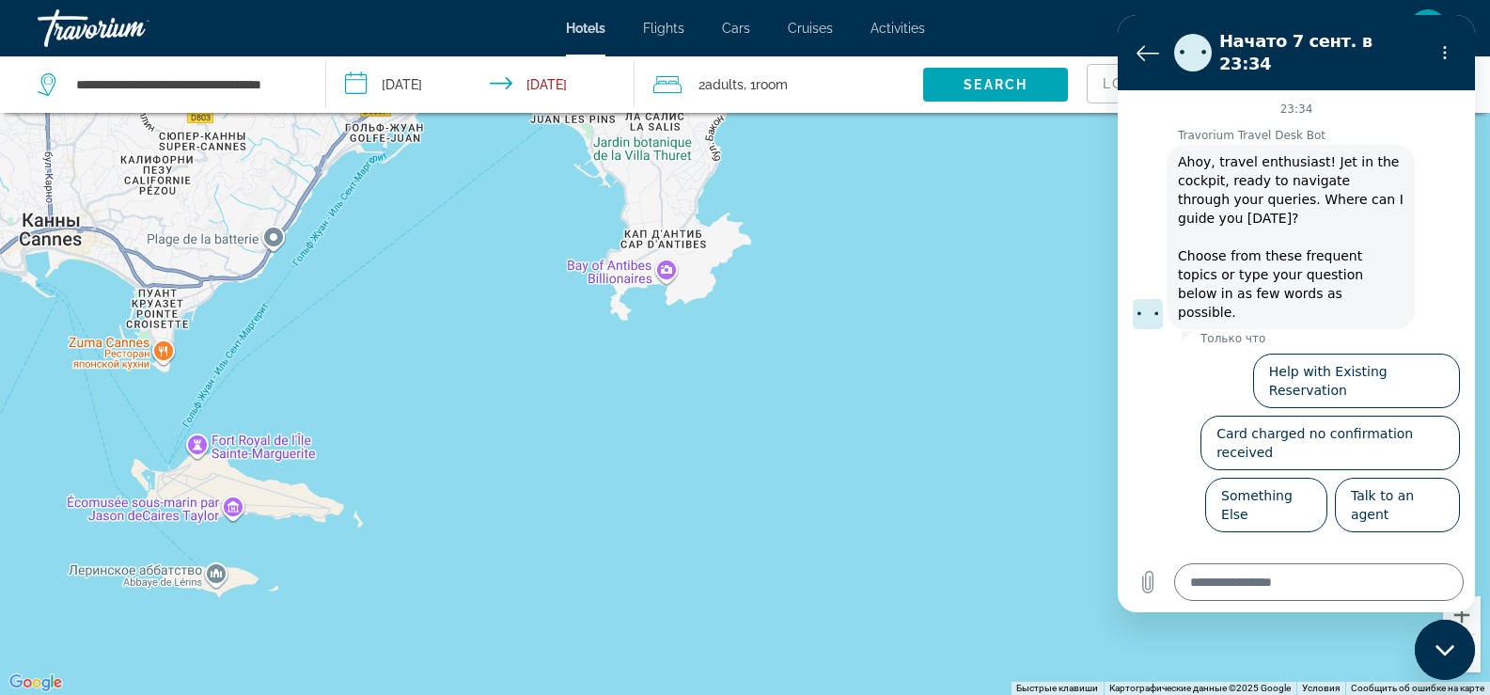
click at [1476, 659] on button "Уменьшить" at bounding box center [1462, 653] width 38 height 38
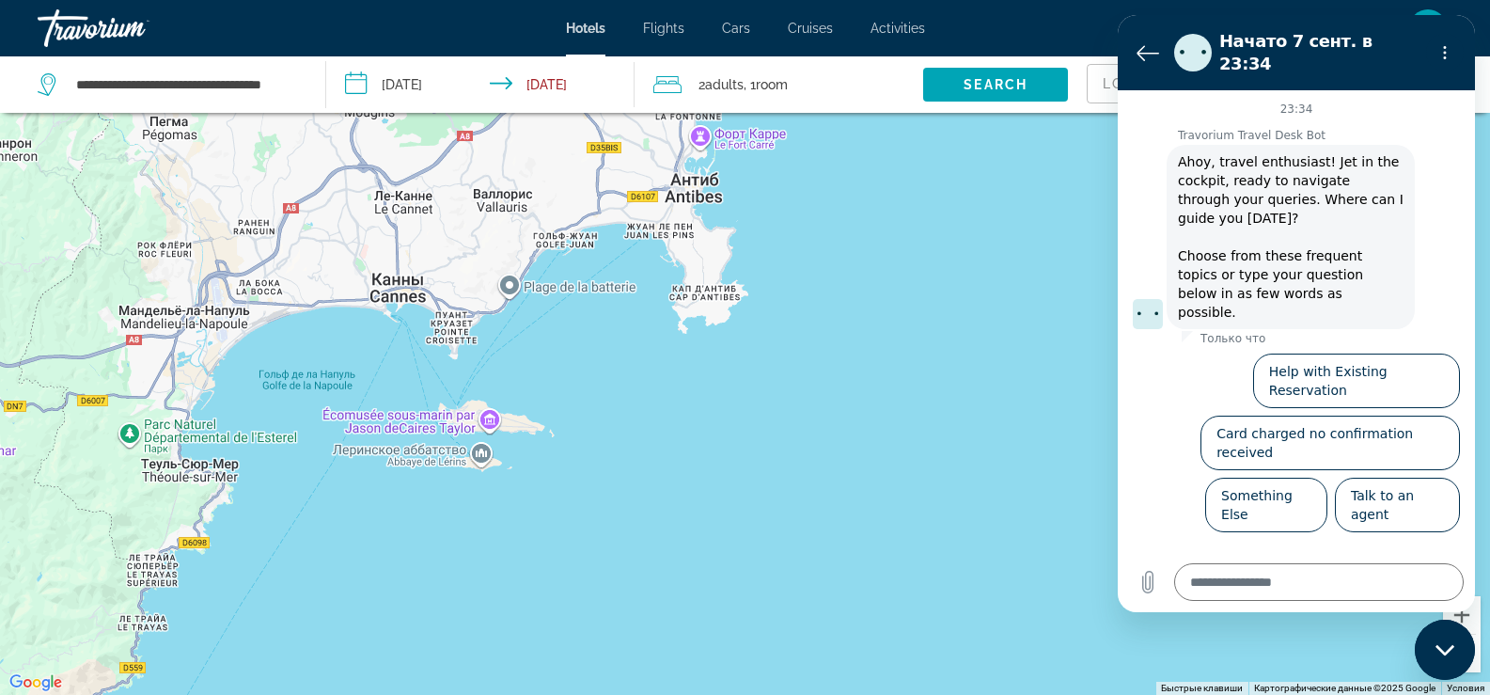
click at [1476, 659] on button "Уменьшить" at bounding box center [1462, 653] width 38 height 38
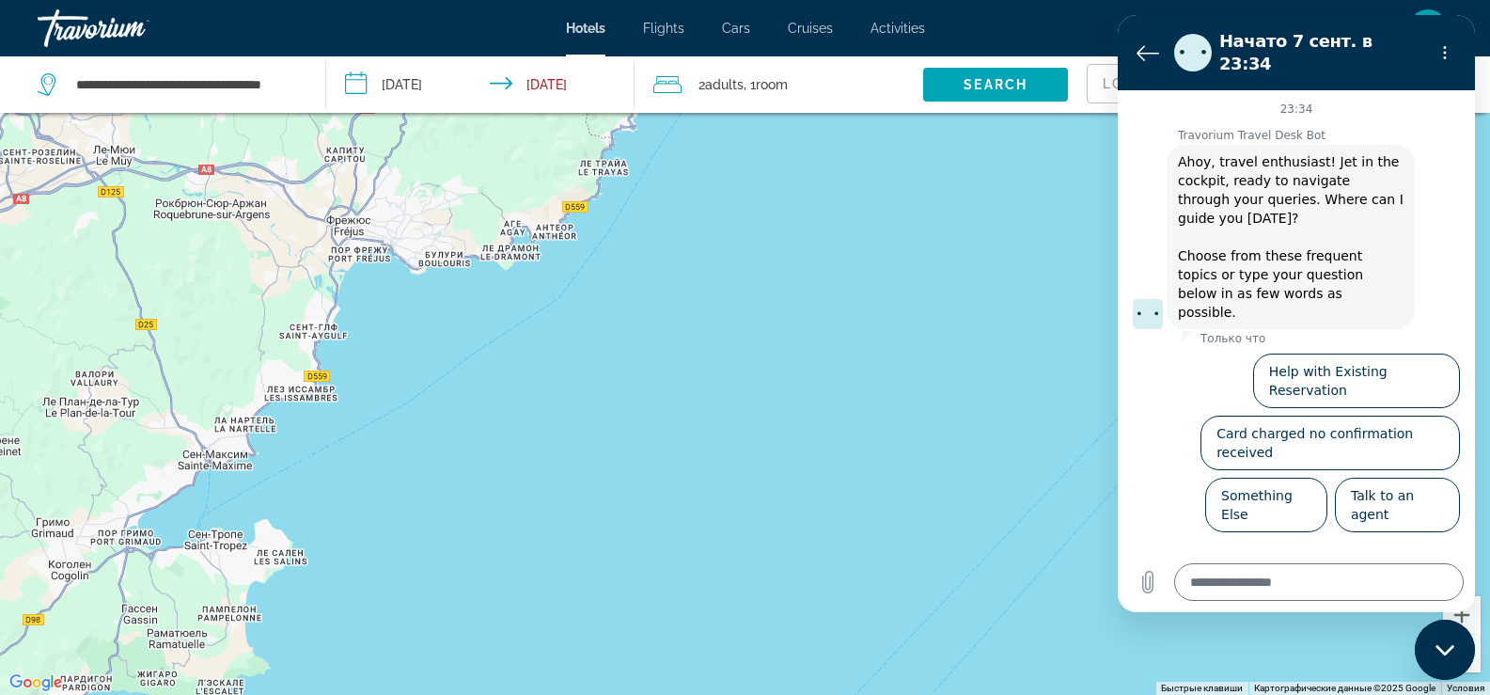
drag, startPoint x: 498, startPoint y: 633, endPoint x: 660, endPoint y: 310, distance: 360.7
click at [660, 310] on div "Main content" at bounding box center [745, 347] width 1490 height 695
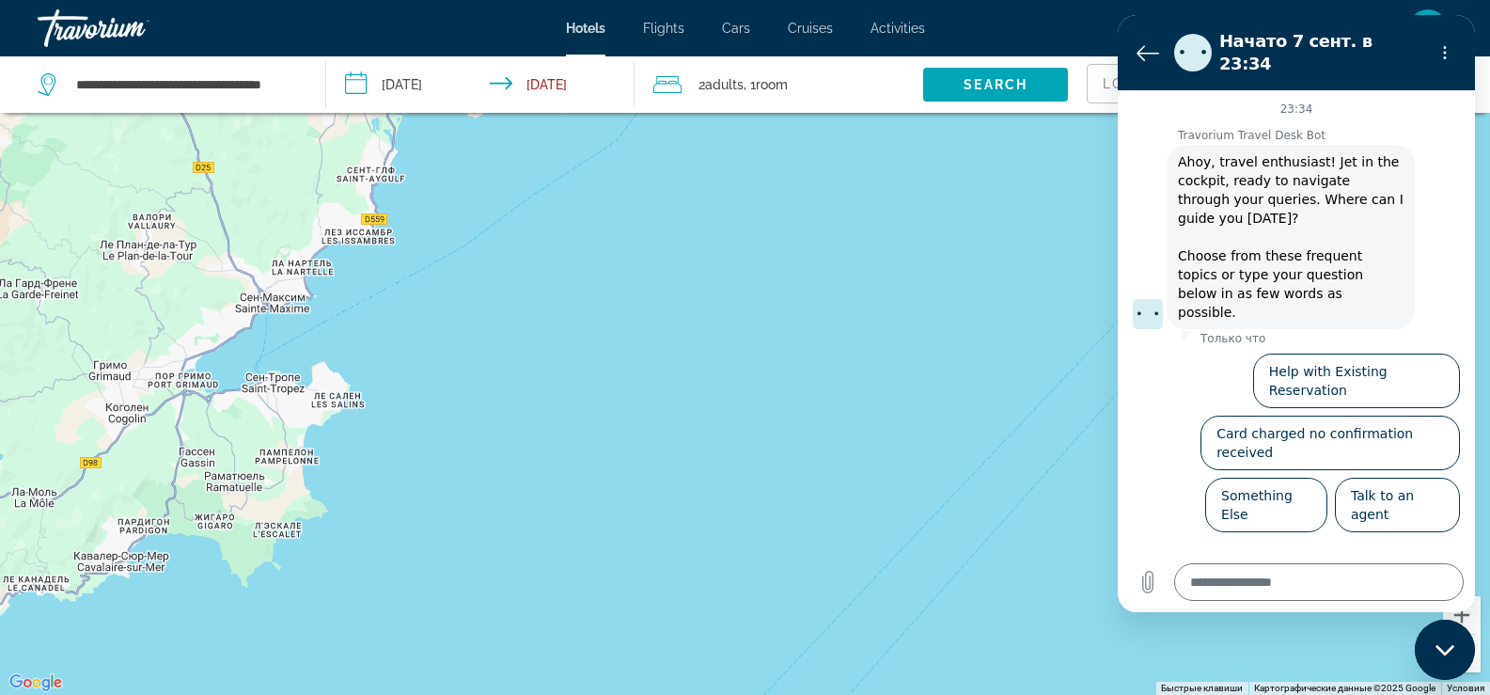
drag, startPoint x: 504, startPoint y: 564, endPoint x: 564, endPoint y: 405, distance: 169.9
click at [564, 405] on div "Main content" at bounding box center [745, 347] width 1490 height 695
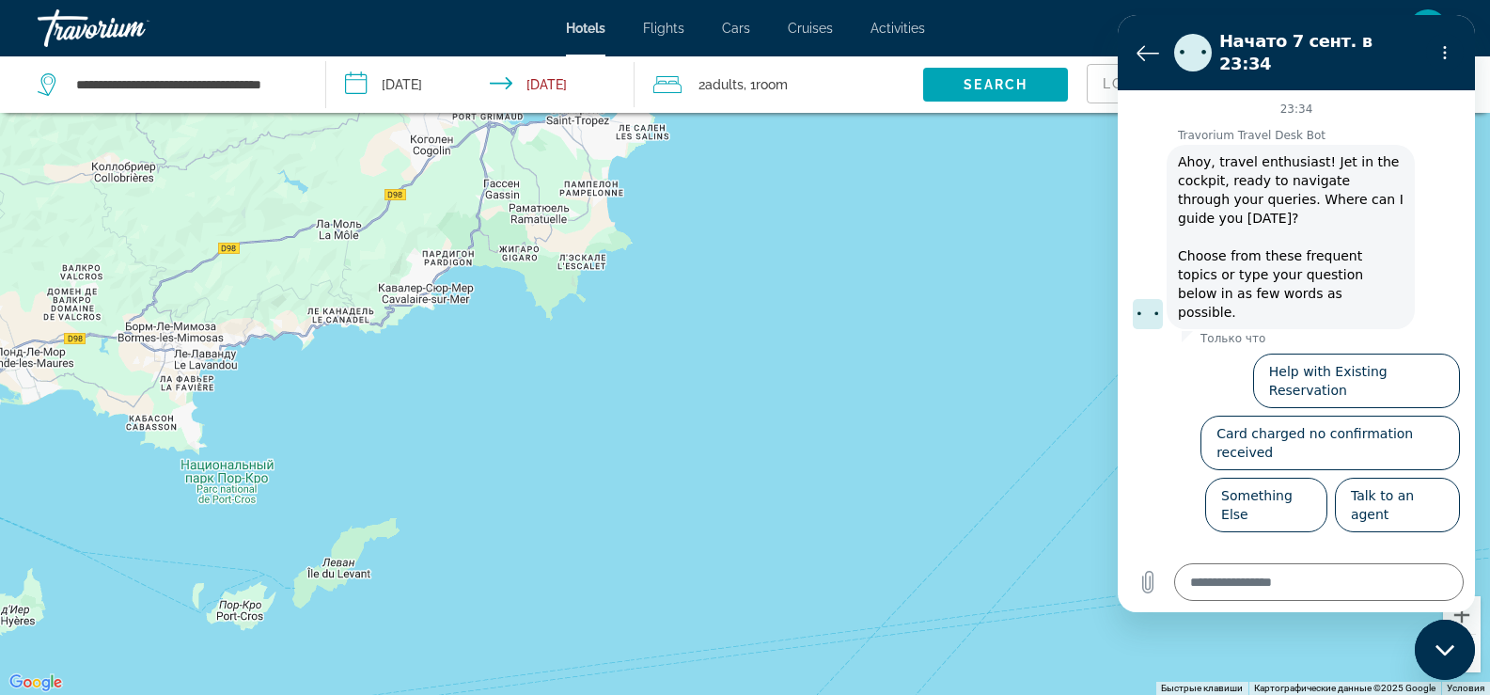
drag, startPoint x: 462, startPoint y: 589, endPoint x: 769, endPoint y: 321, distance: 407.7
click at [769, 321] on div "Main content" at bounding box center [745, 347] width 1490 height 695
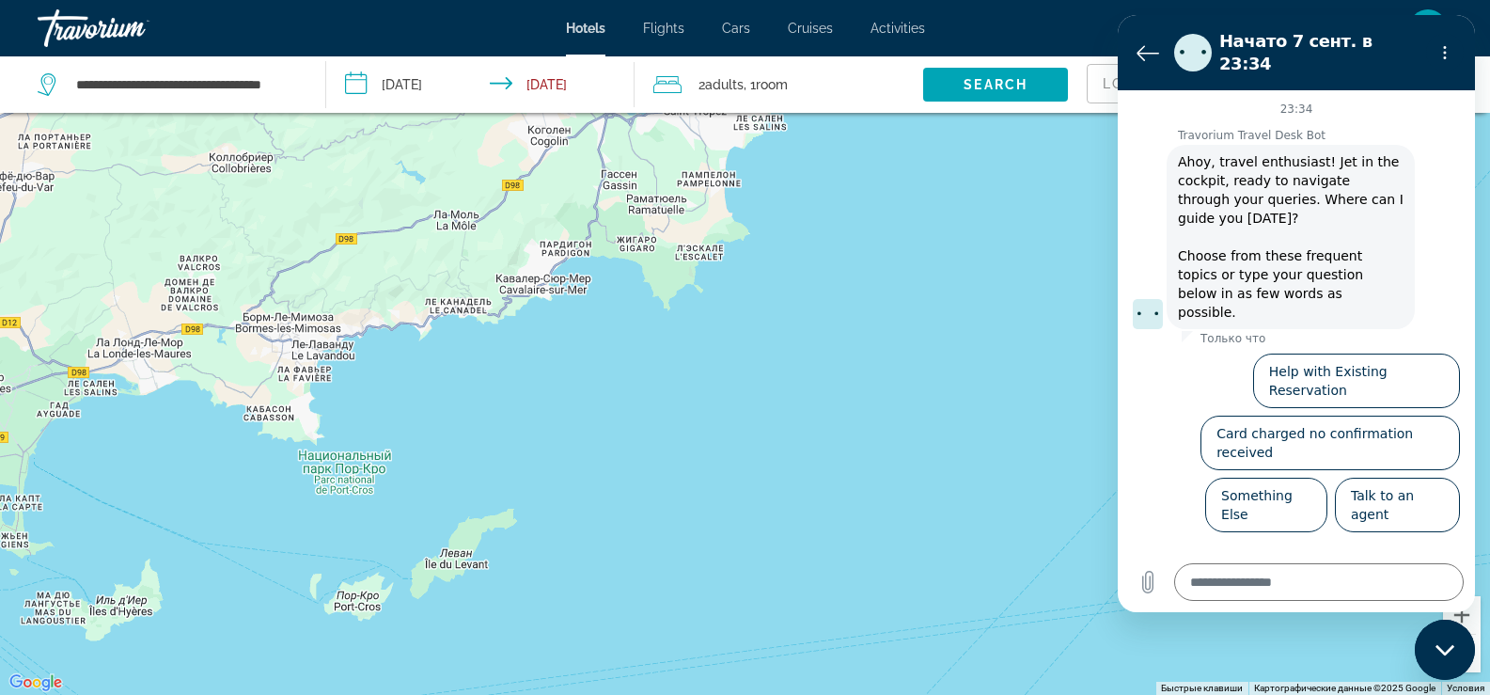
drag, startPoint x: 337, startPoint y: 451, endPoint x: 480, endPoint y: 442, distance: 144.1
click at [480, 442] on div "Main content" at bounding box center [745, 347] width 1490 height 695
click at [1474, 655] on button "Закрыть окно обмена сообщениями" at bounding box center [1445, 649] width 60 height 60
type textarea "*"
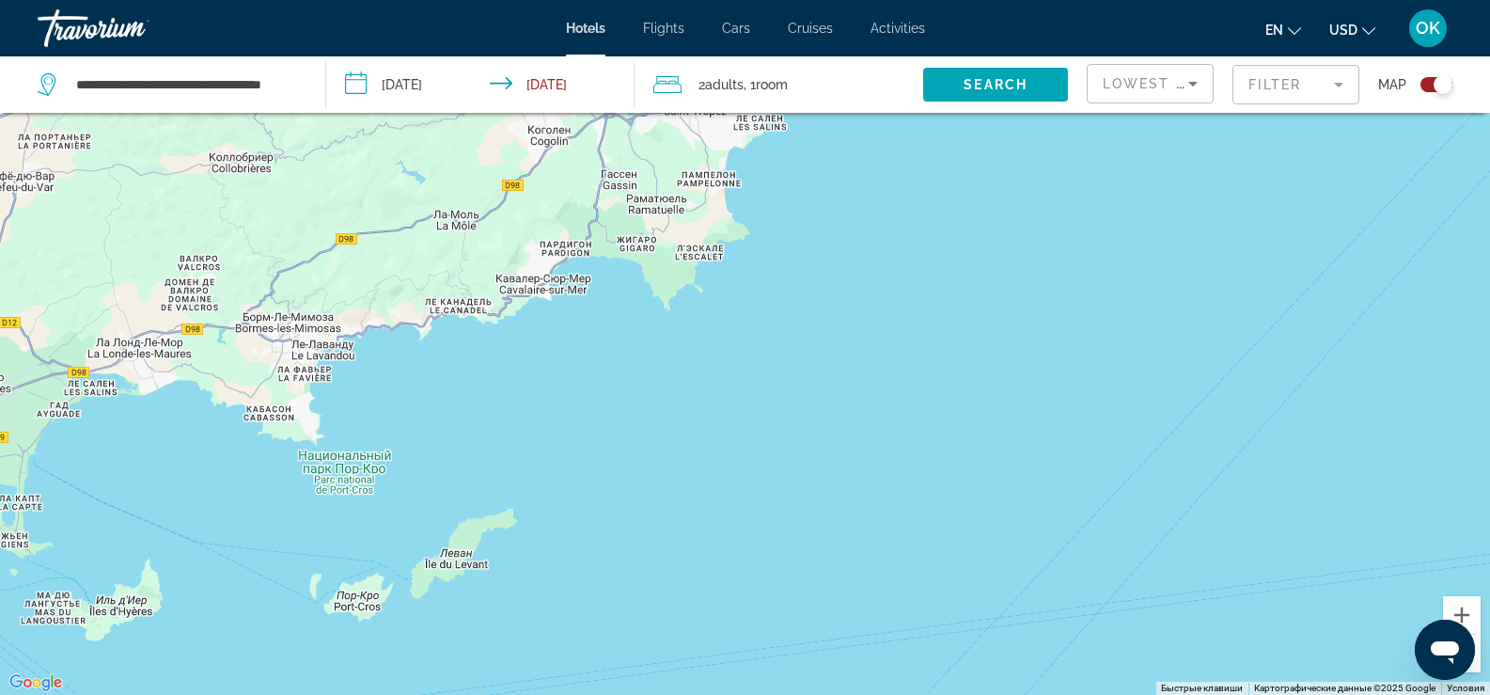
click at [1470, 668] on button "Уменьшить" at bounding box center [1462, 653] width 38 height 38
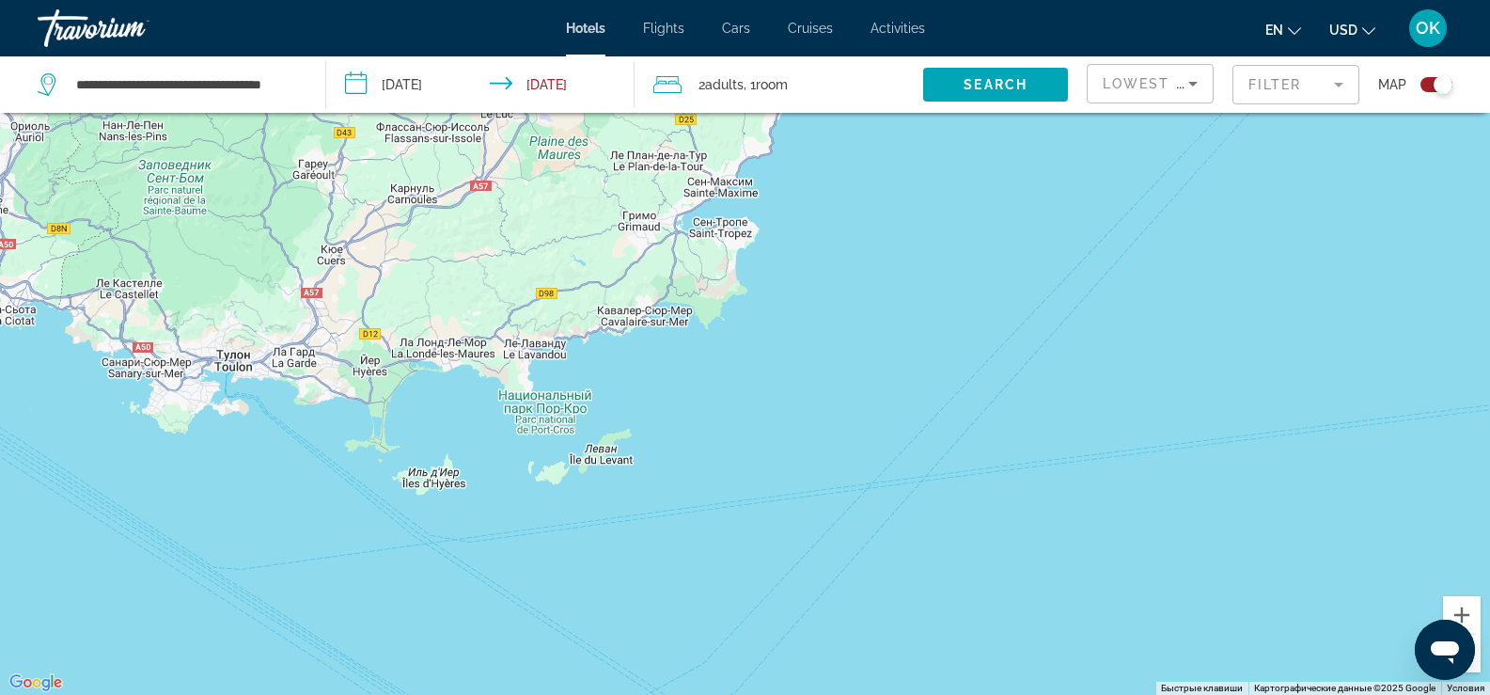
click at [1470, 668] on button "Уменьшить" at bounding box center [1462, 653] width 38 height 38
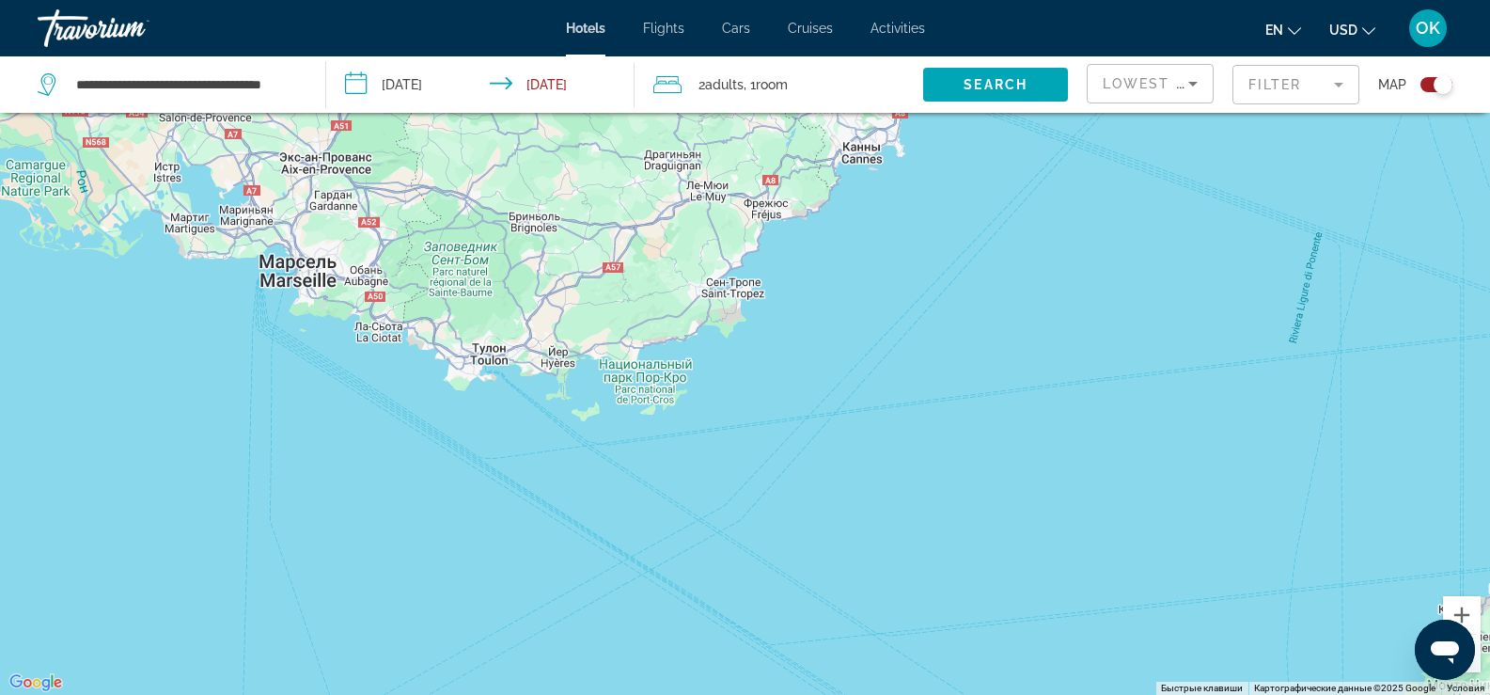
click at [1470, 668] on button "Уменьшить" at bounding box center [1462, 653] width 38 height 38
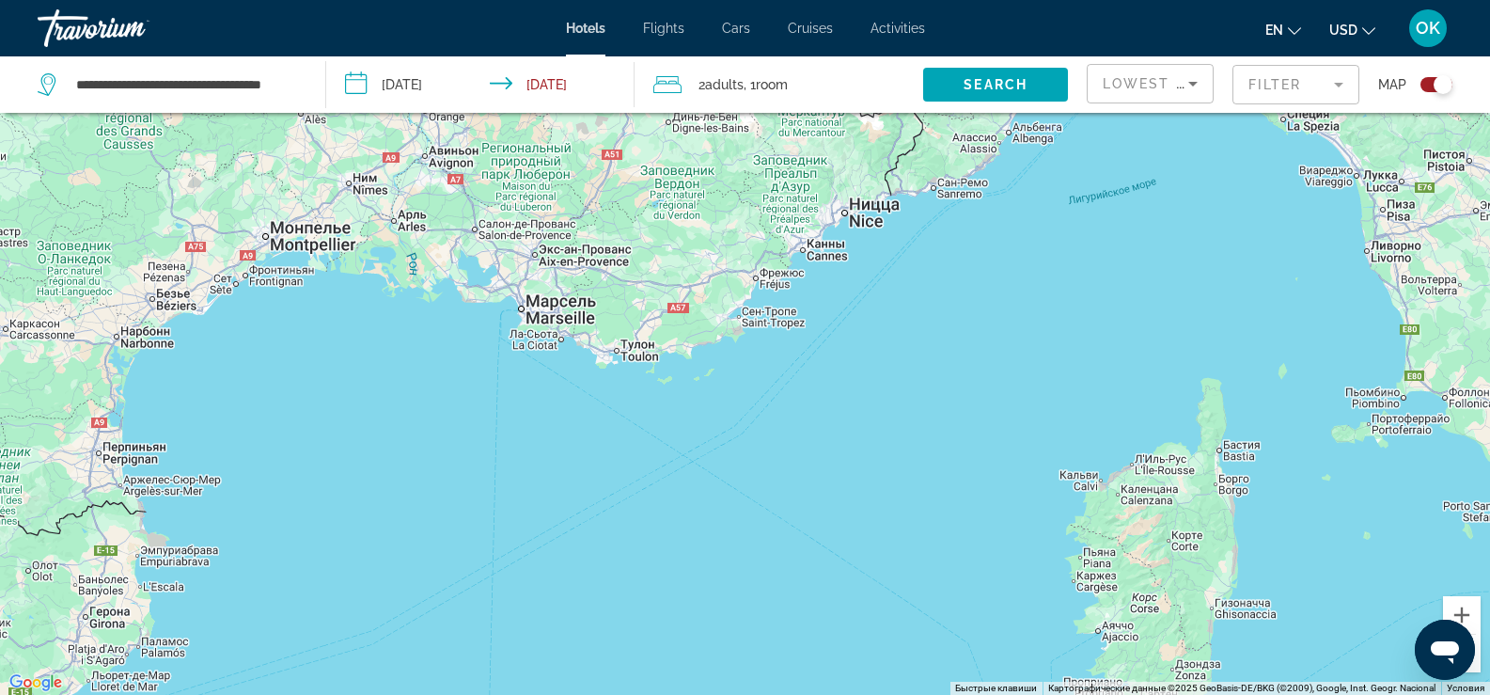
click at [1470, 668] on button "Уменьшить" at bounding box center [1462, 653] width 38 height 38
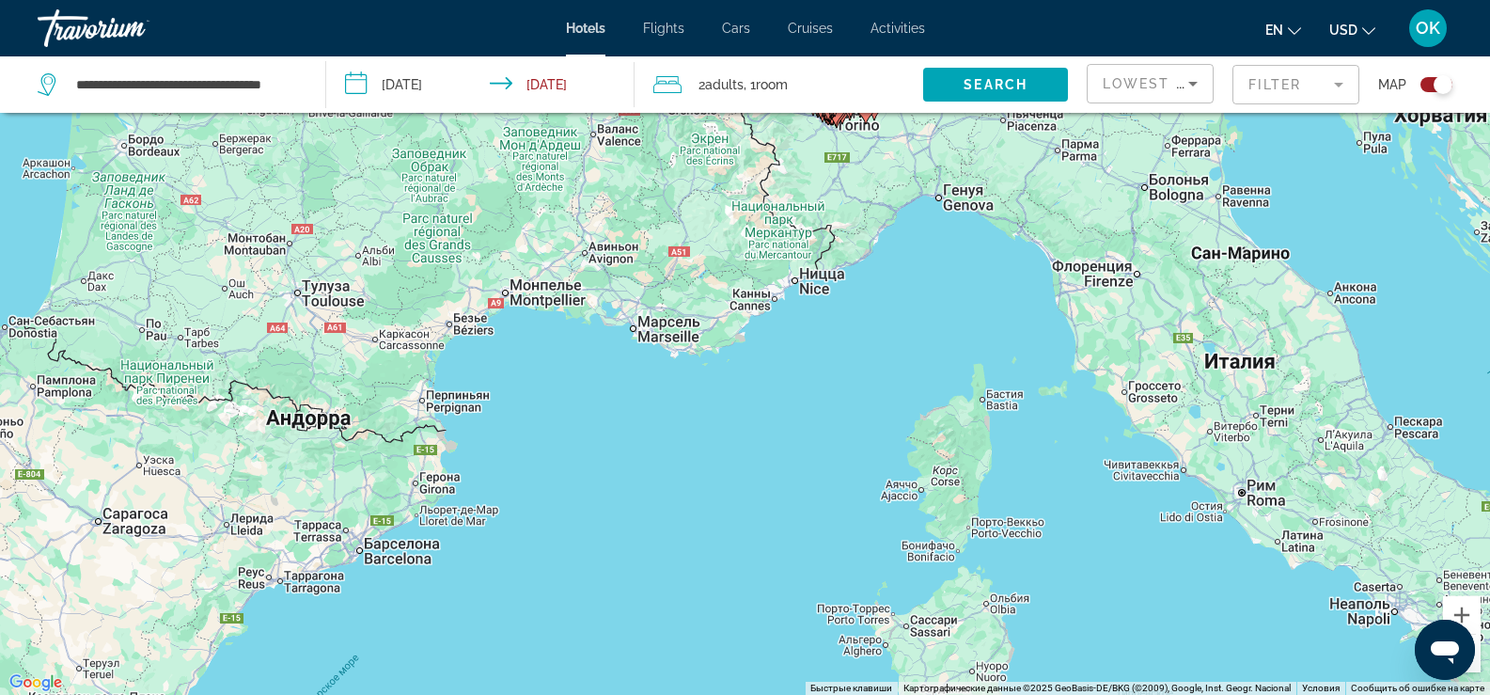
click at [1470, 668] on button "Уменьшить" at bounding box center [1462, 653] width 38 height 38
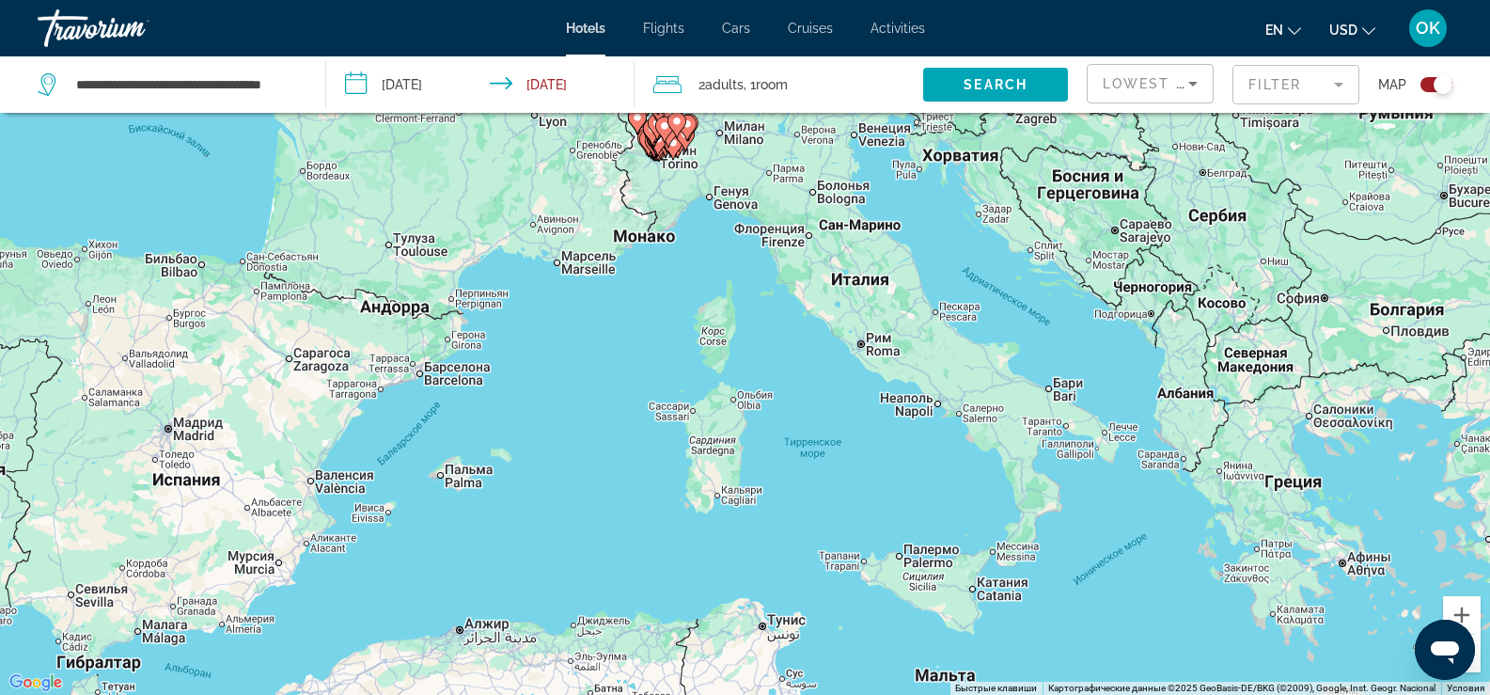
drag, startPoint x: 1072, startPoint y: 415, endPoint x: 936, endPoint y: 339, distance: 155.3
click at [936, 339] on div "Чтобы активировать перетаскивание с помощью клавиатуры, нажмите Alt + Ввод. Пос…" at bounding box center [745, 347] width 1490 height 695
click at [947, 341] on div "Чтобы активировать перетаскивание с помощью клавиатуры, нажмите Alt + Ввод. Пос…" at bounding box center [745, 347] width 1490 height 695
click at [949, 316] on div "Чтобы активировать перетаскивание с помощью клавиатуры, нажмите Alt + Ввод. Пос…" at bounding box center [745, 347] width 1490 height 695
click at [993, 371] on div "Чтобы активировать перетаскивание с помощью клавиатуры, нажмите Alt + Ввод. Пос…" at bounding box center [745, 347] width 1490 height 695
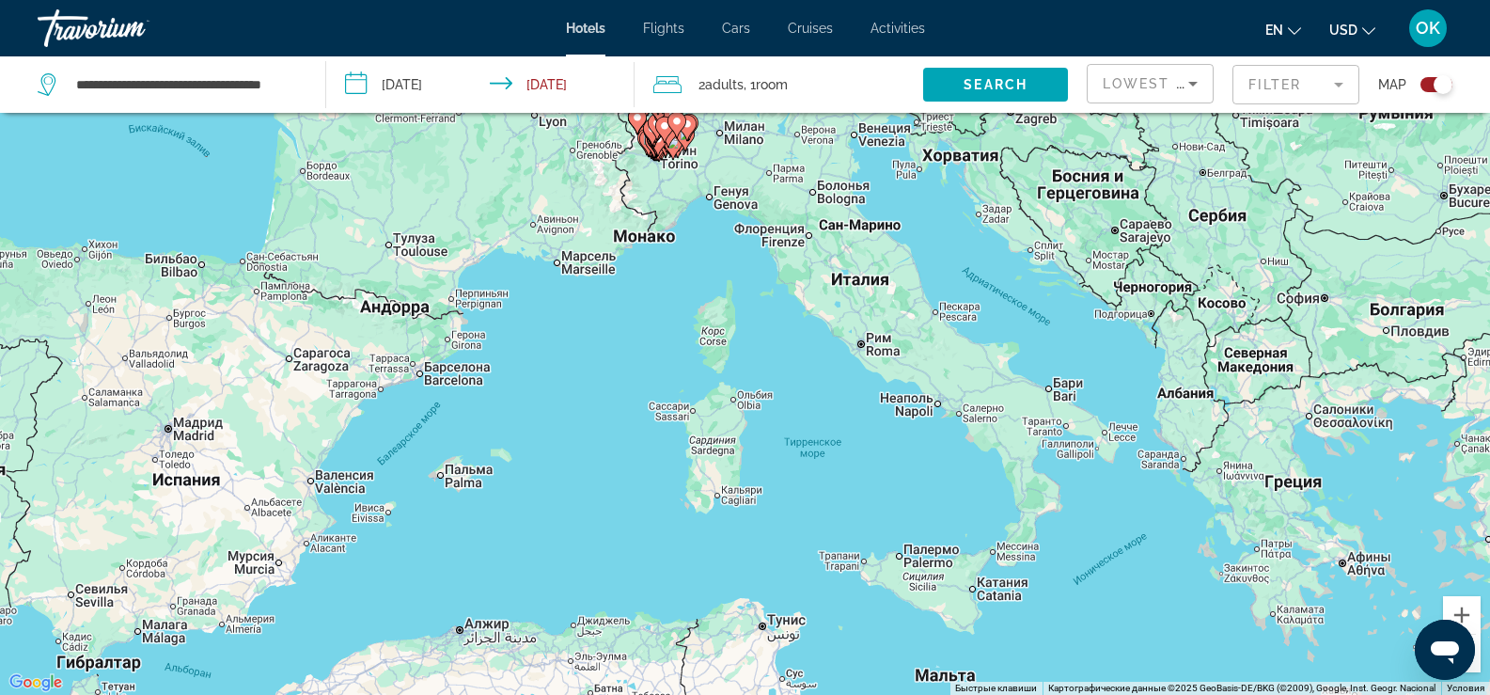
click at [968, 338] on div "Чтобы активировать перетаскивание с помощью клавиатуры, нажмите Alt + Ввод. Пос…" at bounding box center [745, 347] width 1490 height 695
click at [1465, 608] on button "Увеличить" at bounding box center [1462, 615] width 38 height 38
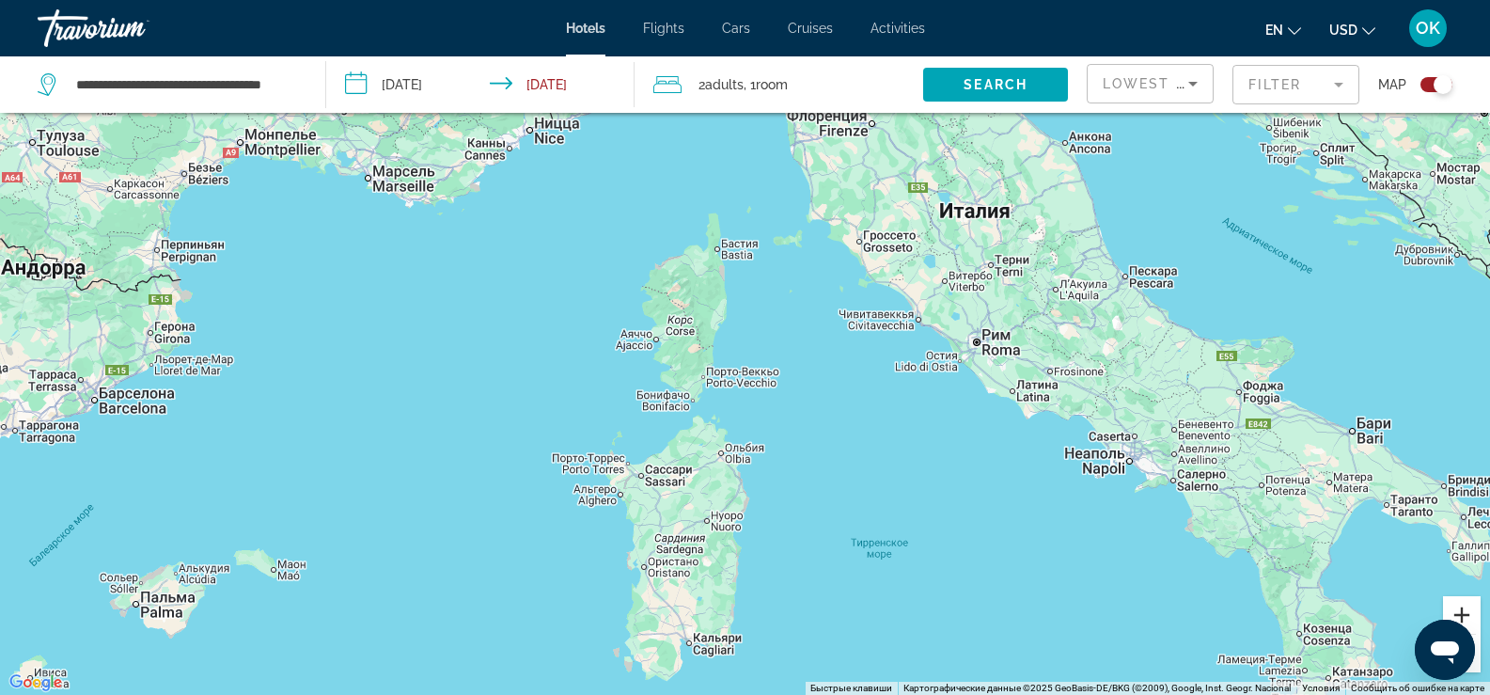
click at [1465, 608] on button "Увеличить" at bounding box center [1462, 615] width 38 height 38
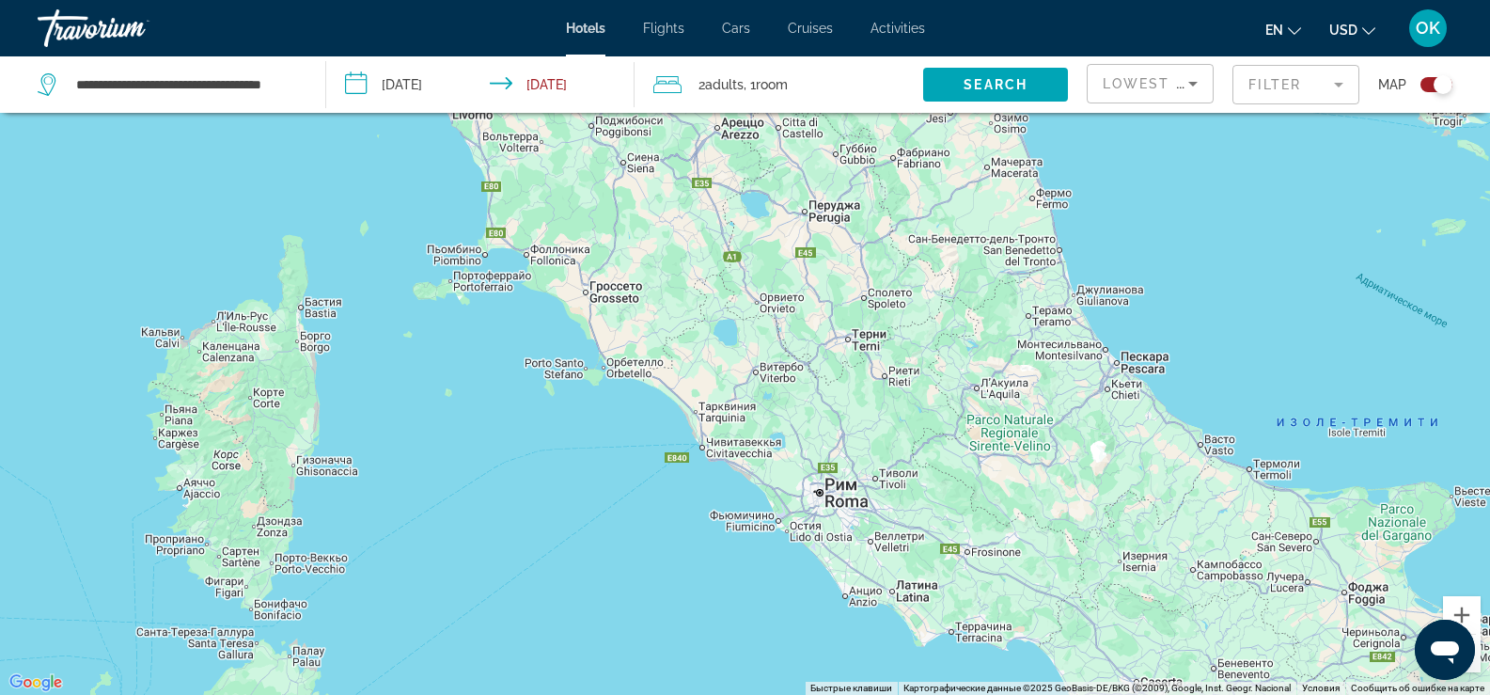
drag, startPoint x: 1333, startPoint y: 266, endPoint x: 934, endPoint y: 422, distance: 428.0
click at [934, 422] on div "Main content" at bounding box center [745, 347] width 1490 height 695
click at [1459, 607] on button "Увеличить" at bounding box center [1462, 615] width 38 height 38
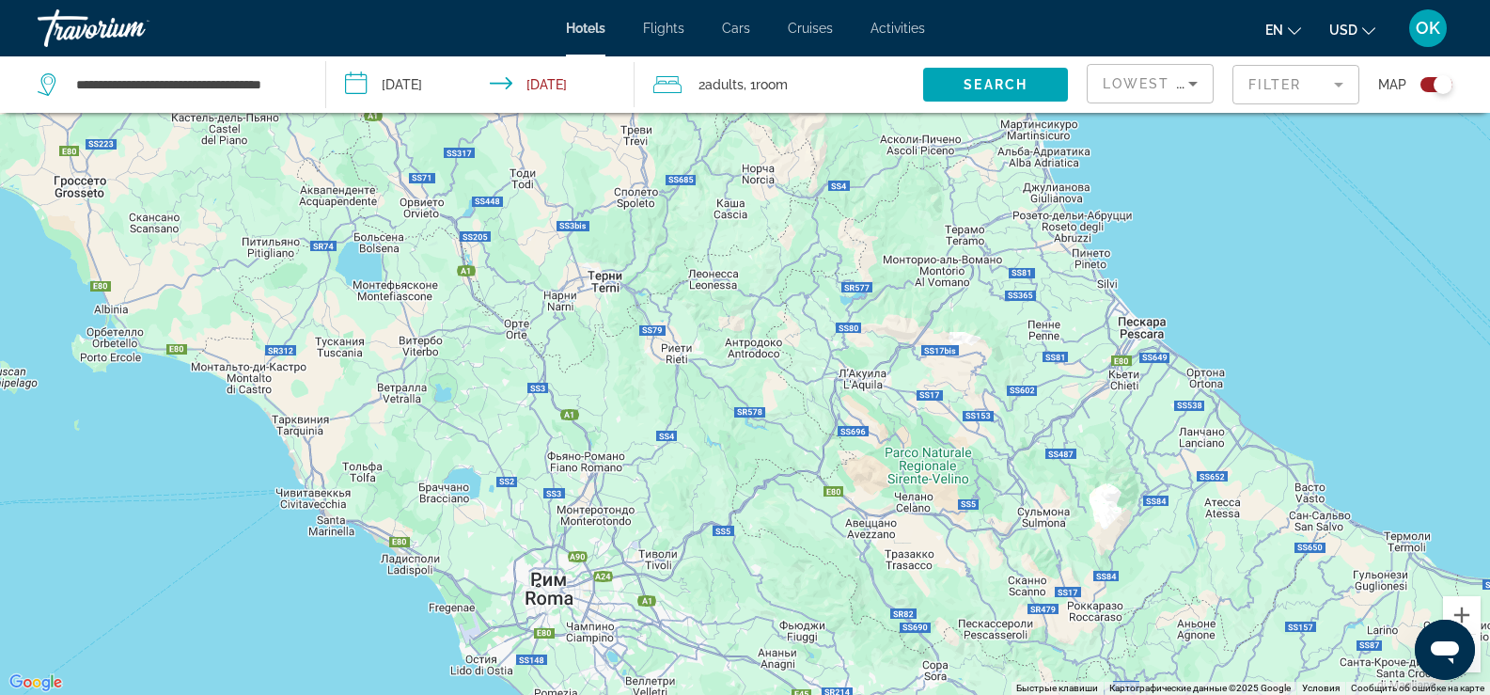
drag, startPoint x: 1331, startPoint y: 477, endPoint x: 979, endPoint y: 423, distance: 355.6
click at [979, 423] on div "Main content" at bounding box center [745, 347] width 1490 height 695
click at [1475, 663] on button "Уменьшить" at bounding box center [1462, 653] width 38 height 38
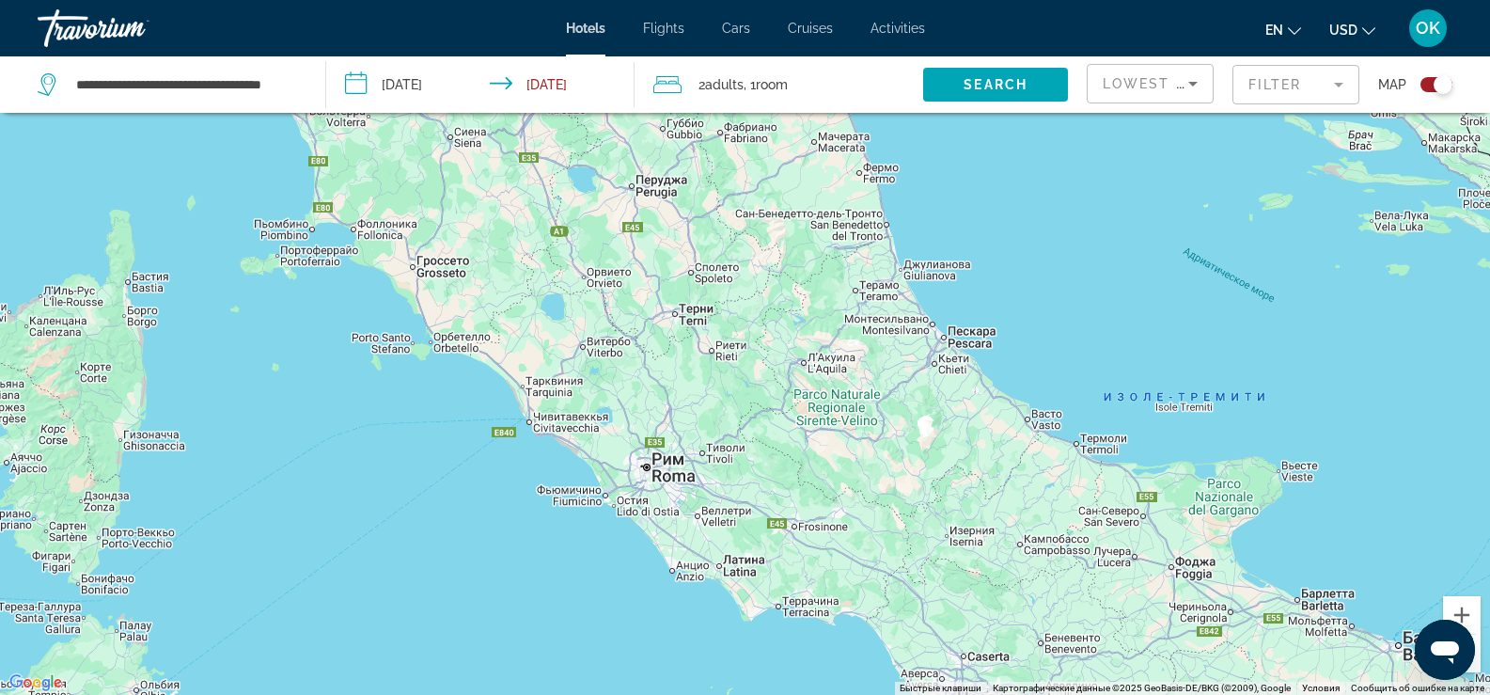
click at [1475, 663] on button "Уменьшить" at bounding box center [1462, 653] width 38 height 38
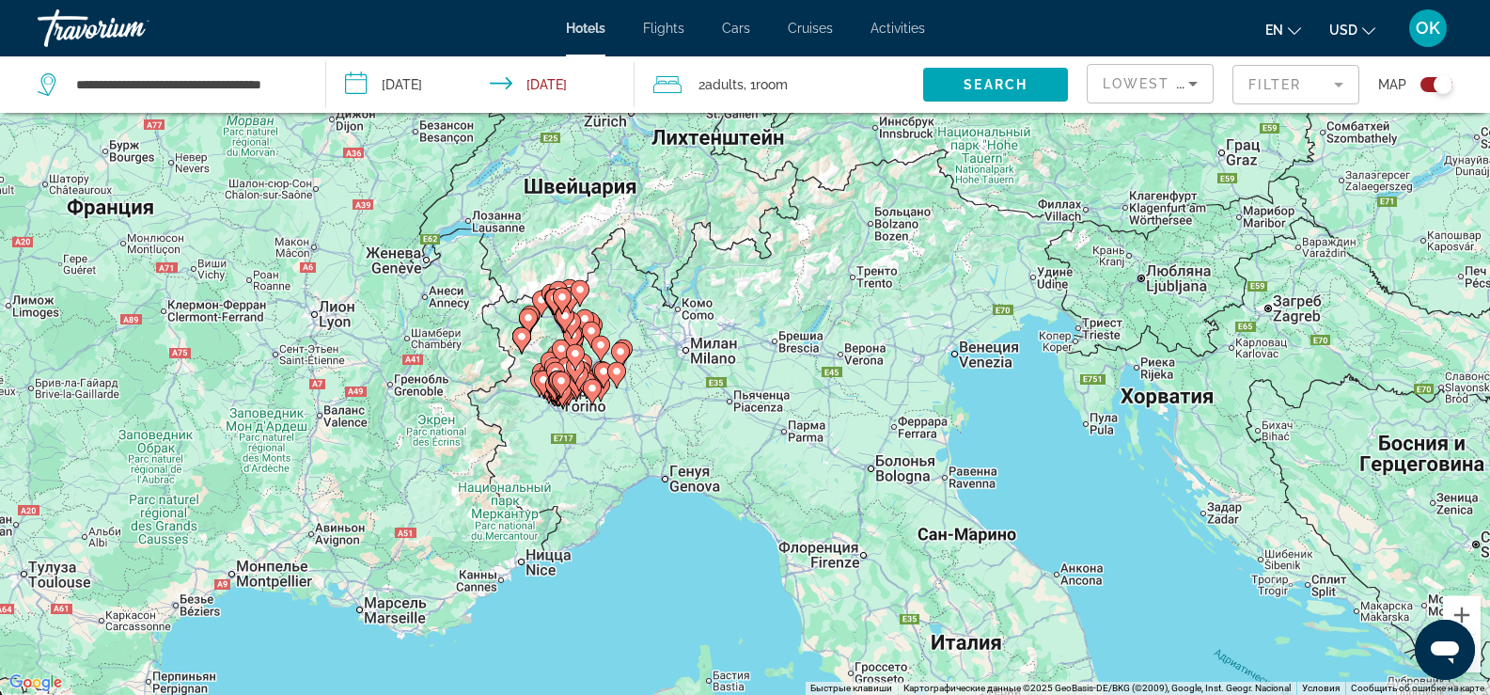
drag, startPoint x: 717, startPoint y: 312, endPoint x: 991, endPoint y: 685, distance: 462.7
click at [991, 685] on div "Чтобы активировать перетаскивание с помощью клавиатуры, нажмите Alt + Ввод. Пос…" at bounding box center [745, 347] width 1490 height 695
click at [1458, 618] on button "Увеличить" at bounding box center [1462, 615] width 38 height 38
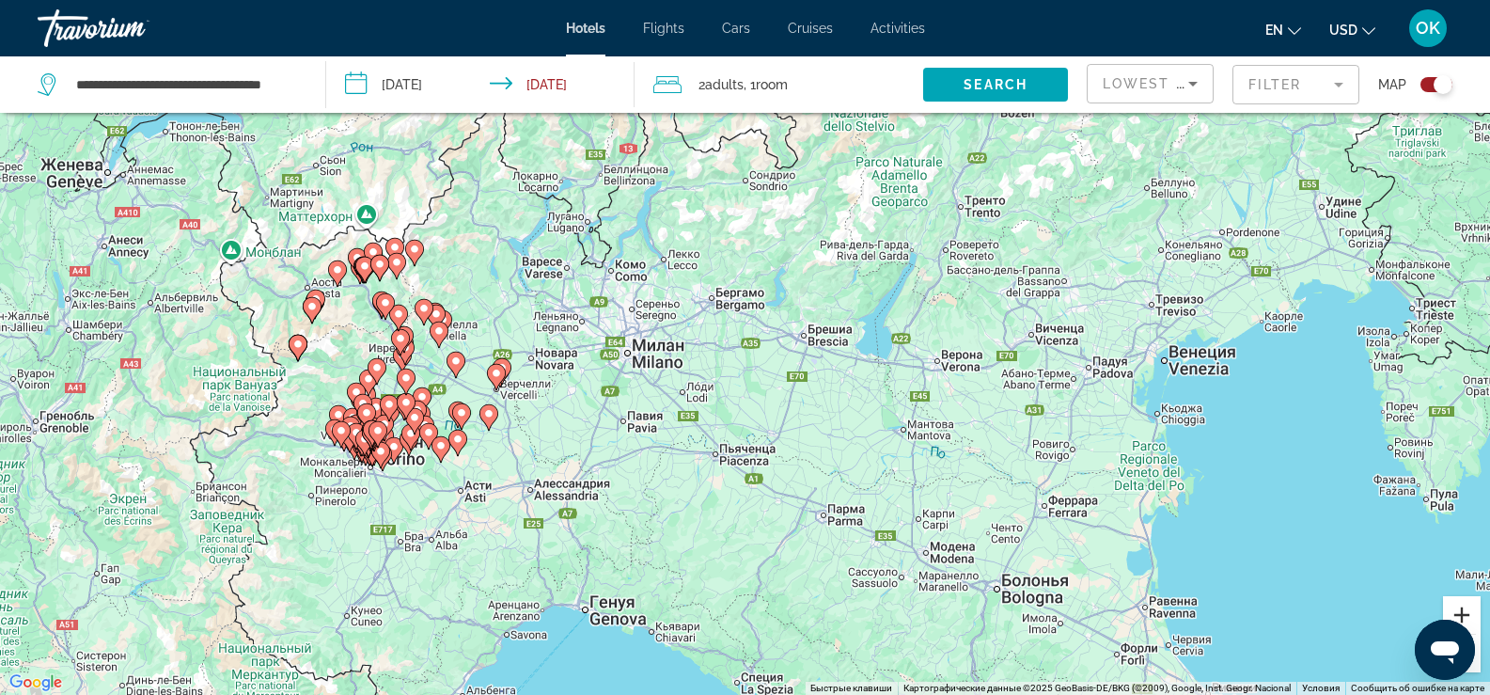
click at [1458, 618] on button "Увеличить" at bounding box center [1462, 615] width 38 height 38
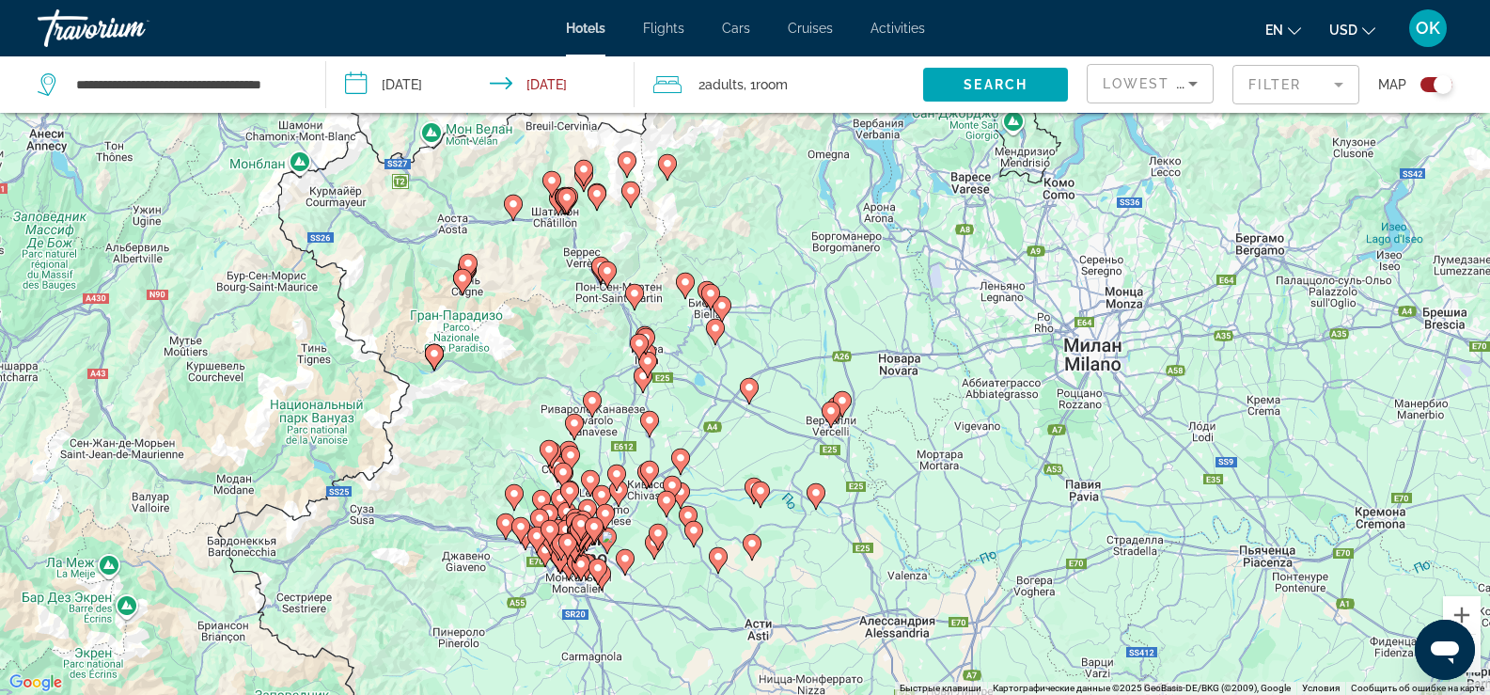
drag, startPoint x: 296, startPoint y: 490, endPoint x: 892, endPoint y: 486, distance: 596.0
click at [892, 486] on div "Чтобы активировать перетаскивание с помощью клавиатуры, нажмите Alt + Ввод. Пос…" at bounding box center [745, 347] width 1490 height 695
click at [1473, 665] on button "Уменьшить" at bounding box center [1462, 653] width 38 height 38
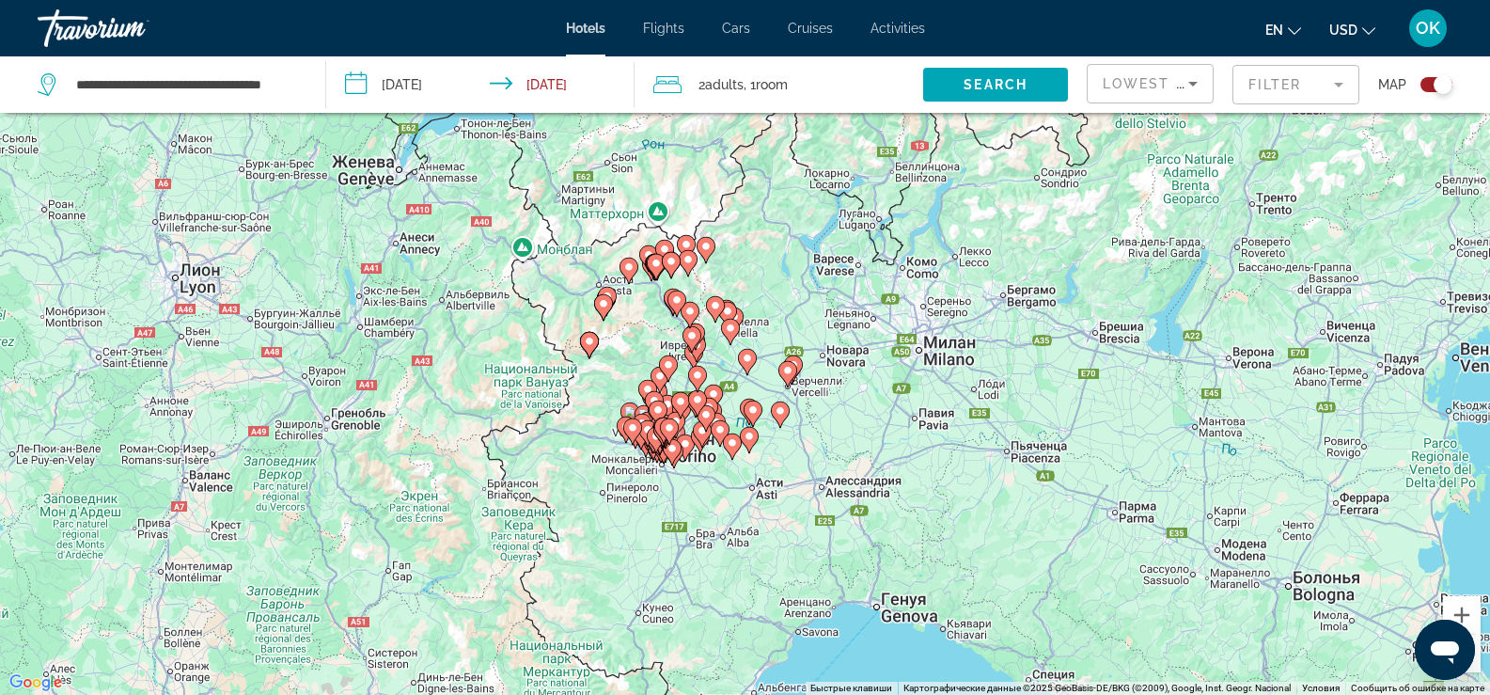
click at [1473, 665] on button "Уменьшить" at bounding box center [1462, 653] width 38 height 38
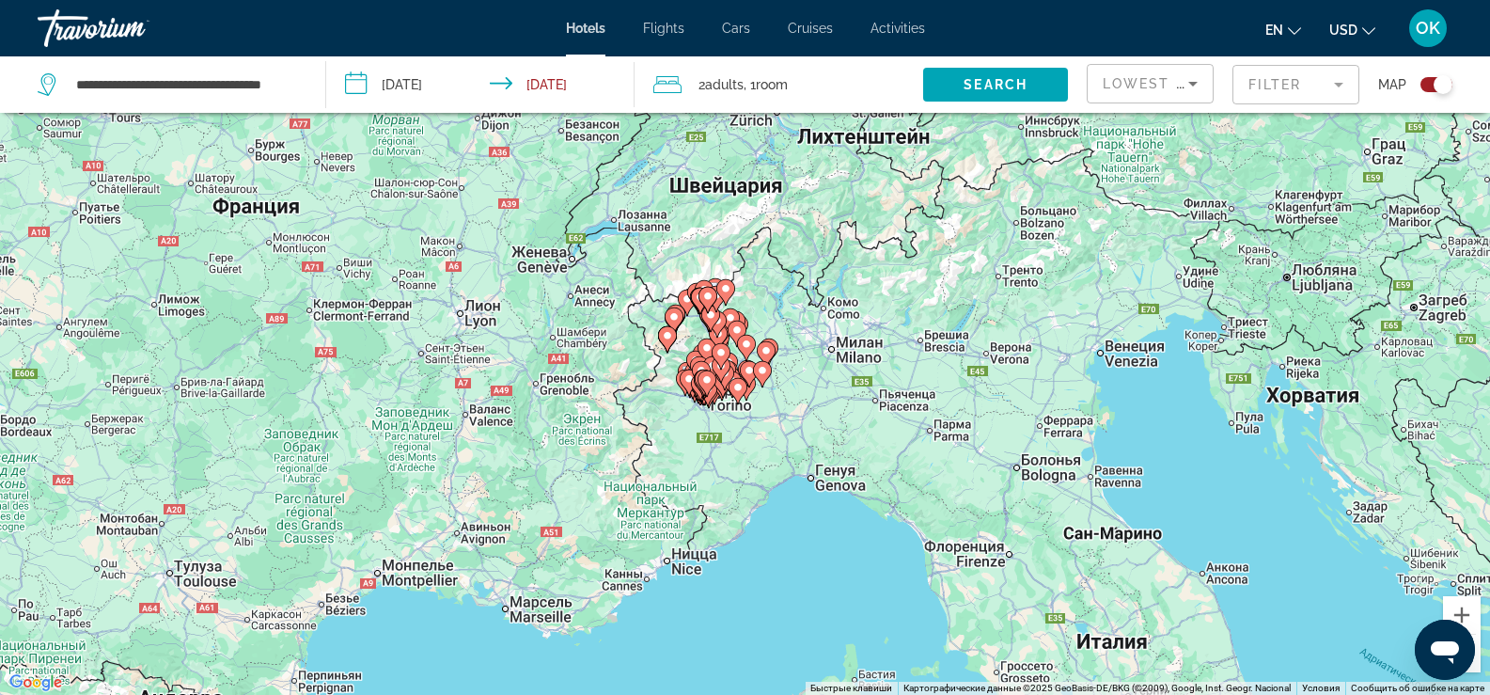
click at [1473, 665] on button "Уменьшить" at bounding box center [1462, 653] width 38 height 38
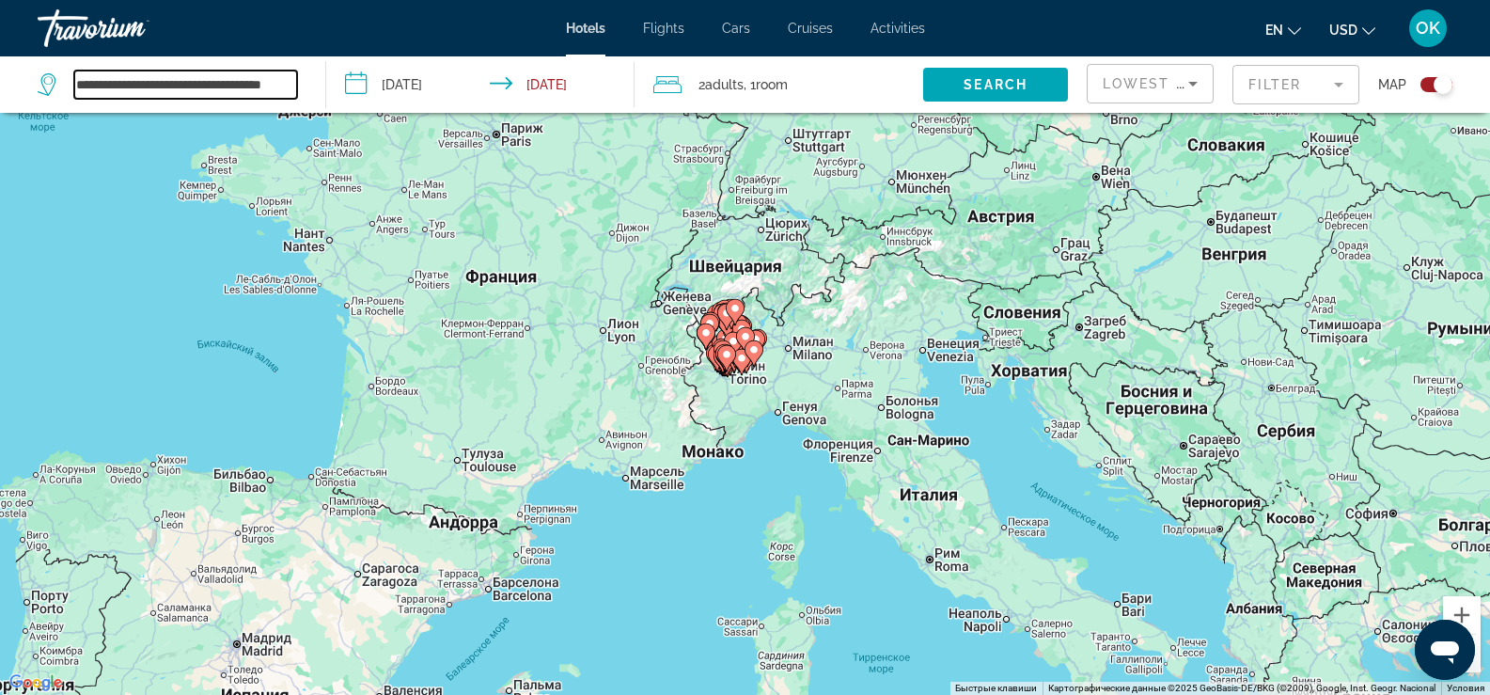
click at [200, 88] on input "**********" at bounding box center [185, 84] width 223 height 28
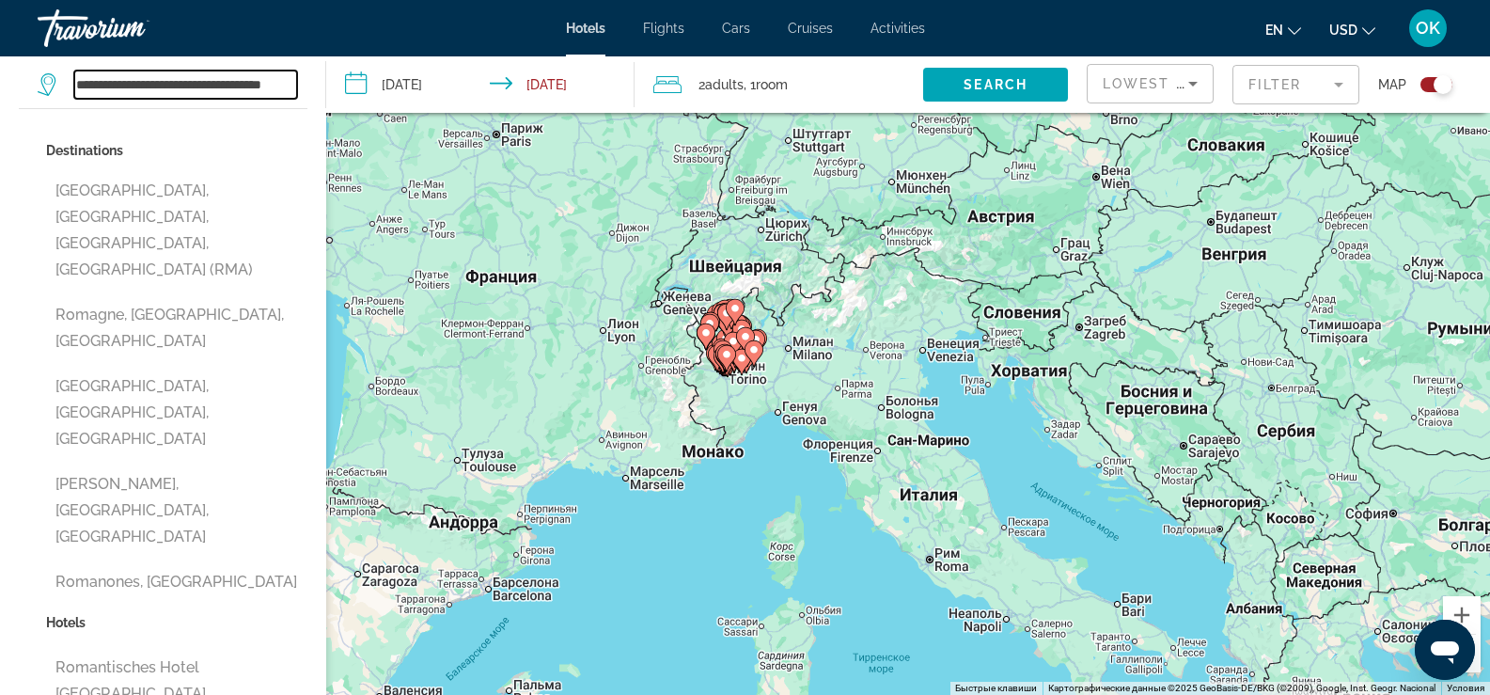
click at [295, 79] on input "**********" at bounding box center [185, 84] width 223 height 28
drag, startPoint x: 79, startPoint y: 77, endPoint x: 390, endPoint y: 77, distance: 311.1
click at [390, 77] on div "**********" at bounding box center [745, 84] width 1490 height 56
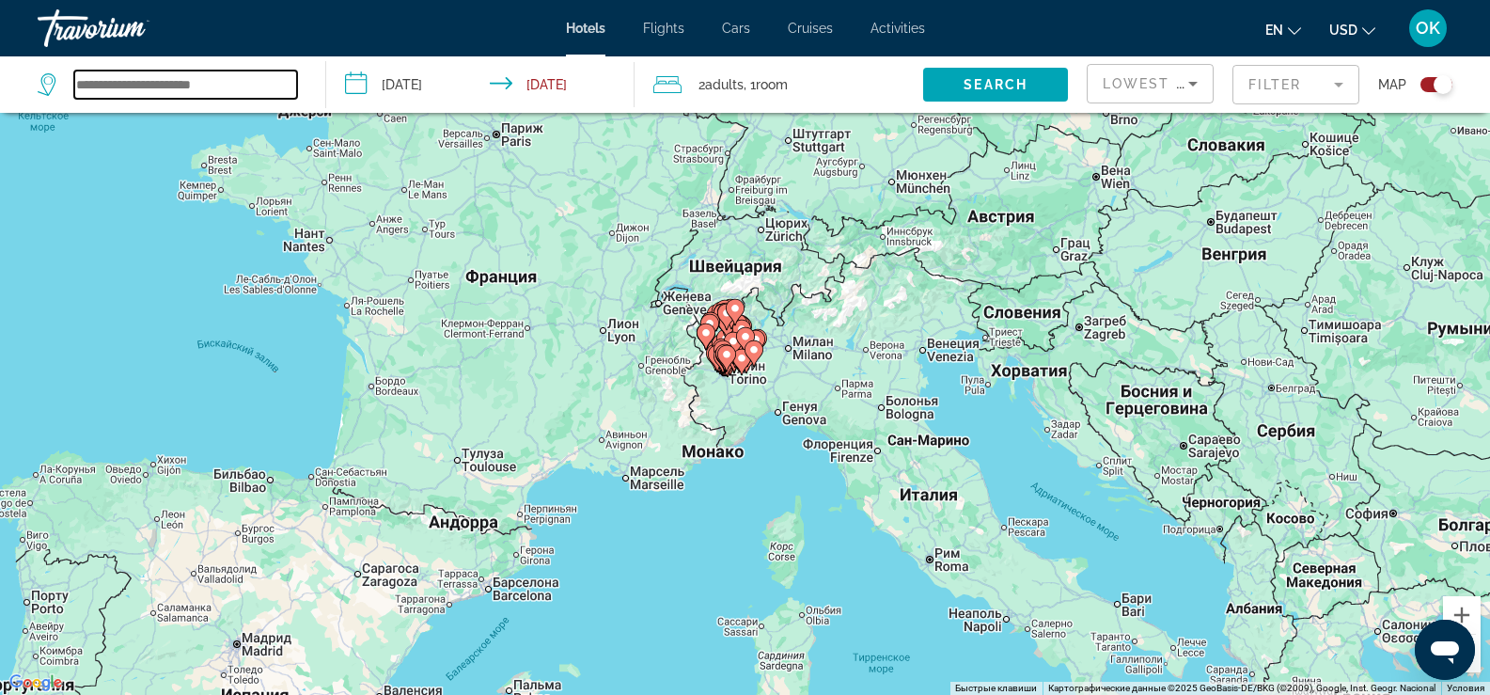
scroll to position [0, 0]
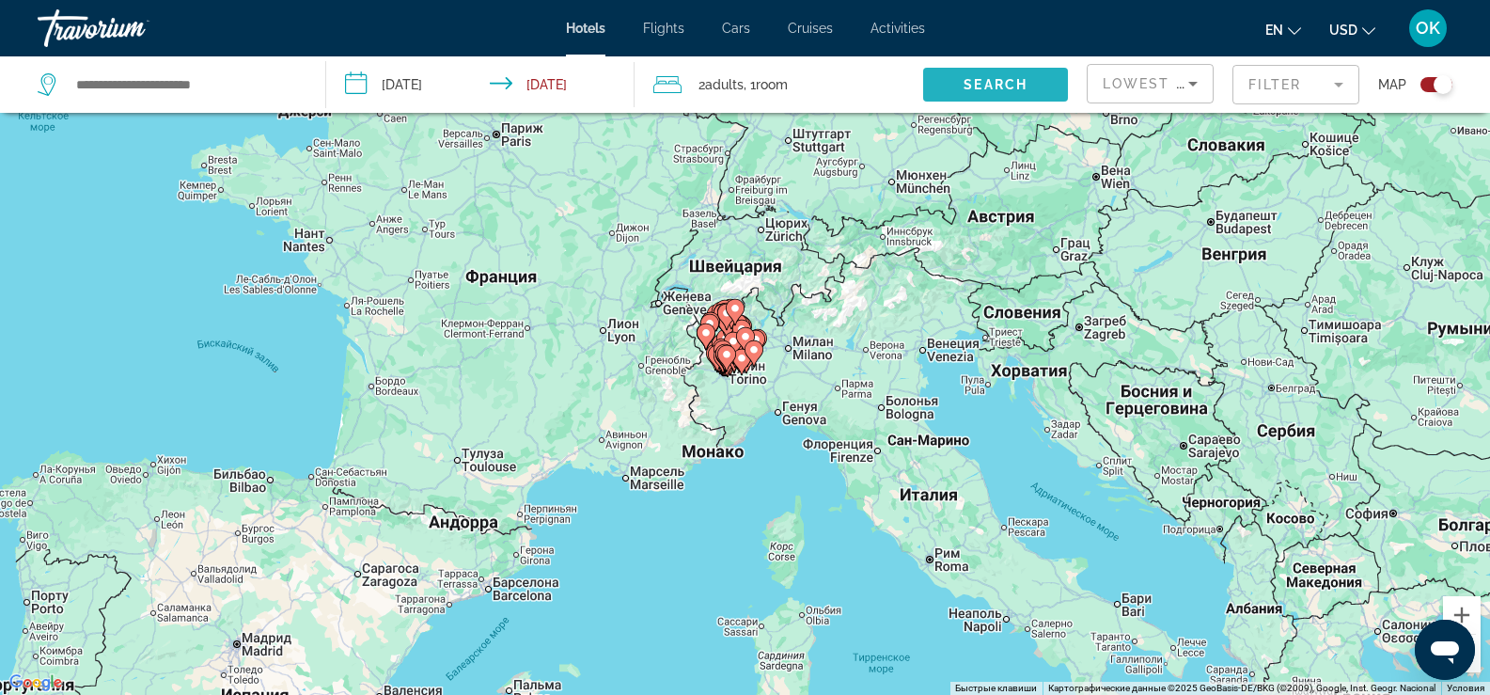
click at [979, 85] on span "Search" at bounding box center [995, 84] width 64 height 15
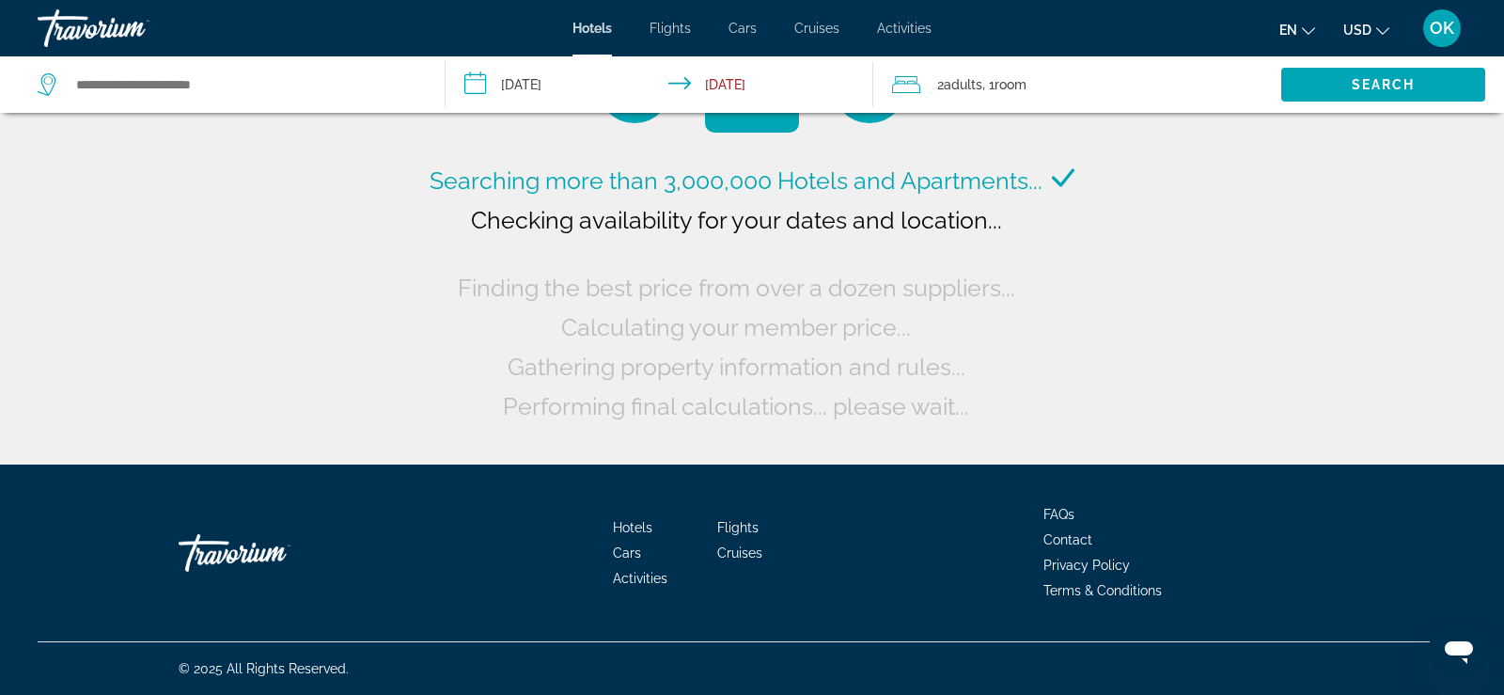
click at [44, 84] on icon "Search widget" at bounding box center [49, 84] width 23 height 23
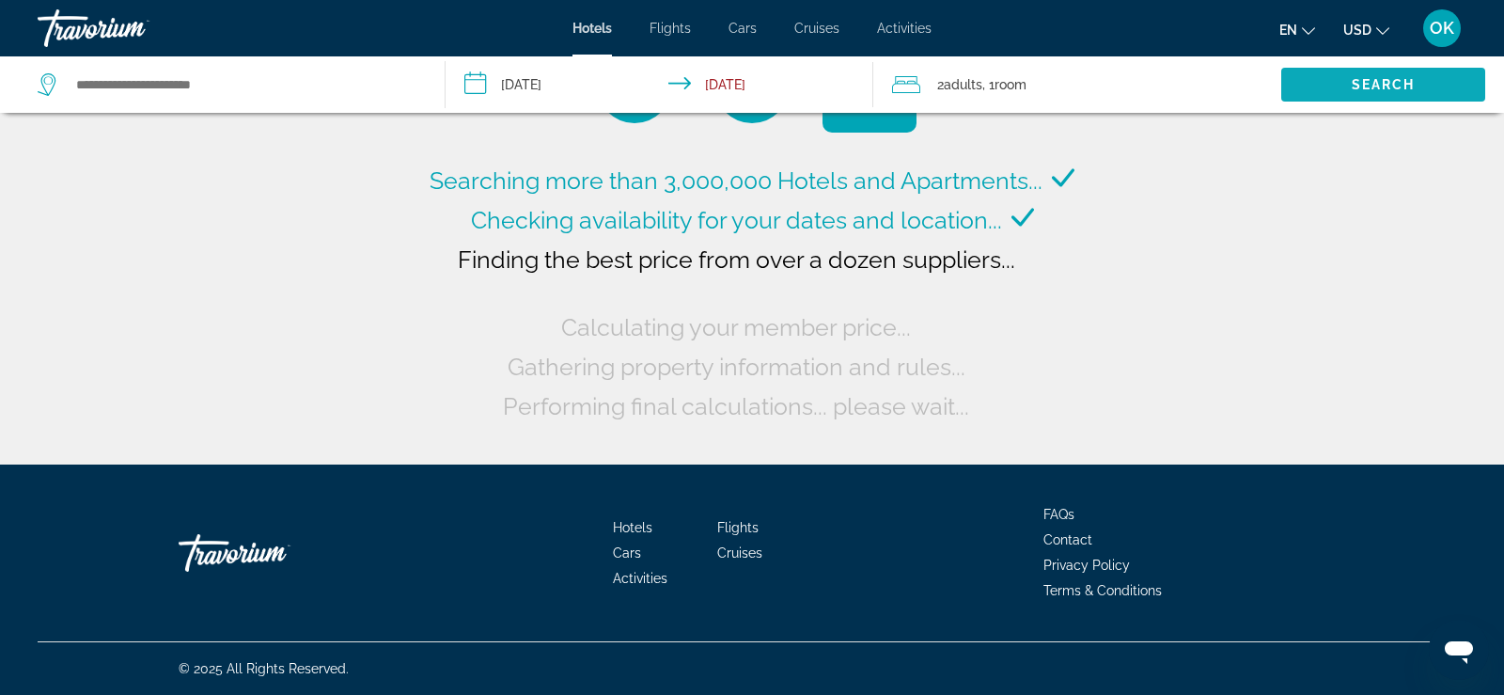
click at [1363, 87] on span "Search" at bounding box center [1384, 84] width 64 height 15
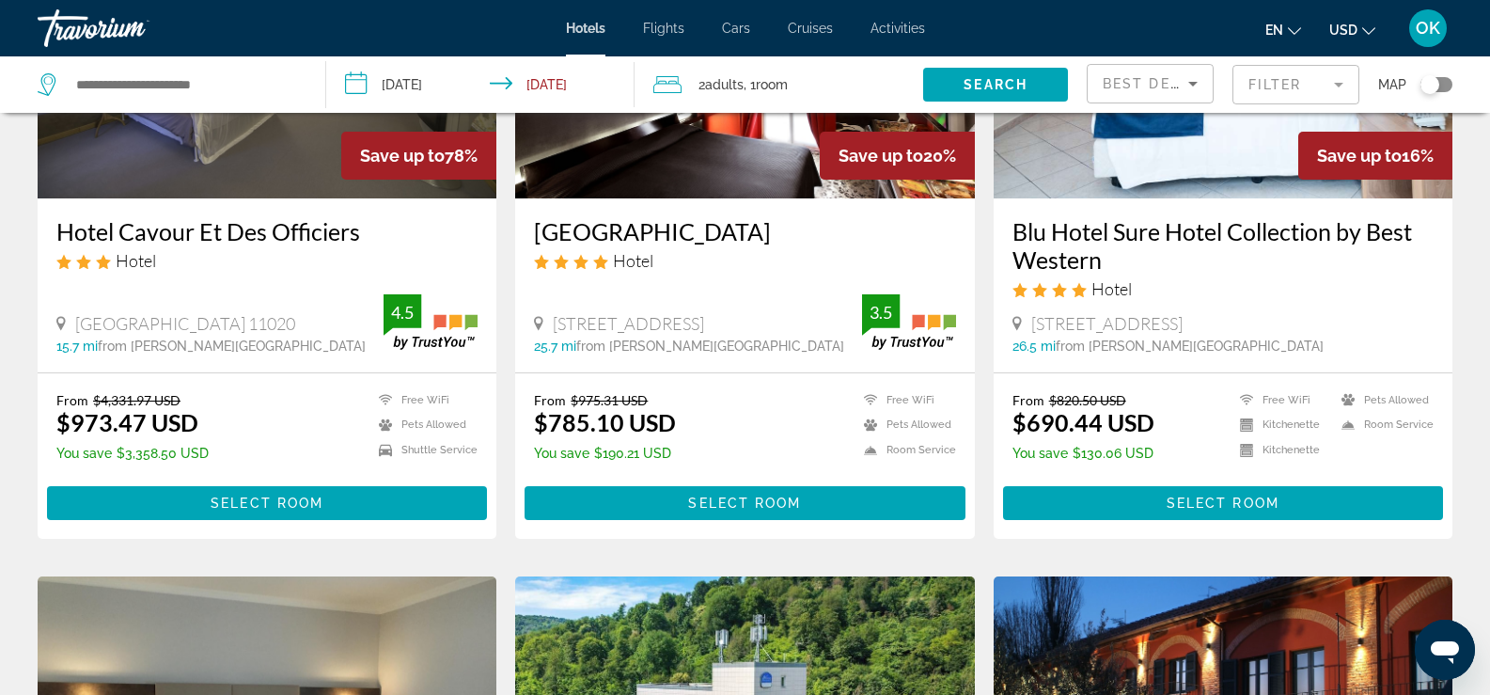
scroll to position [282, 0]
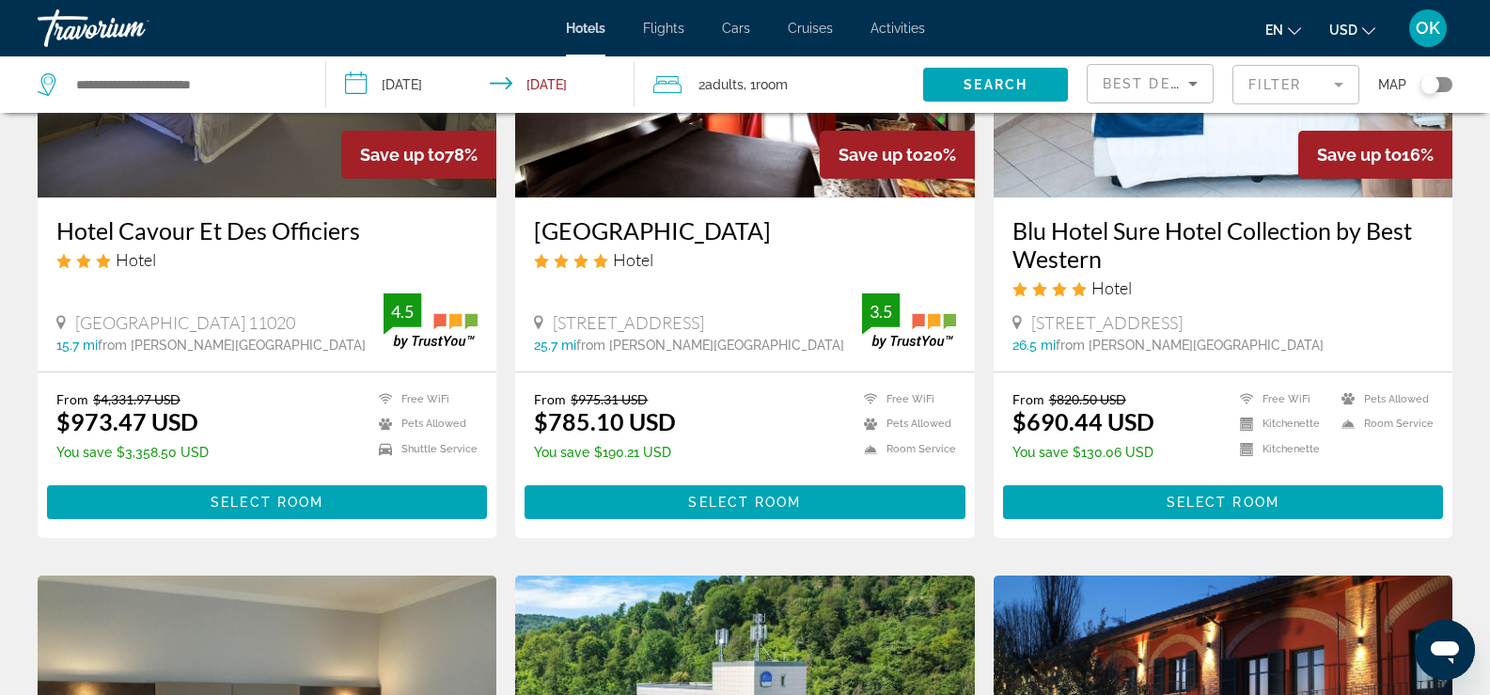
click at [1431, 84] on div "Toggle map" at bounding box center [1429, 84] width 19 height 19
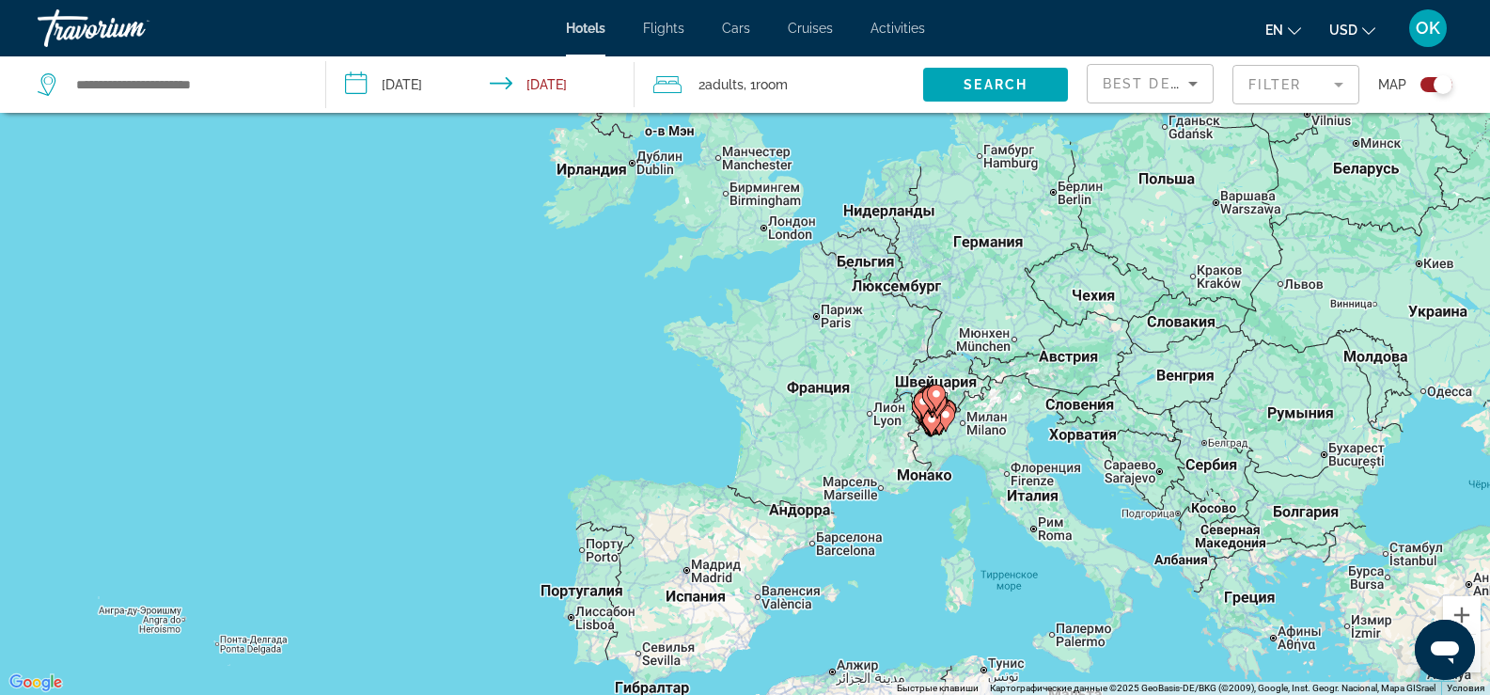
click at [1240, 607] on div "Чтобы активировать перетаскивание с помощью клавиатуры, нажмите Alt + Ввод. Пос…" at bounding box center [745, 347] width 1490 height 695
click at [1250, 610] on div "Чтобы активировать перетаскивание с помощью клавиатуры, нажмите Alt + Ввод. Пос…" at bounding box center [745, 347] width 1490 height 695
click at [1429, 88] on div "Toggle map" at bounding box center [1436, 84] width 32 height 15
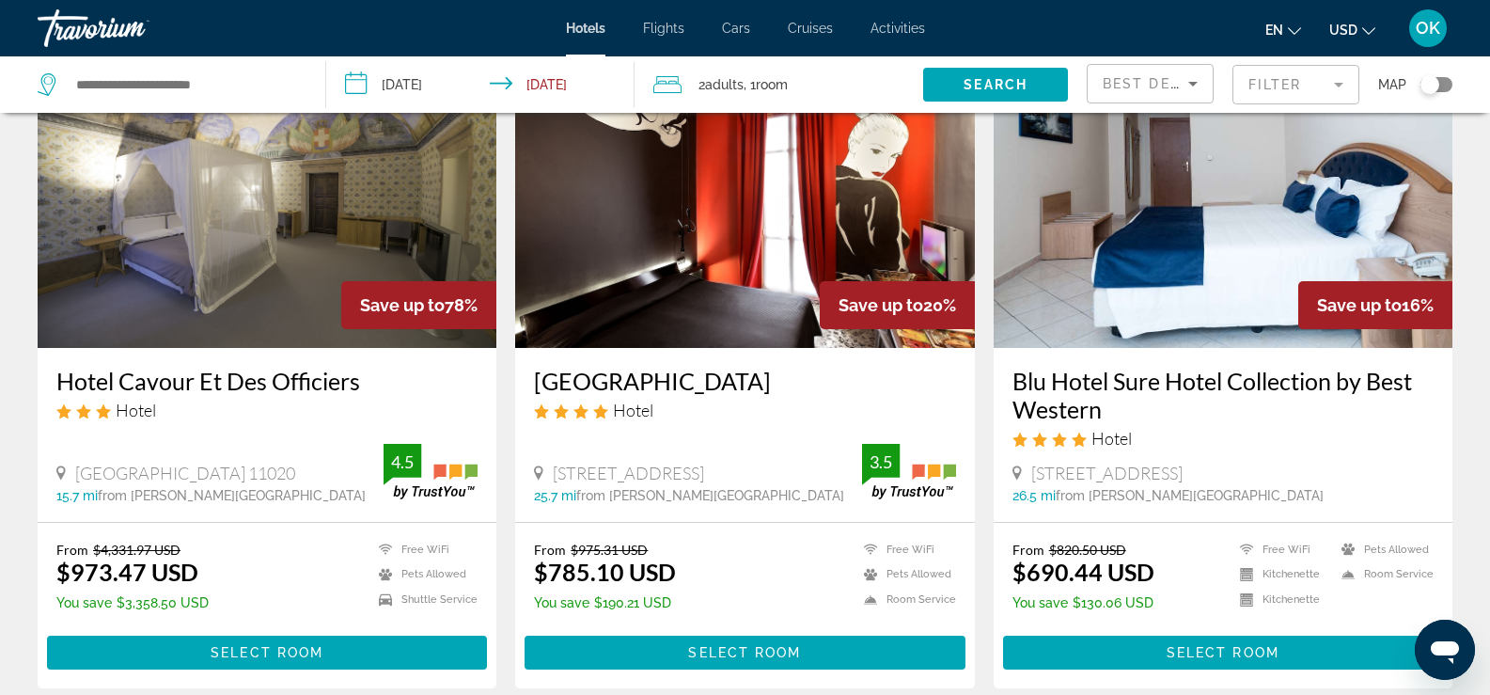
click at [1438, 85] on div "Toggle map" at bounding box center [1429, 84] width 19 height 19
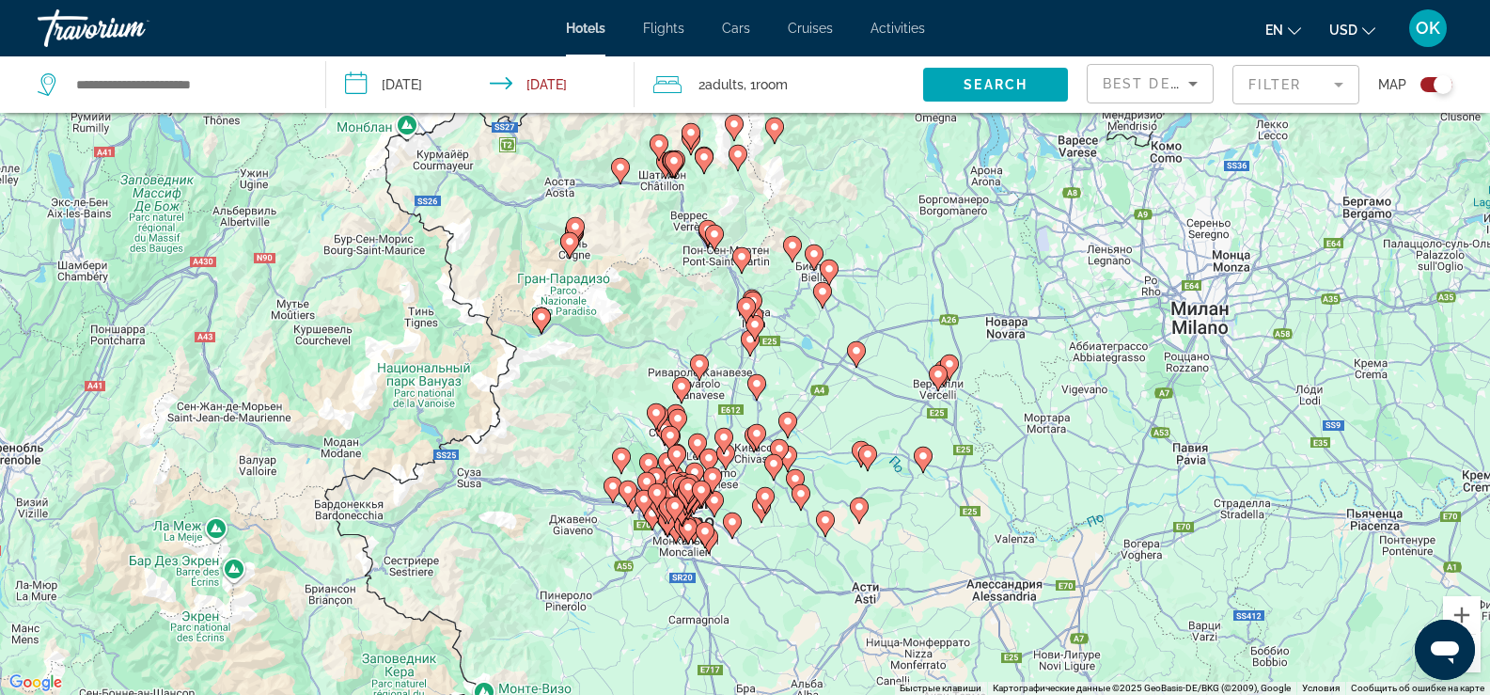
click at [1472, 662] on div "Открыть окно обмена сообщениями" at bounding box center [1445, 649] width 56 height 56
type textarea "*"
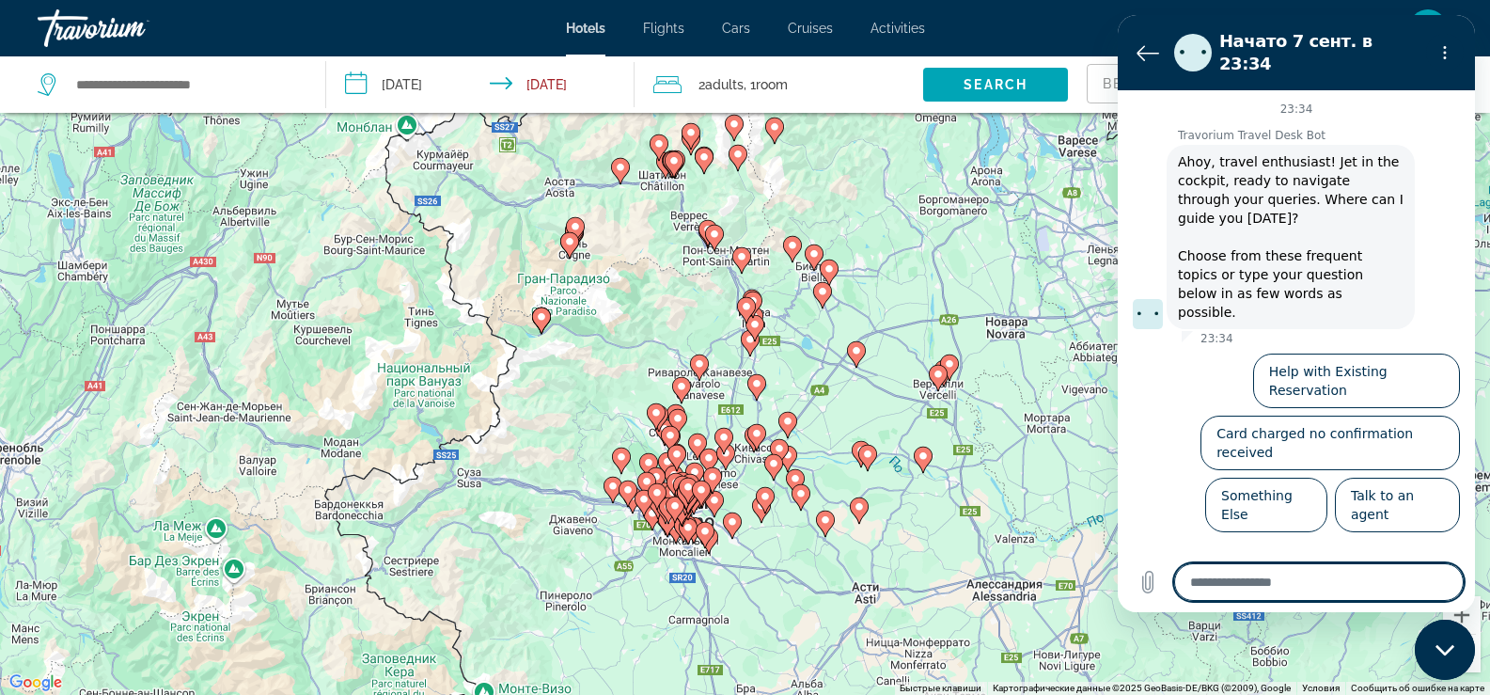
scroll to position [0, 0]
click at [1006, 608] on div "Чтобы активировать перетаскивание с помощью клавиатуры, нажмите Alt + Ввод. Пос…" at bounding box center [745, 347] width 1490 height 695
click at [727, 582] on div "Чтобы активировать перетаскивание с помощью клавиатуры, нажмите Alt + Ввод. Пос…" at bounding box center [745, 347] width 1490 height 695
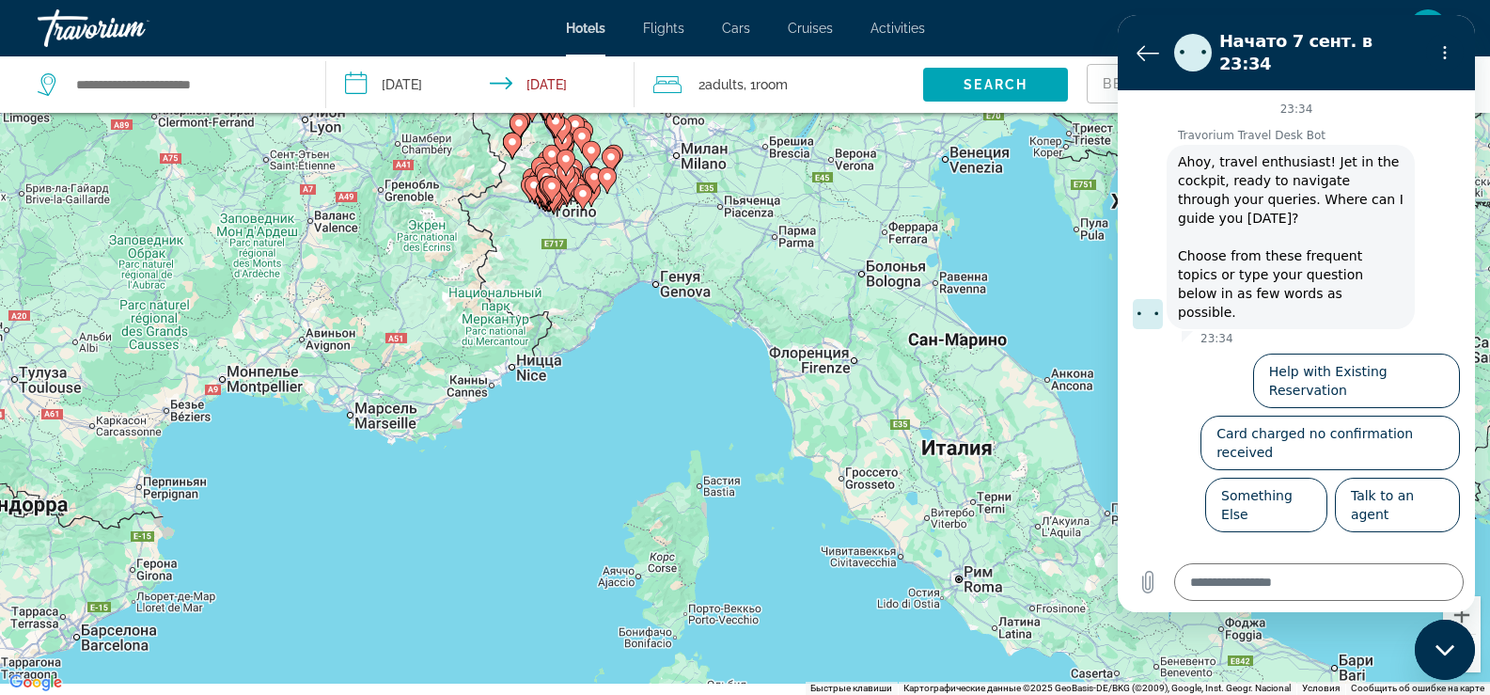
drag, startPoint x: 952, startPoint y: 603, endPoint x: 660, endPoint y: 280, distance: 435.2
click at [660, 280] on div "Чтобы активировать перетаскивание с помощью клавиатуры, нажмите Alt + Ввод. Пос…" at bounding box center [745, 347] width 1490 height 695
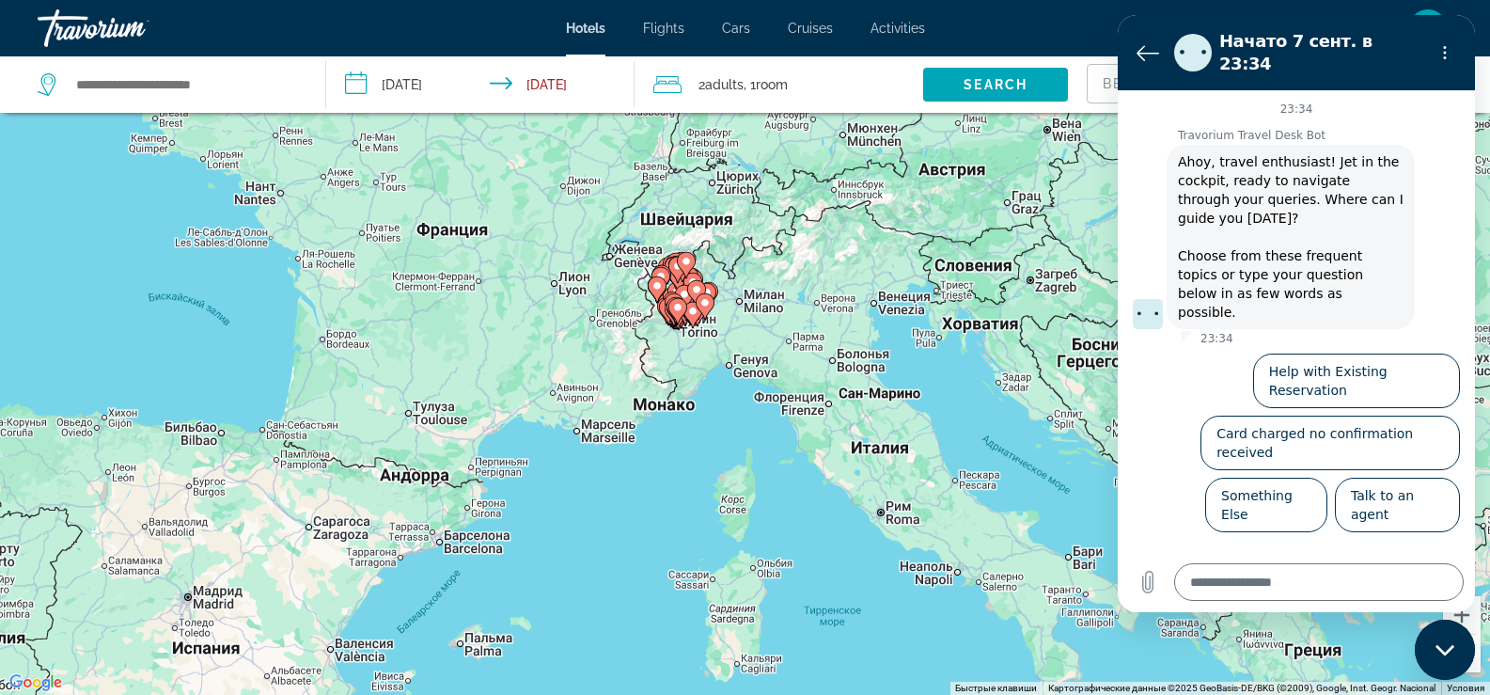
click at [979, 543] on div "Чтобы активировать перетаскивание с помощью клавиатуры, нажмите Alt + Ввод. Пос…" at bounding box center [745, 347] width 1490 height 695
click at [209, 90] on input "Search widget" at bounding box center [185, 84] width 223 height 28
click at [215, 82] on input "Search widget" at bounding box center [185, 84] width 223 height 28
click at [257, 81] on input "Search widget" at bounding box center [185, 84] width 223 height 28
type input "*"
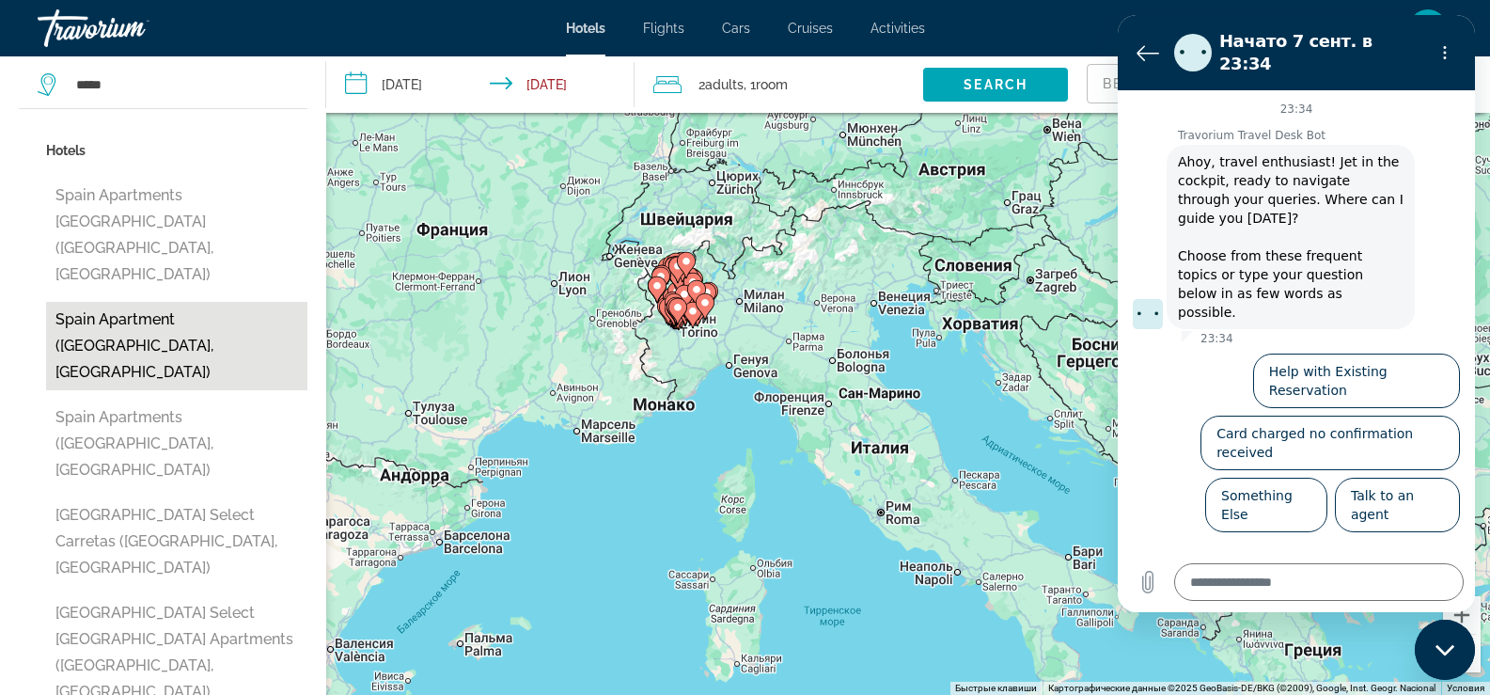
click at [108, 302] on button "Spain Apartment ([GEOGRAPHIC_DATA], [GEOGRAPHIC_DATA])" at bounding box center [176, 346] width 261 height 88
type input "**********"
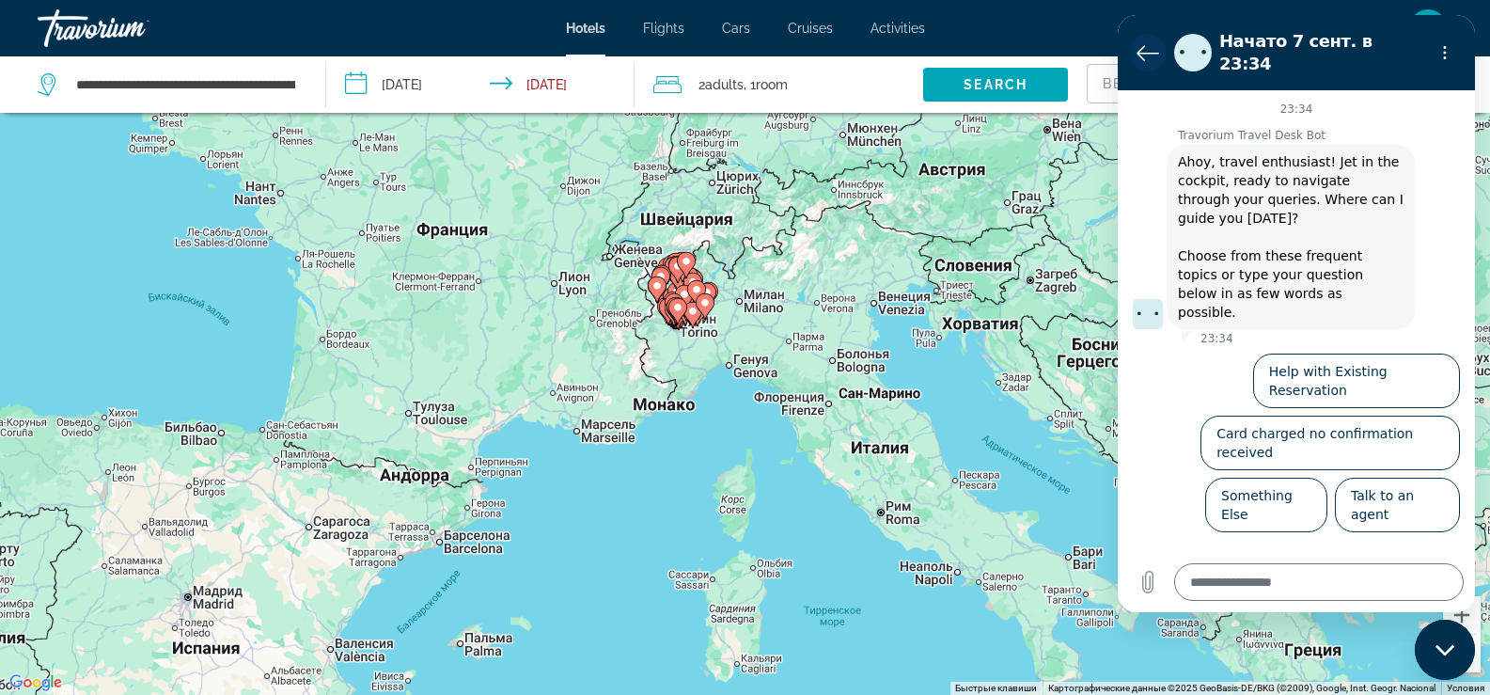
click at [1144, 50] on icon "Вернуться к списку разговоров" at bounding box center [1147, 52] width 23 height 23
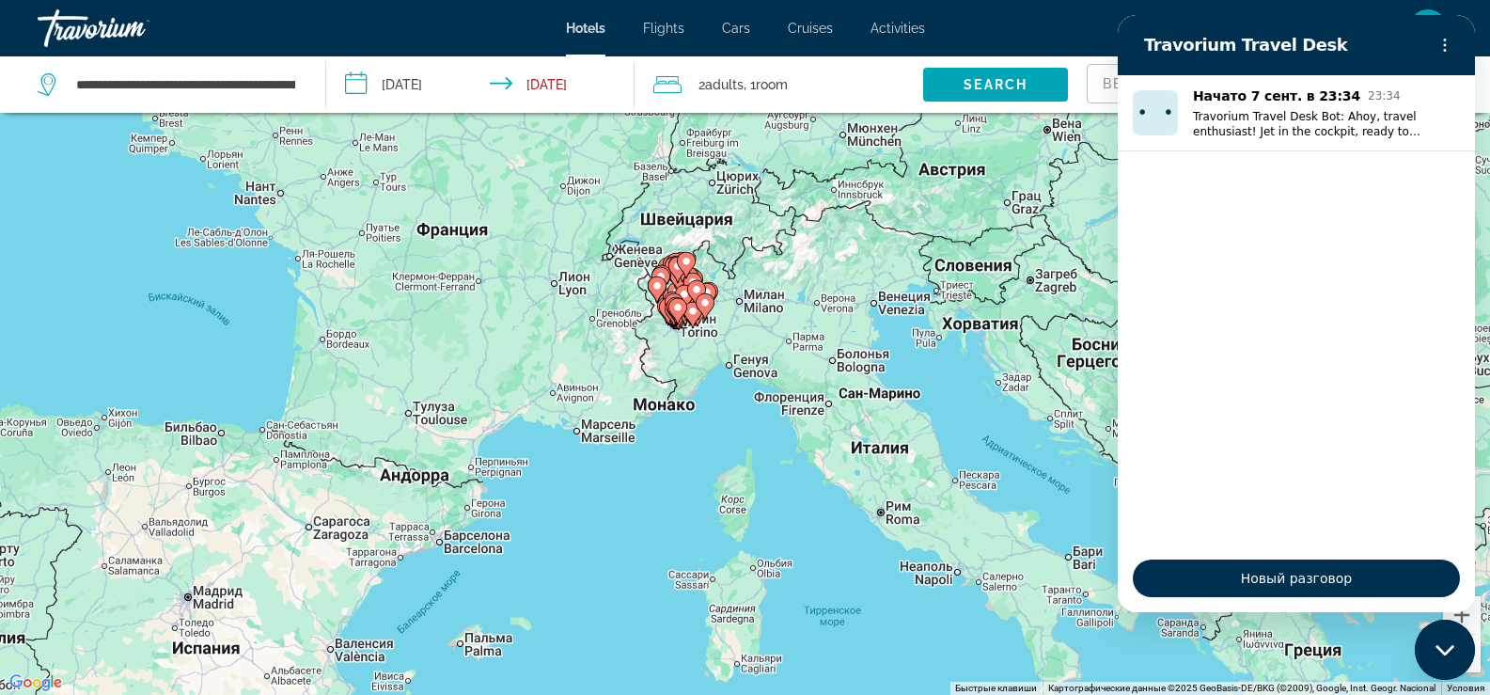
click at [781, 528] on div "Чтобы активировать перетаскивание с помощью клавиатуры, нажмите Alt + Ввод. Пос…" at bounding box center [745, 347] width 1490 height 695
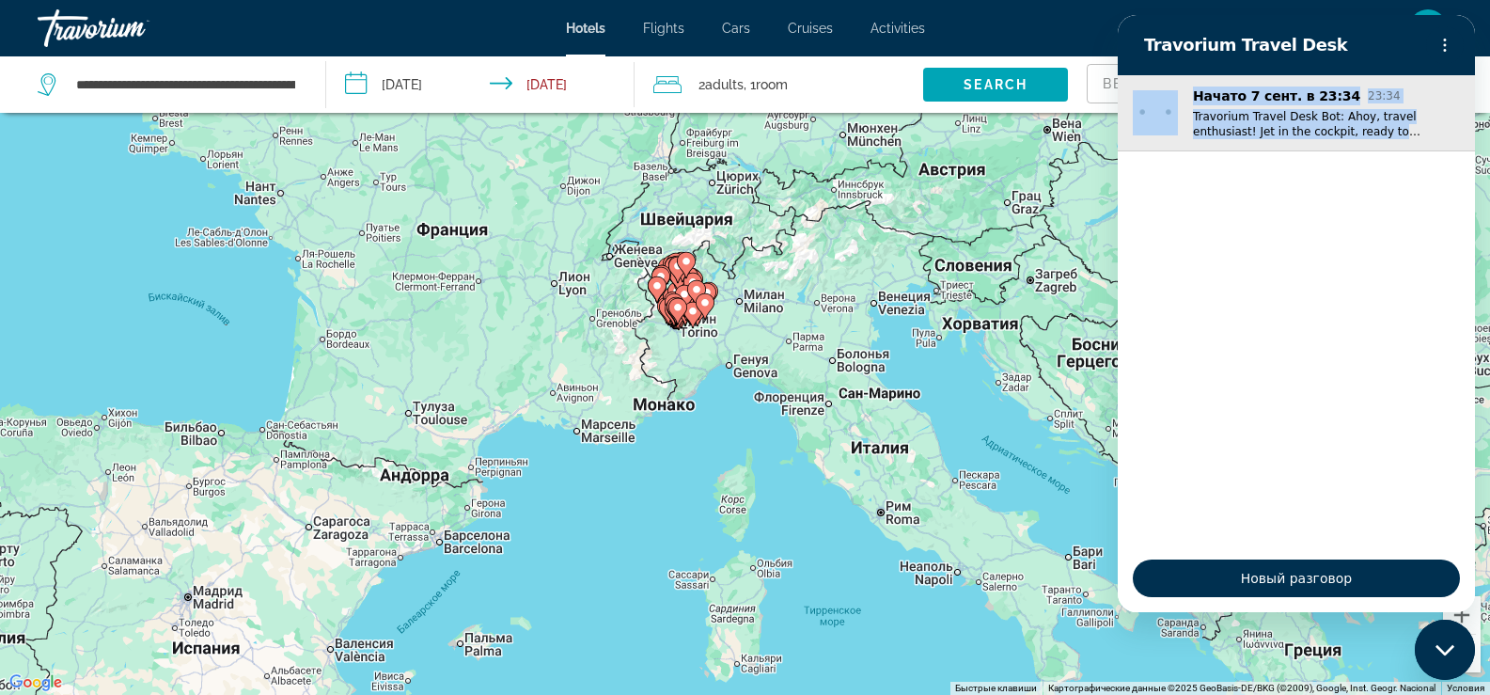
drag, startPoint x: 1355, startPoint y: 36, endPoint x: 1369, endPoint y: 138, distance: 103.3
click at [1369, 138] on div "Travorium Travel Desk Начато 7 сент. в 23:34 23:34 Travorium Travel Desk Bot: […" at bounding box center [1296, 313] width 357 height 597
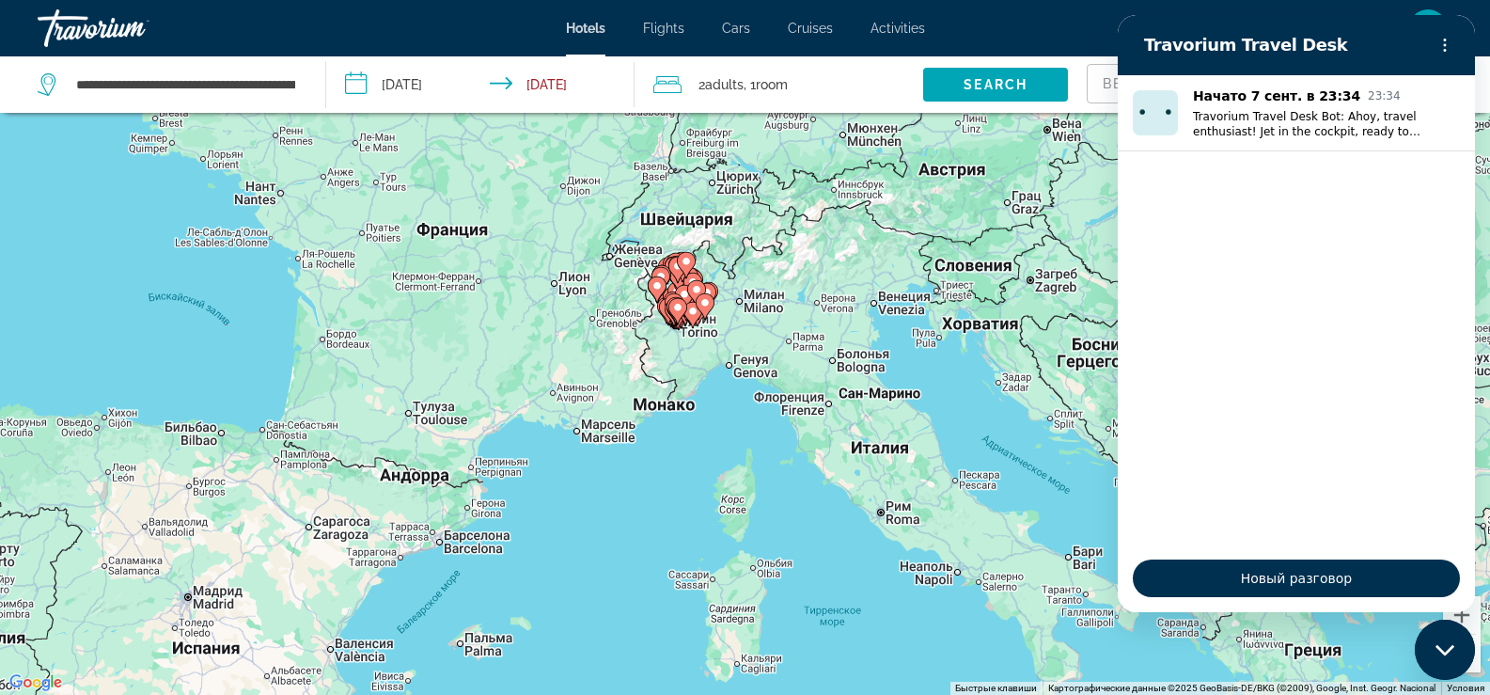
click at [1366, 329] on ul "Начато 7 сент. в 23:34 23:34 Travorium Travel Desk Bot: [GEOGRAPHIC_DATA], trav…" at bounding box center [1296, 309] width 357 height 469
click at [1432, 646] on div "Закрыть окно обмена сообщениями" at bounding box center [1445, 649] width 56 height 56
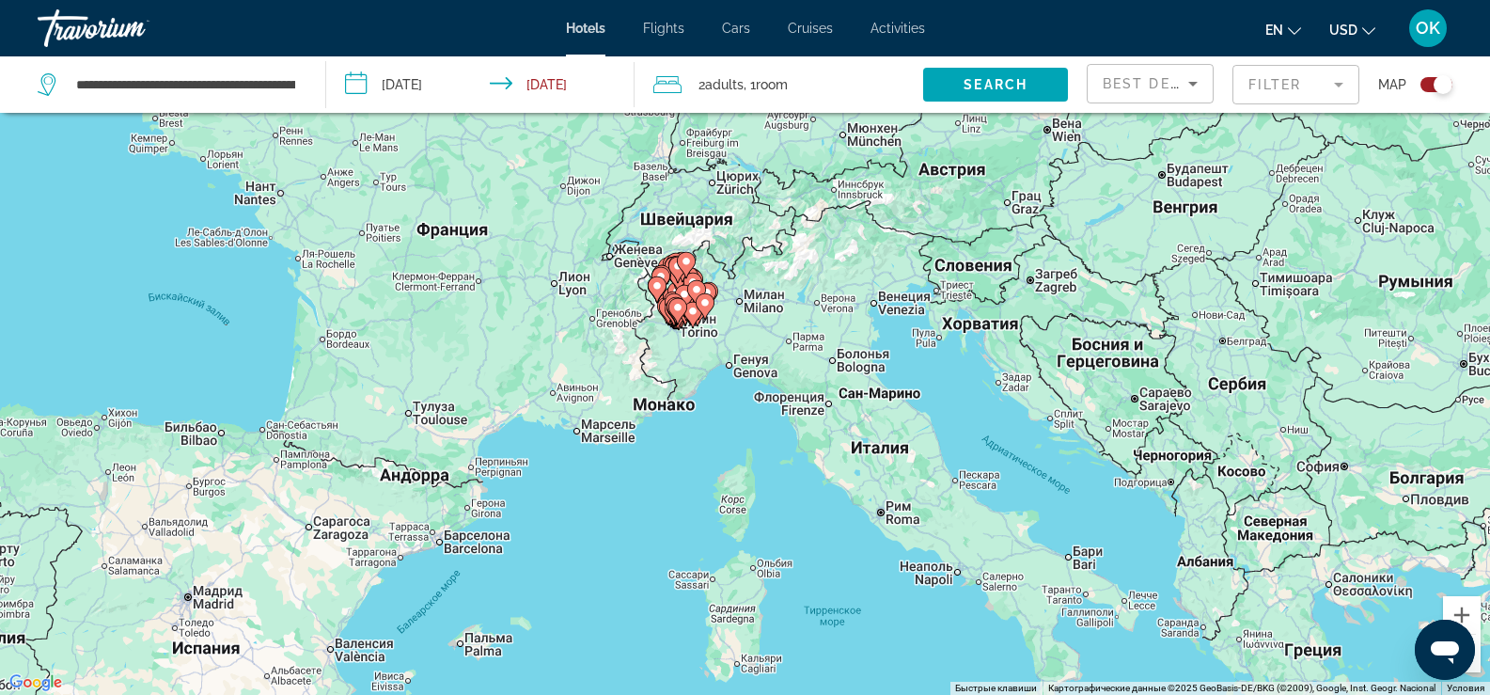
click at [1427, 86] on div "Toggle map" at bounding box center [1436, 84] width 32 height 15
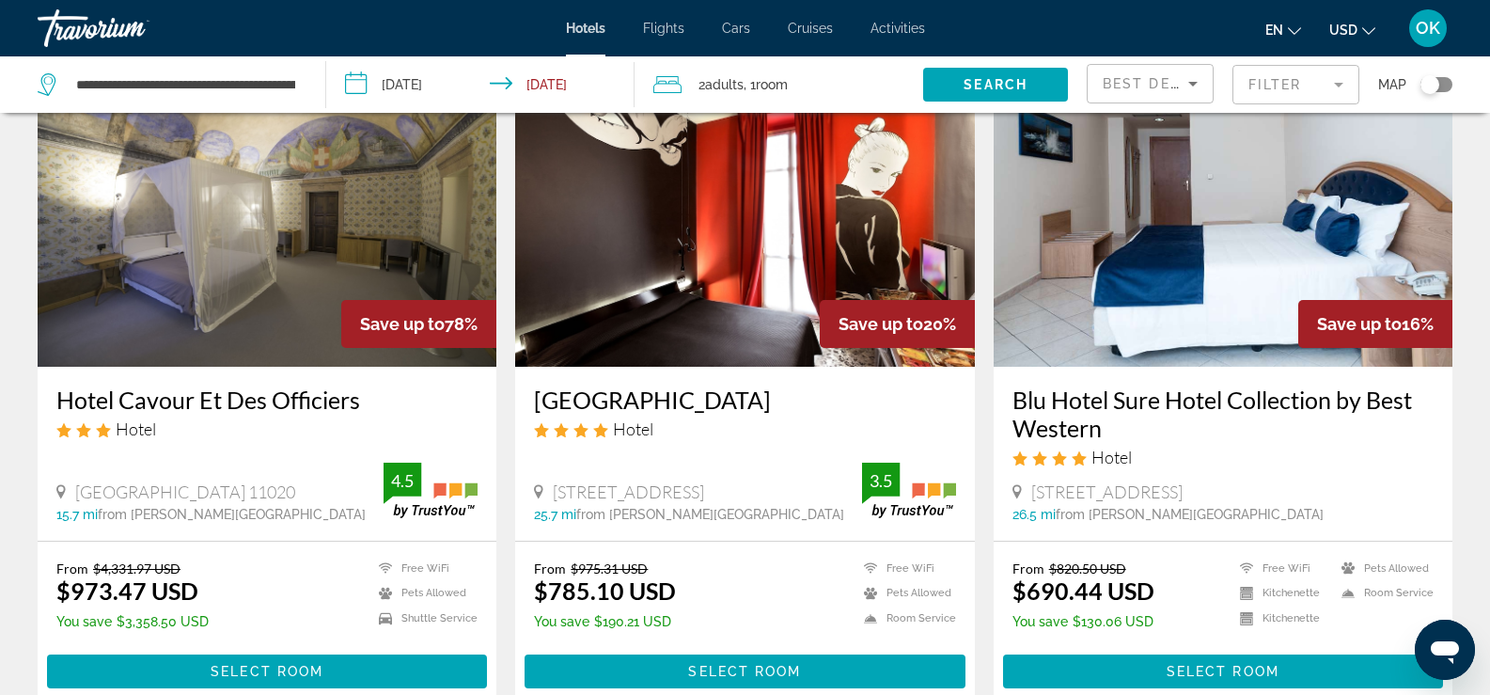
scroll to position [132, 0]
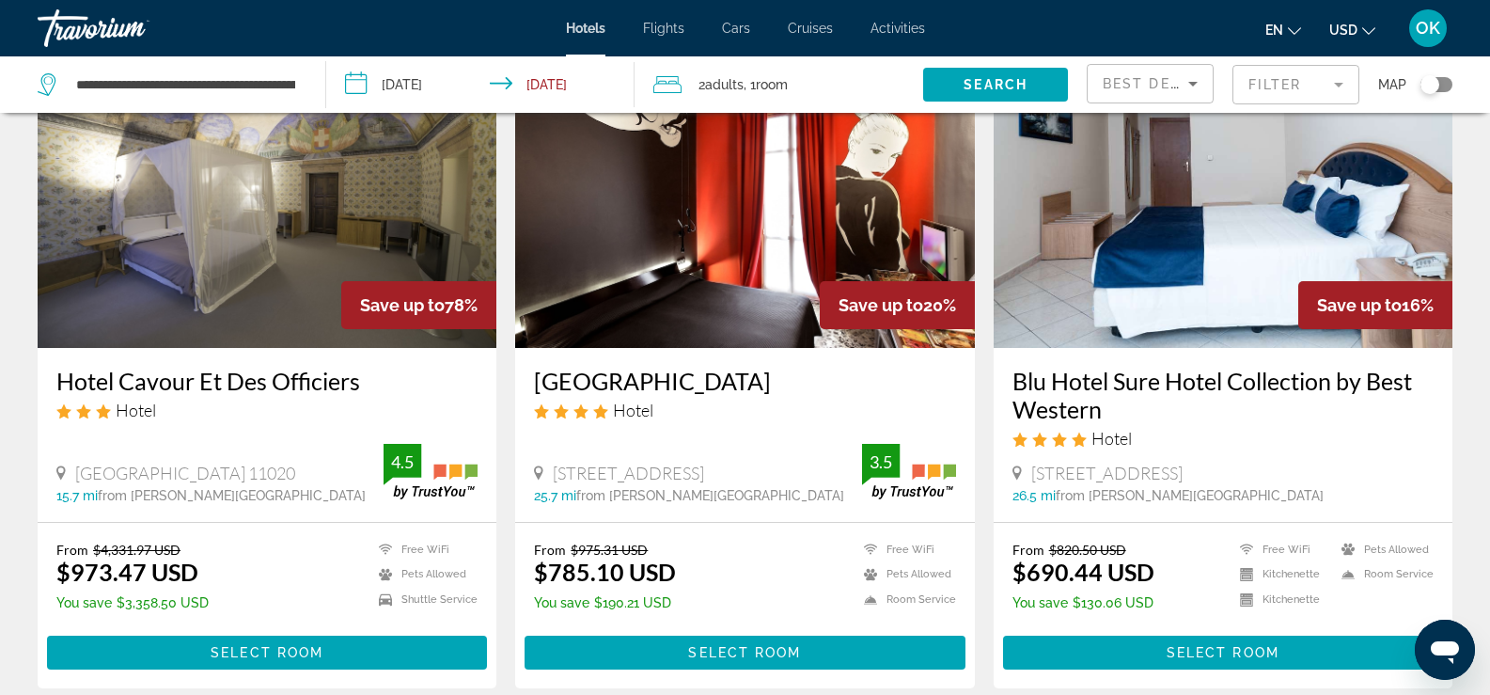
click at [1427, 86] on div "Toggle map" at bounding box center [1429, 84] width 19 height 19
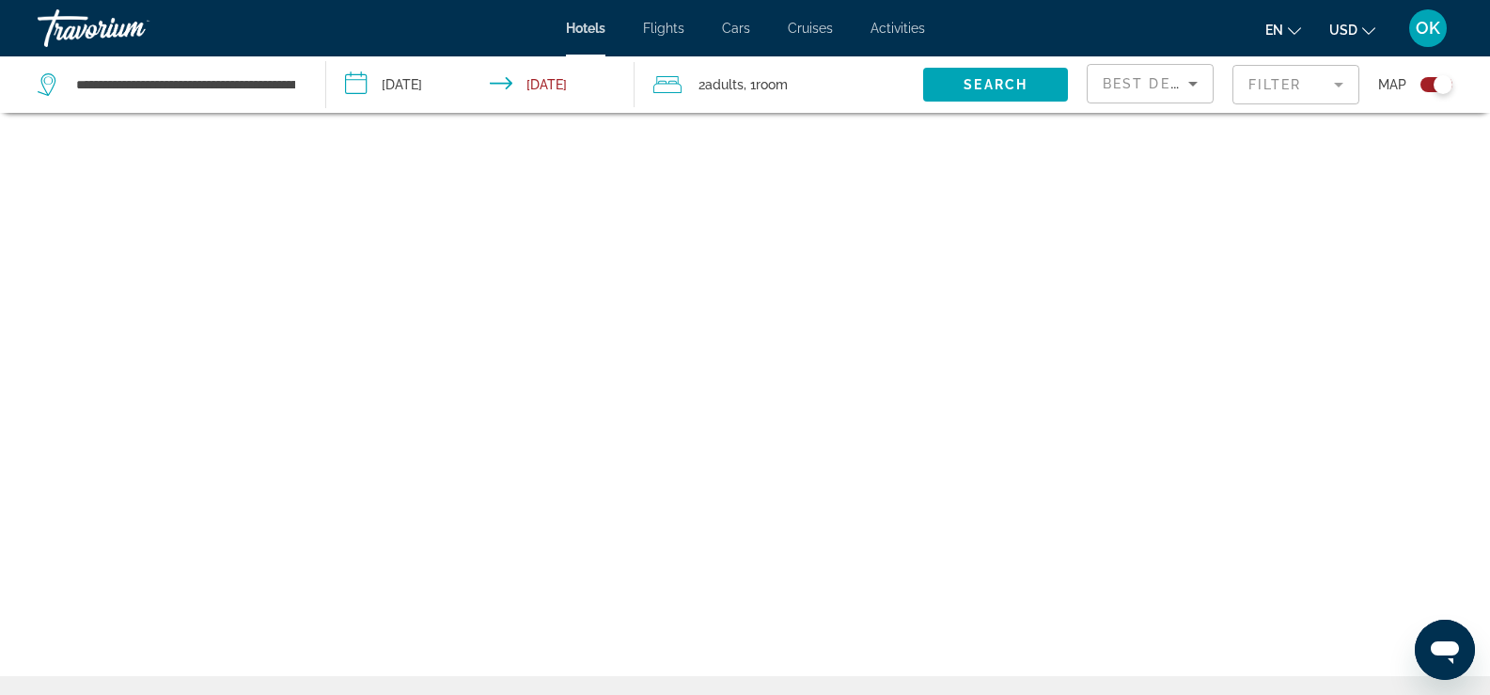
scroll to position [113, 0]
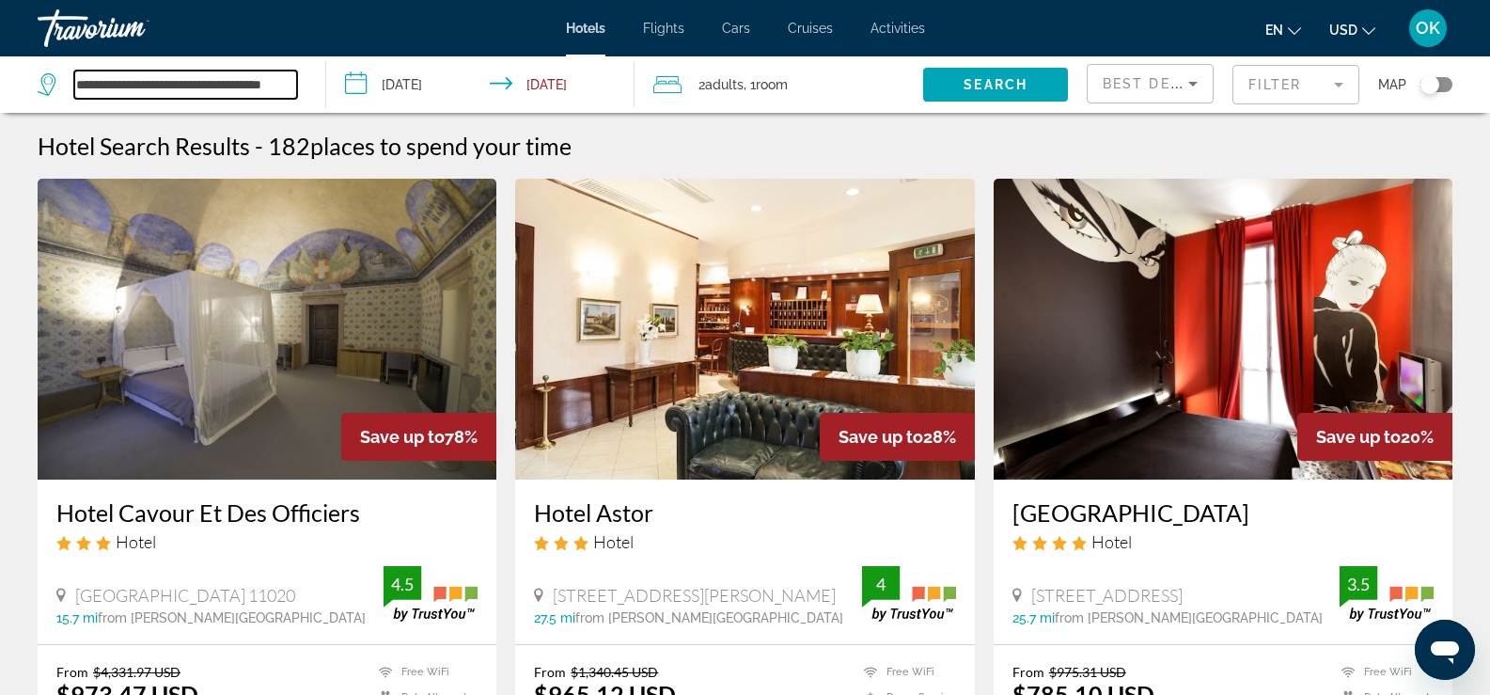
click at [135, 81] on input "**********" at bounding box center [185, 84] width 223 height 28
click at [247, 77] on input "**********" at bounding box center [185, 84] width 223 height 28
drag, startPoint x: 79, startPoint y: 79, endPoint x: 330, endPoint y: 91, distance: 251.3
click at [330, 91] on div "**********" at bounding box center [745, 84] width 1490 height 56
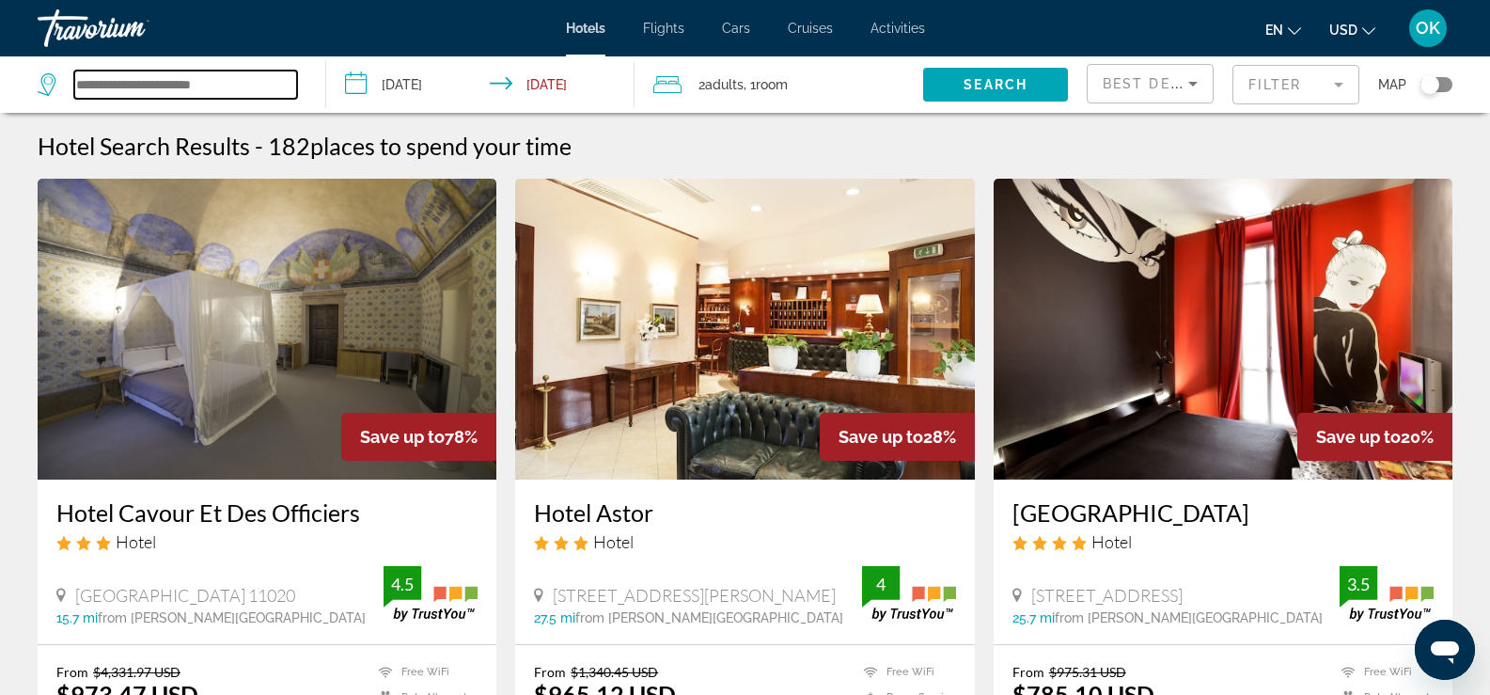
scroll to position [0, 0]
type input "****"
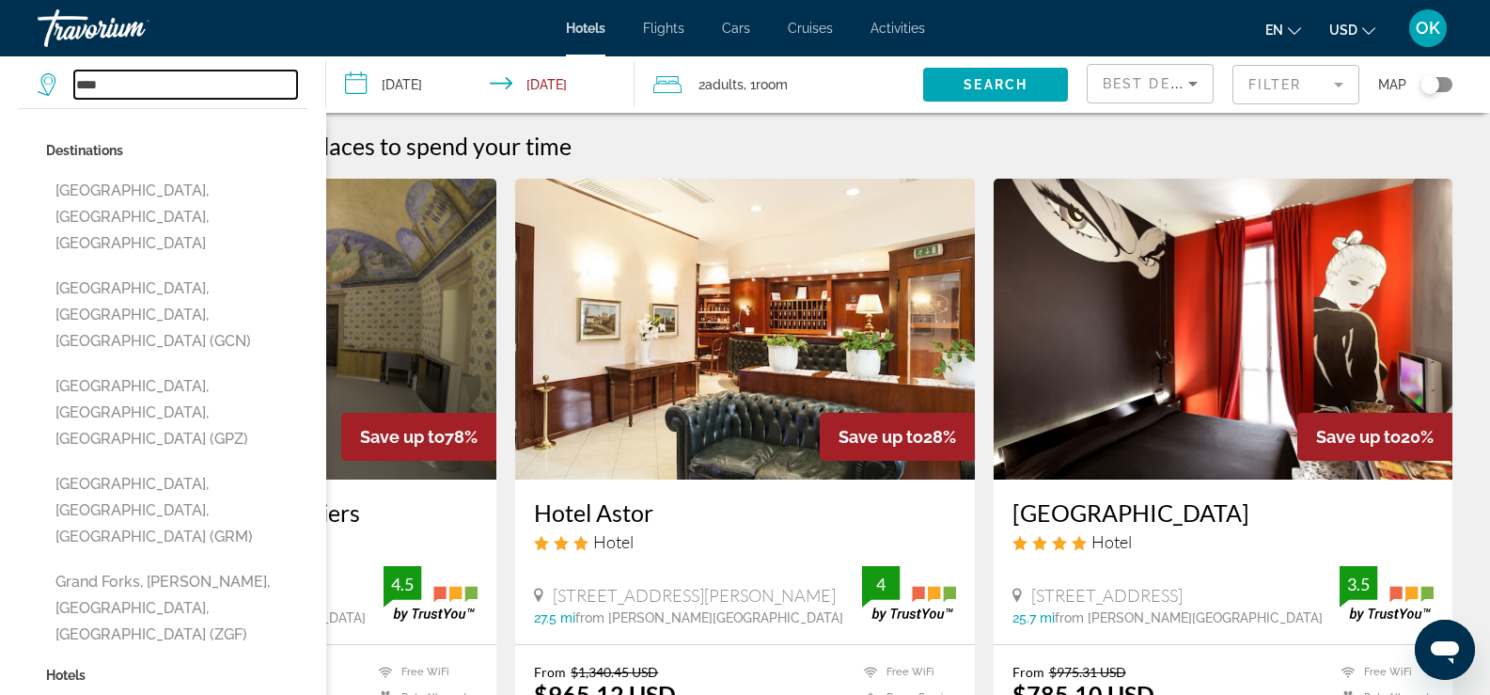
click at [129, 86] on input "****" at bounding box center [185, 84] width 223 height 28
drag, startPoint x: 129, startPoint y: 86, endPoint x: 42, endPoint y: 81, distance: 86.6
click at [42, 81] on div "****" at bounding box center [167, 84] width 259 height 28
click at [180, 89] on input "***" at bounding box center [185, 84] width 223 height 28
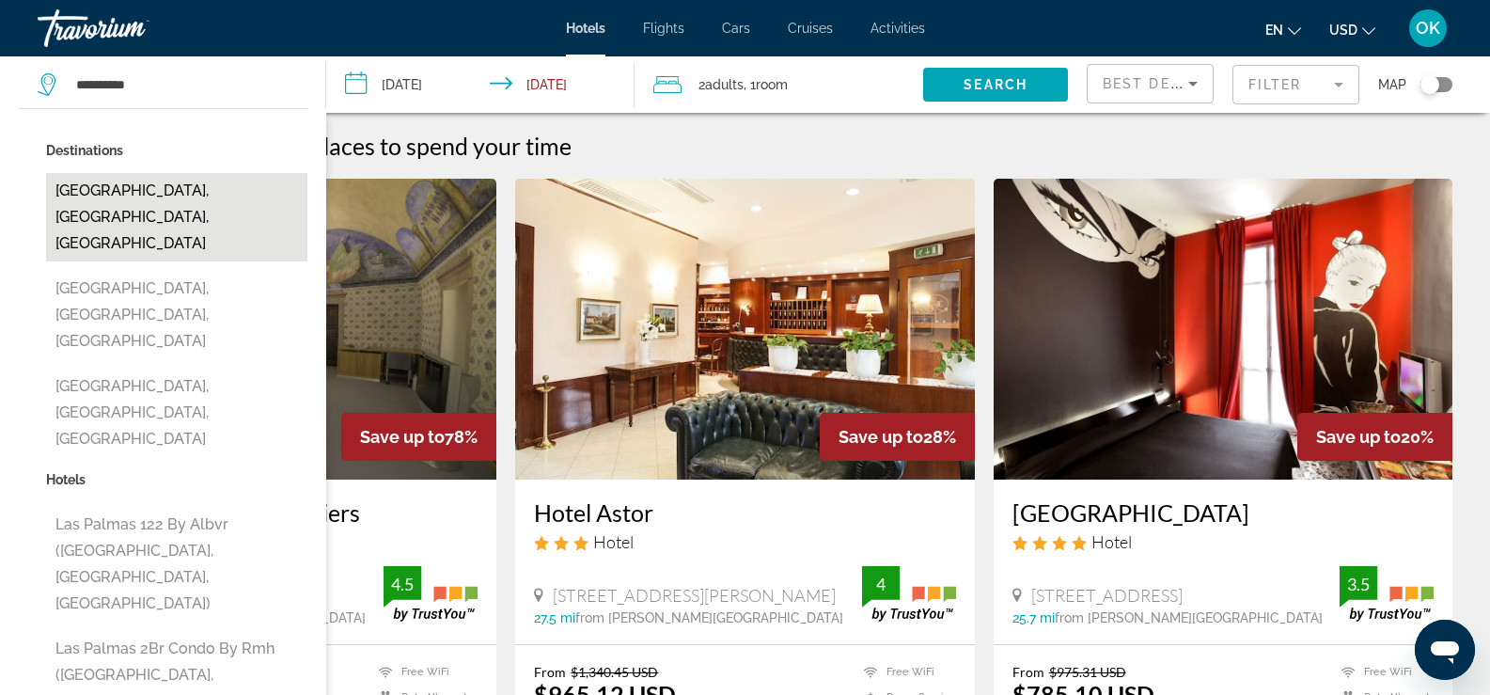
click at [70, 219] on button "Las Palmas De Gran Canaria, Gran Canaria, Spain" at bounding box center [176, 217] width 261 height 88
type input "**********"
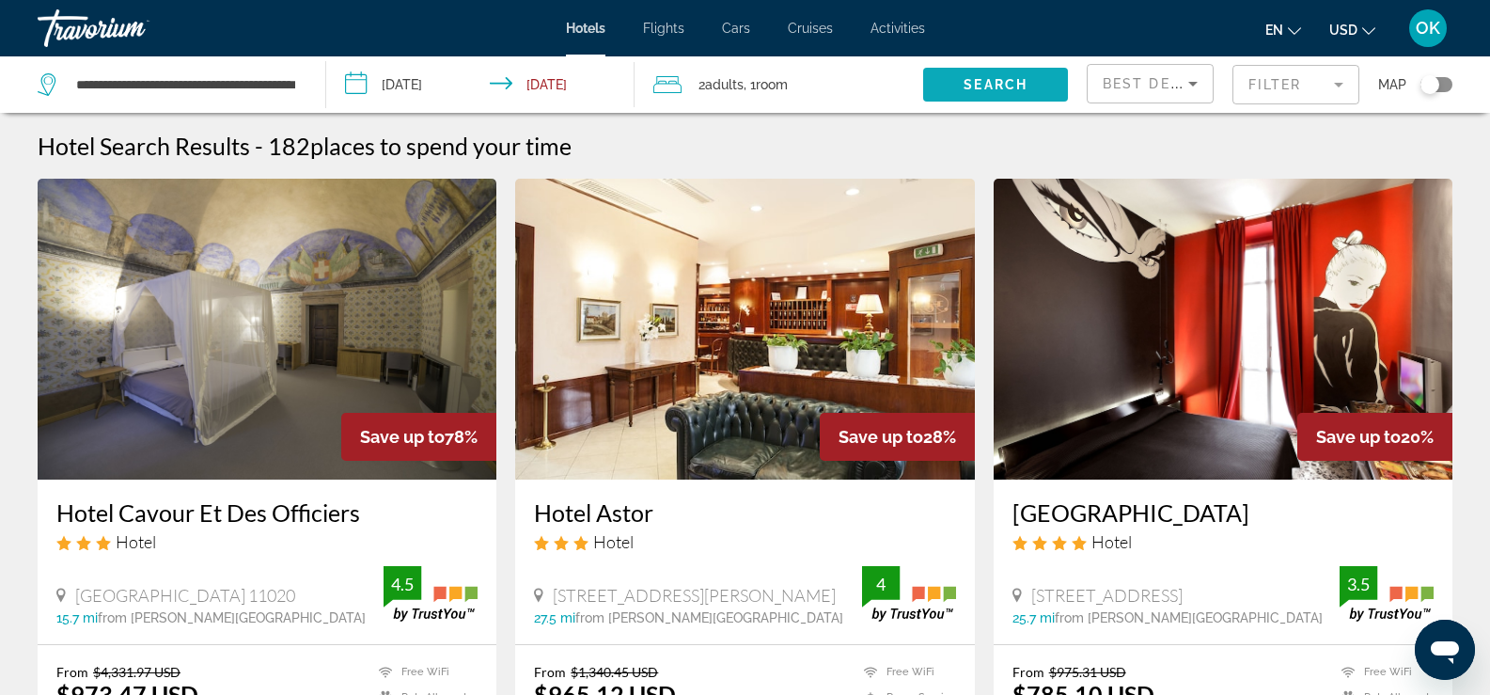
click at [963, 86] on span "Search" at bounding box center [995, 84] width 64 height 15
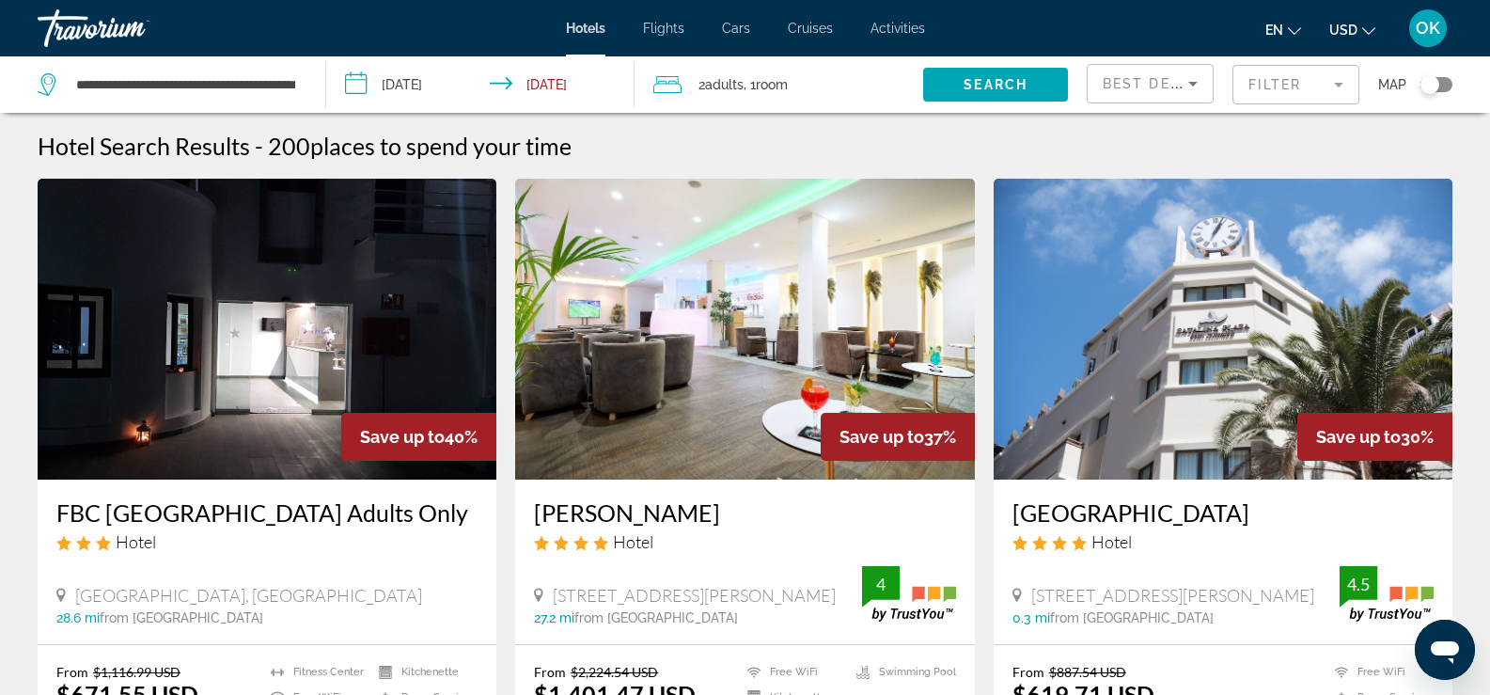
scroll to position [188, 0]
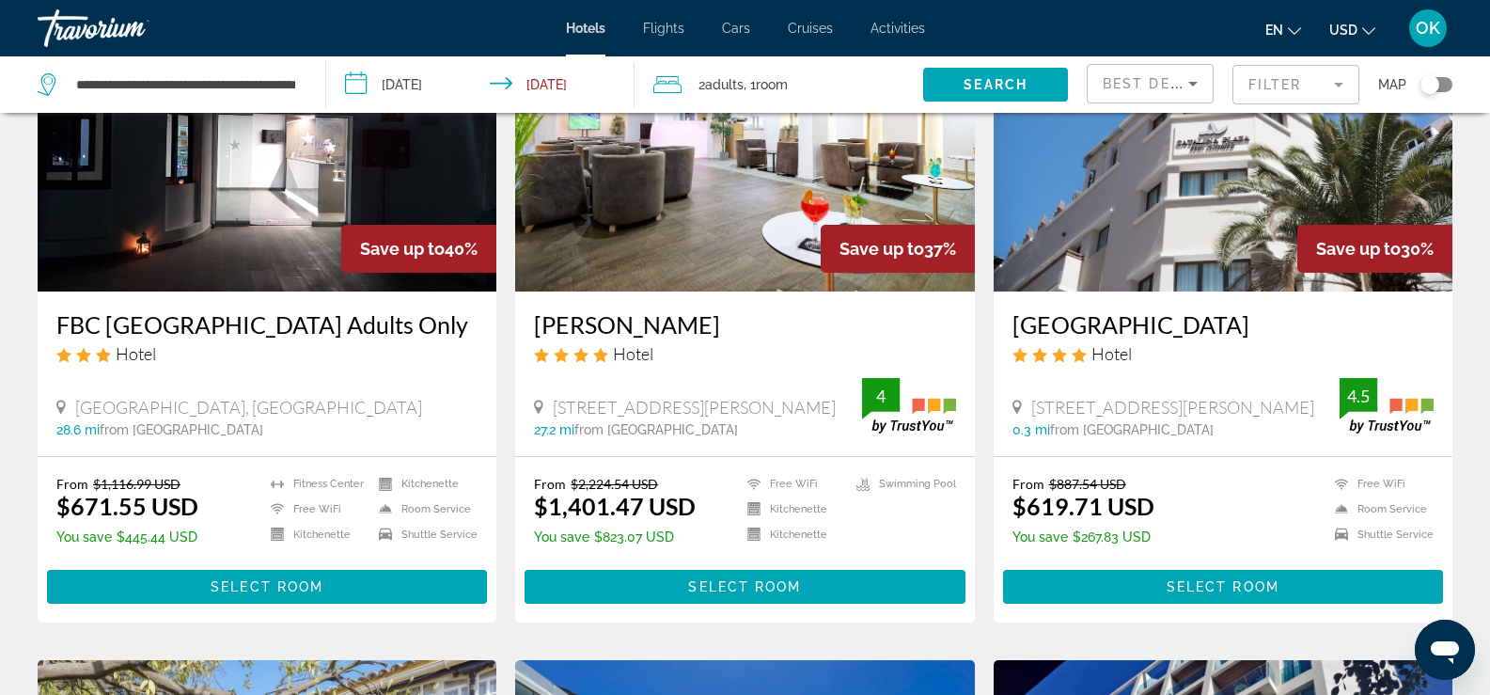
click at [1196, 82] on icon "Sort by" at bounding box center [1192, 84] width 9 height 5
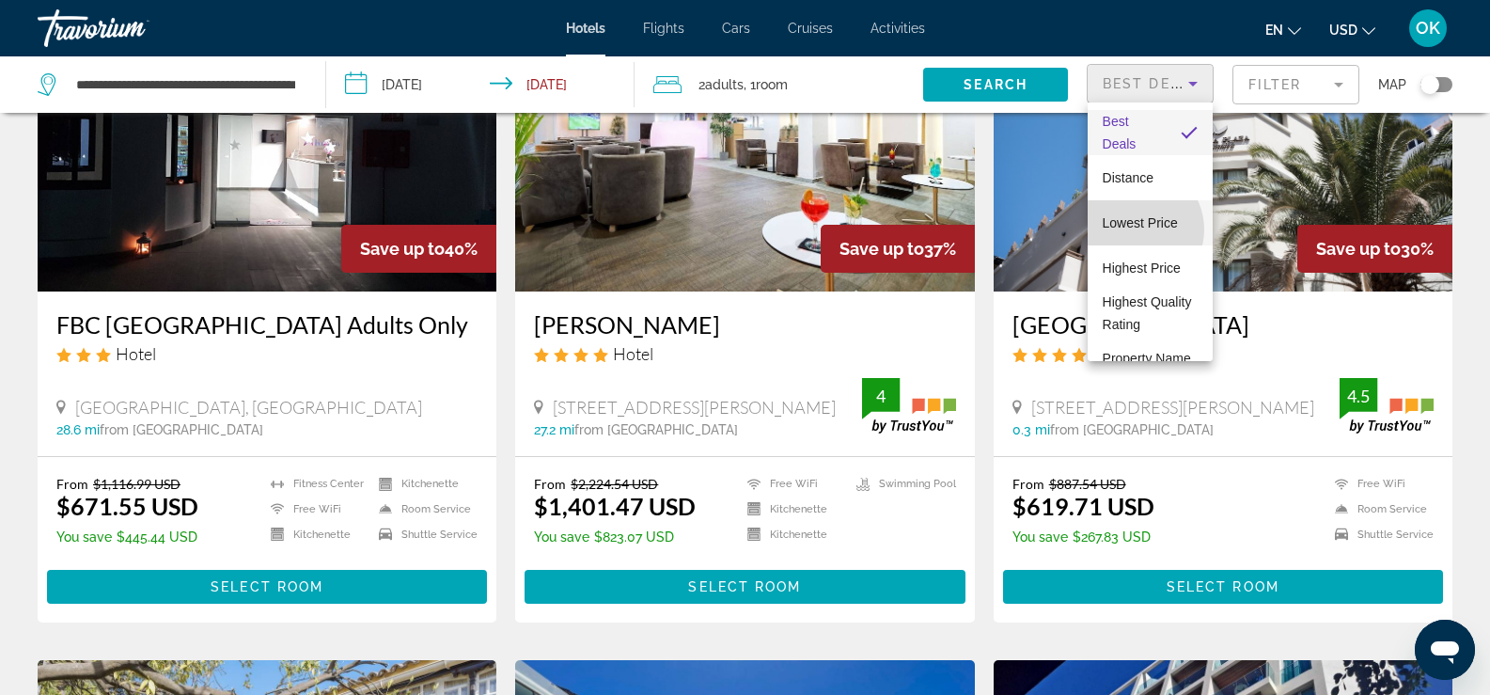
click at [1135, 229] on span "Lowest Price" at bounding box center [1140, 222] width 75 height 15
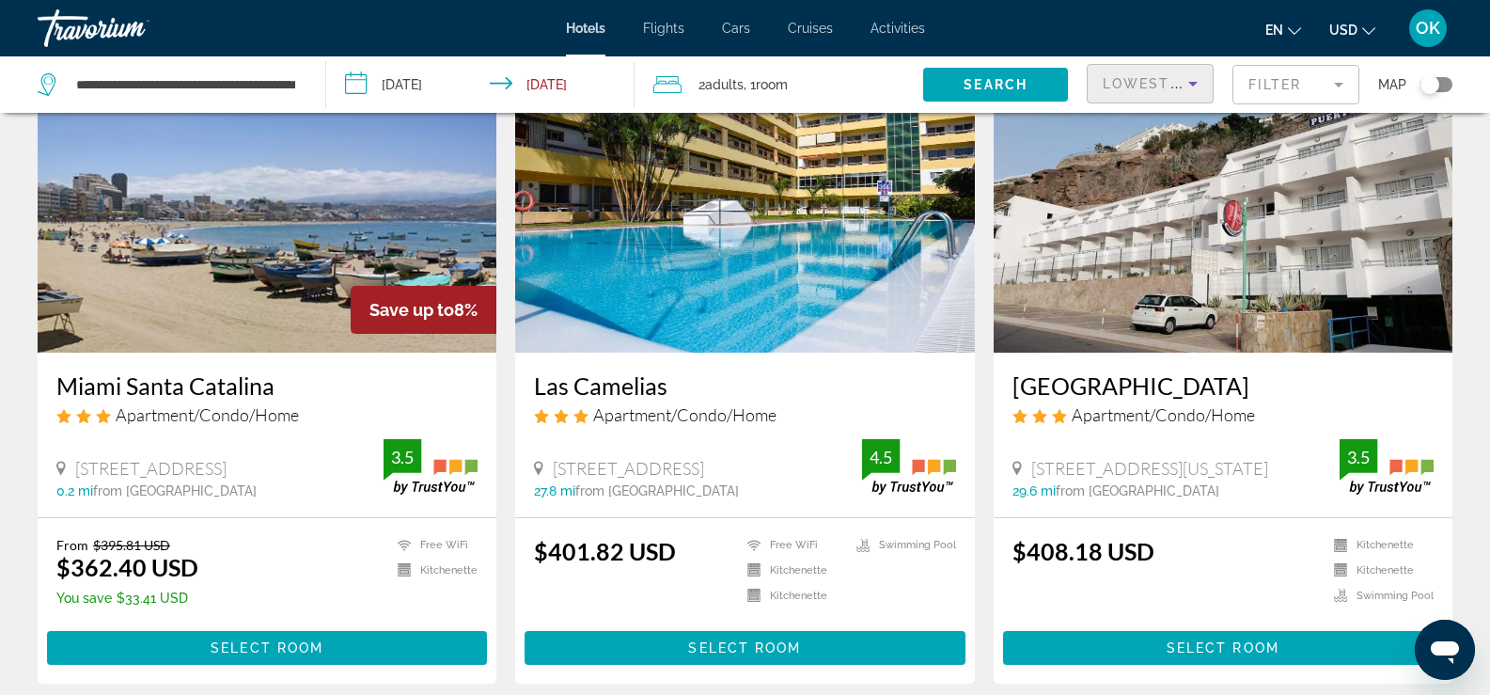
scroll to position [94, 0]
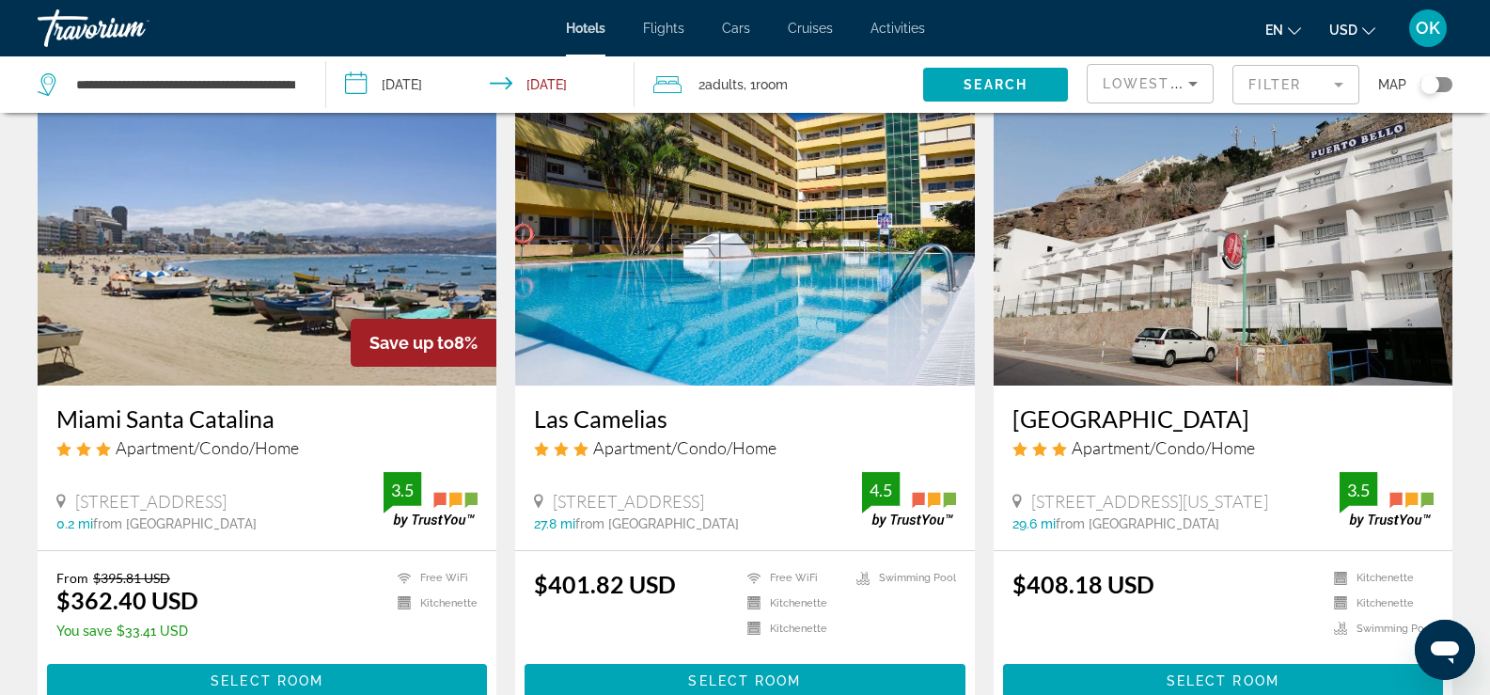
click at [559, 93] on input "**********" at bounding box center [483, 87] width 315 height 62
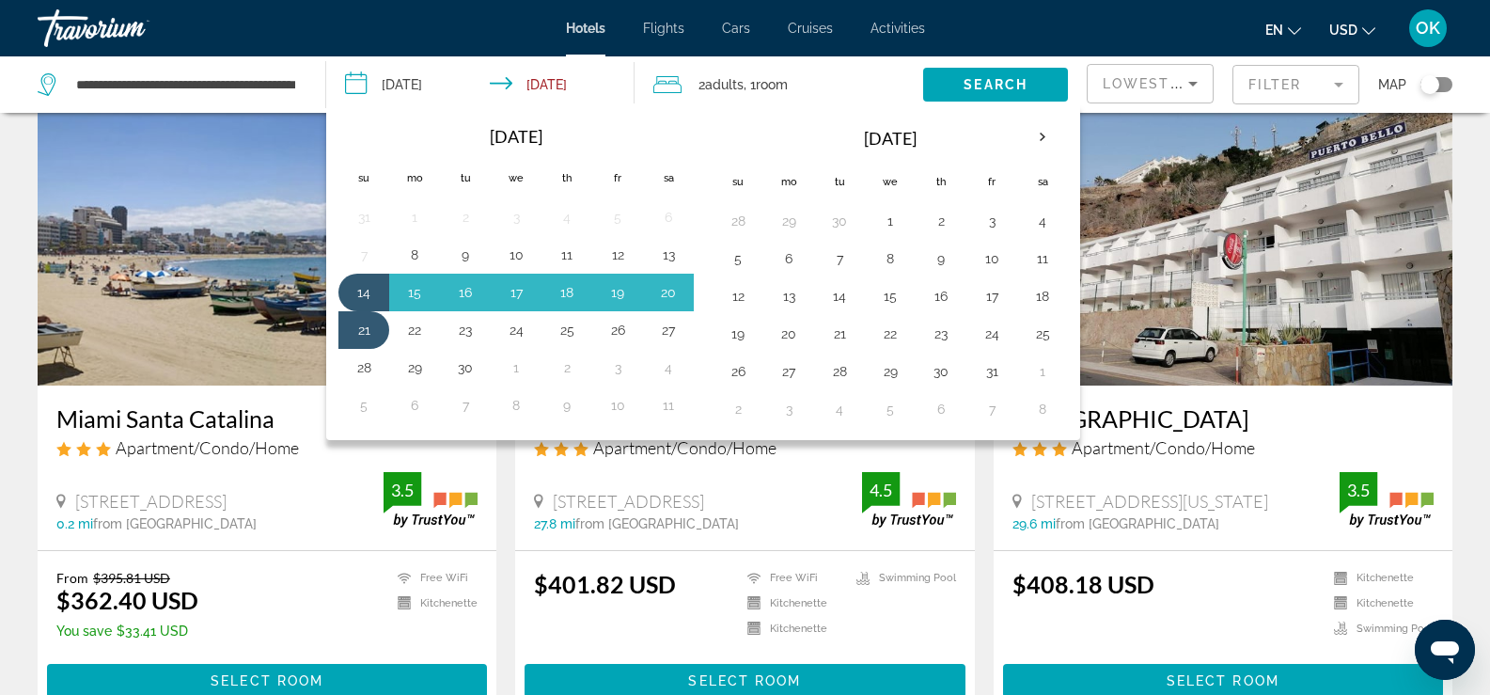
click at [202, 156] on img "Main content" at bounding box center [267, 235] width 459 height 301
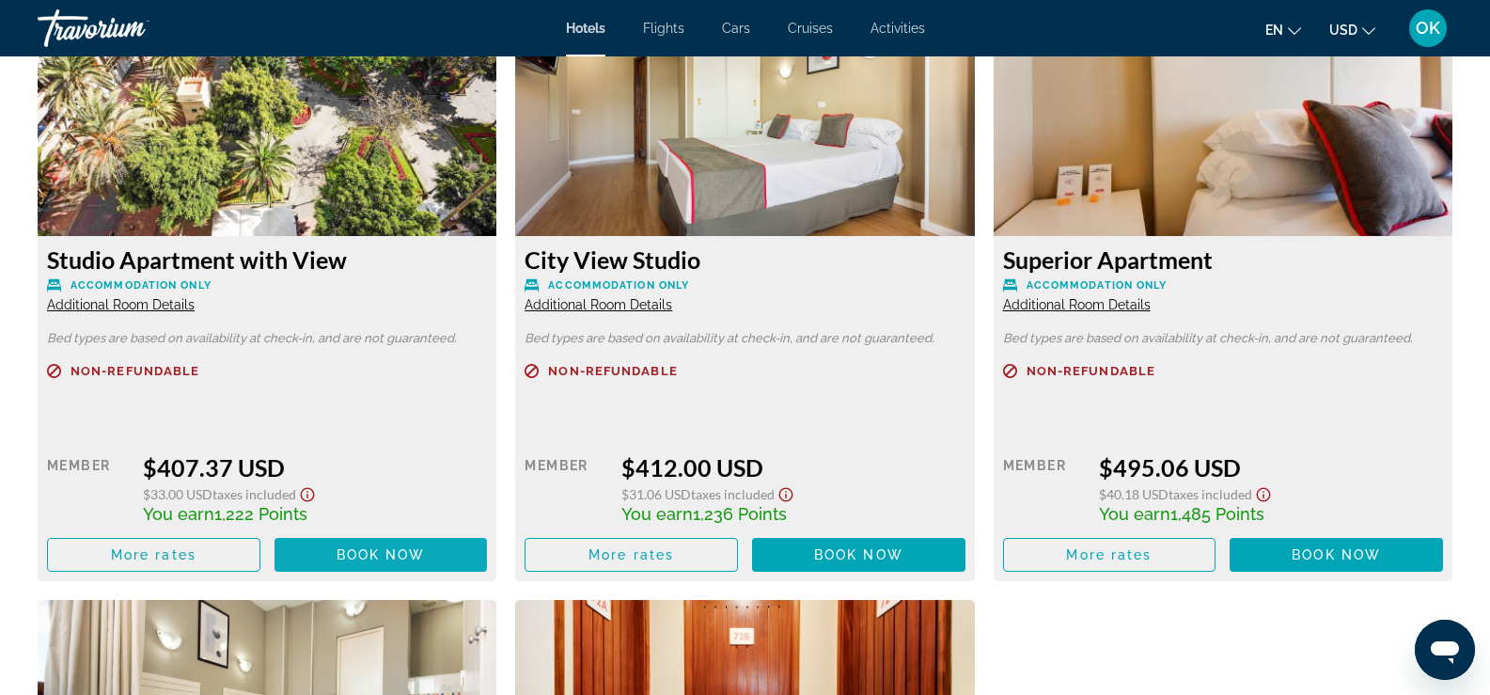
scroll to position [3290, 0]
